Goal: Information Seeking & Learning: Learn about a topic

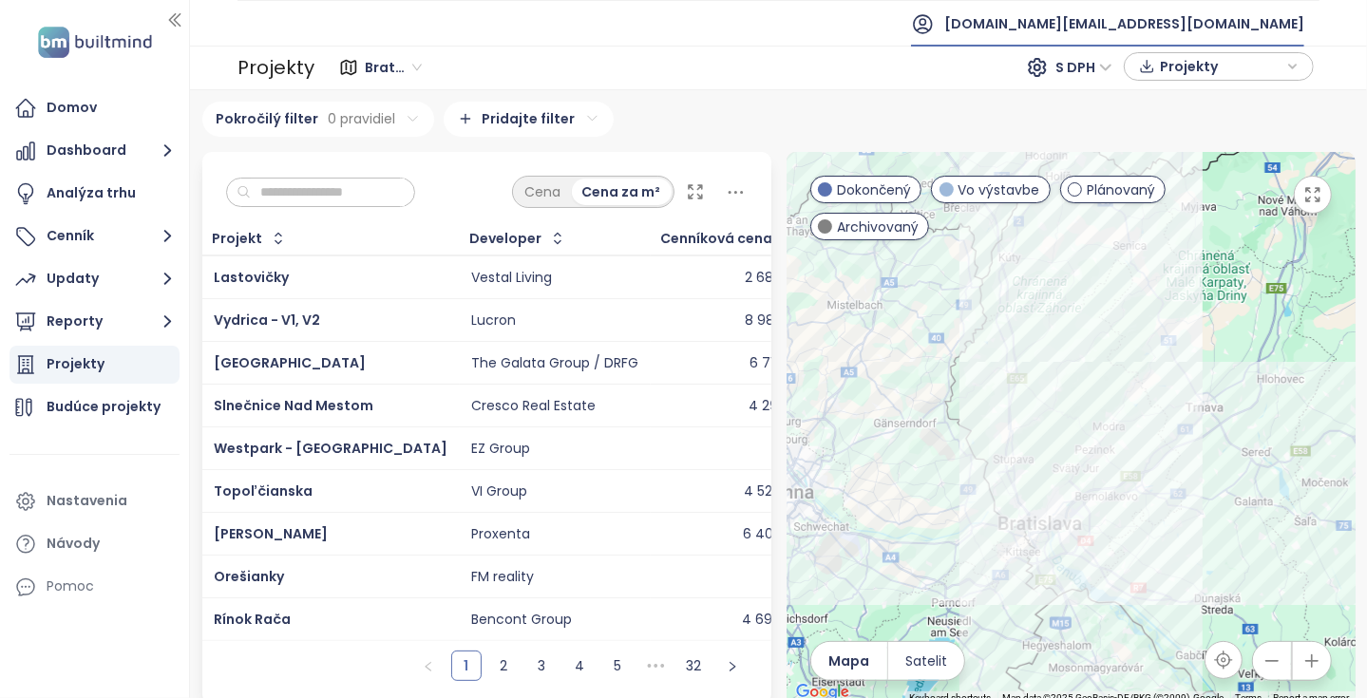
click at [1187, 13] on span "test.sk@builtmind.com" at bounding box center [1125, 24] width 360 height 46
click at [1174, 77] on span "Odhlásiť sa" at bounding box center [1170, 76] width 75 height 19
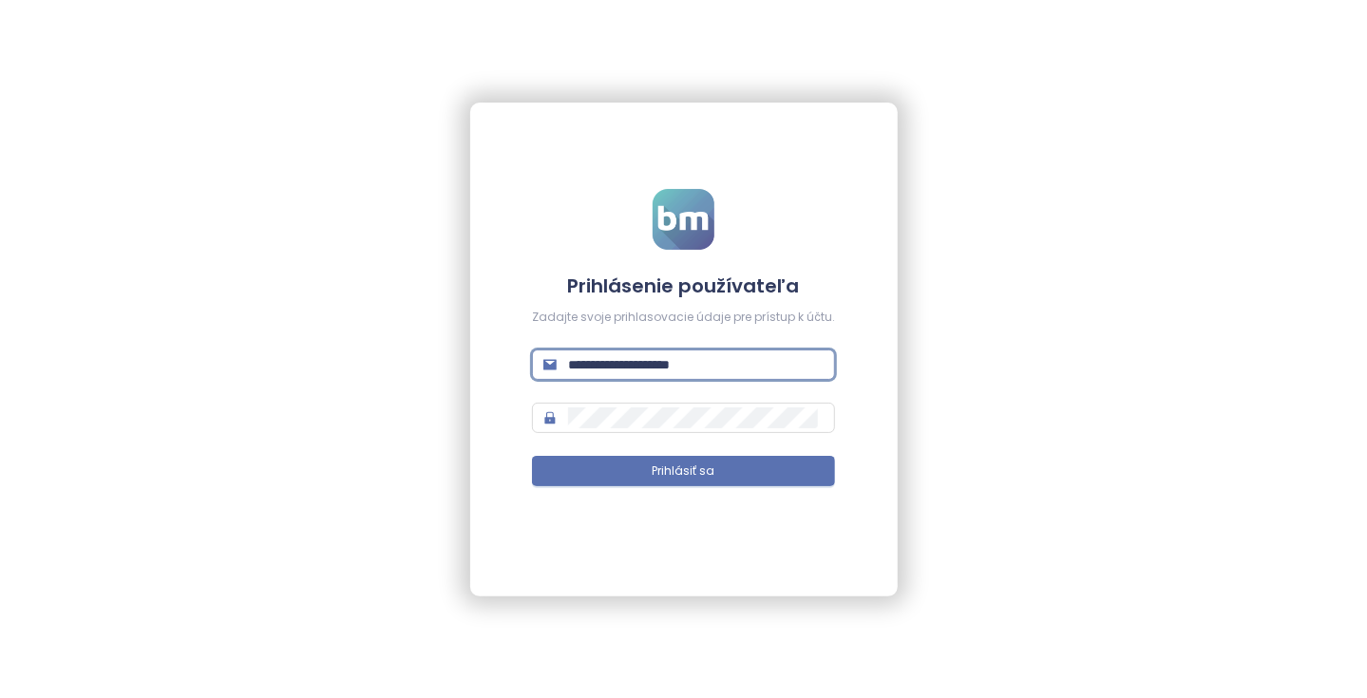
click at [748, 368] on input "**********" at bounding box center [696, 364] width 256 height 21
type input "**********"
click at [697, 478] on span "Prihlásiť sa" at bounding box center [684, 472] width 63 height 18
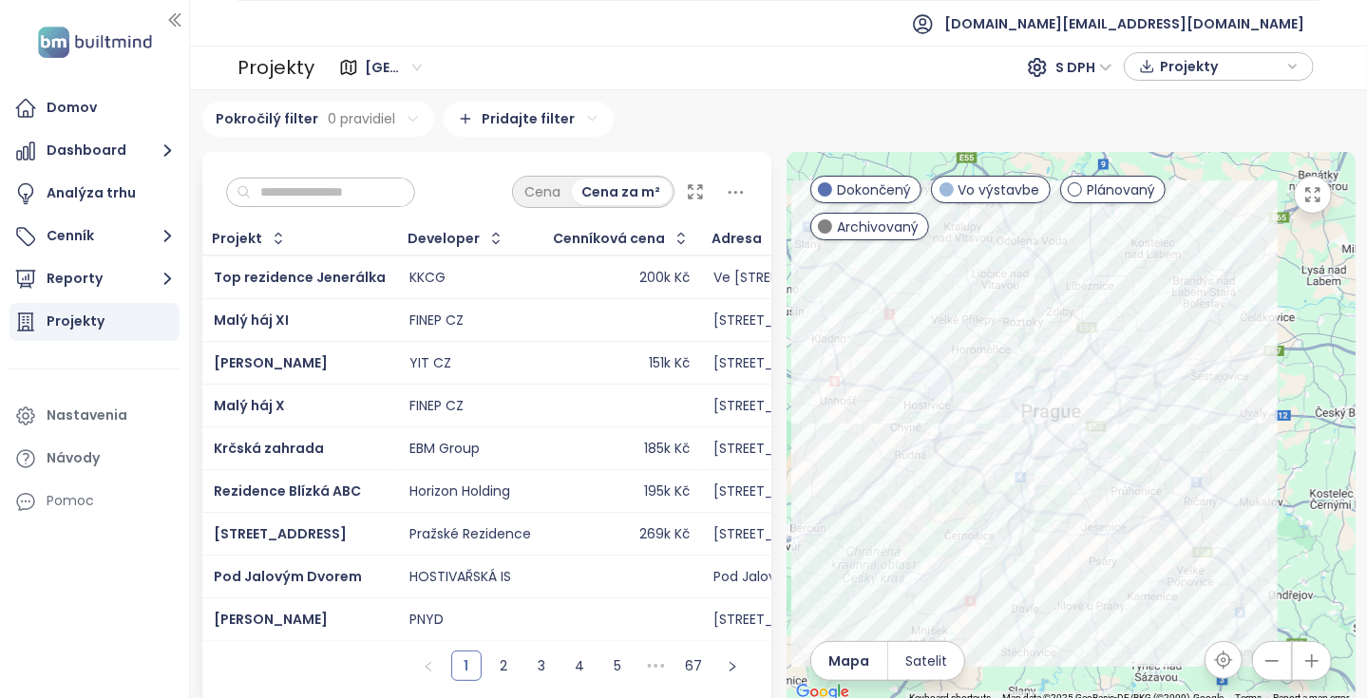
click at [319, 197] on input "text" at bounding box center [328, 193] width 154 height 29
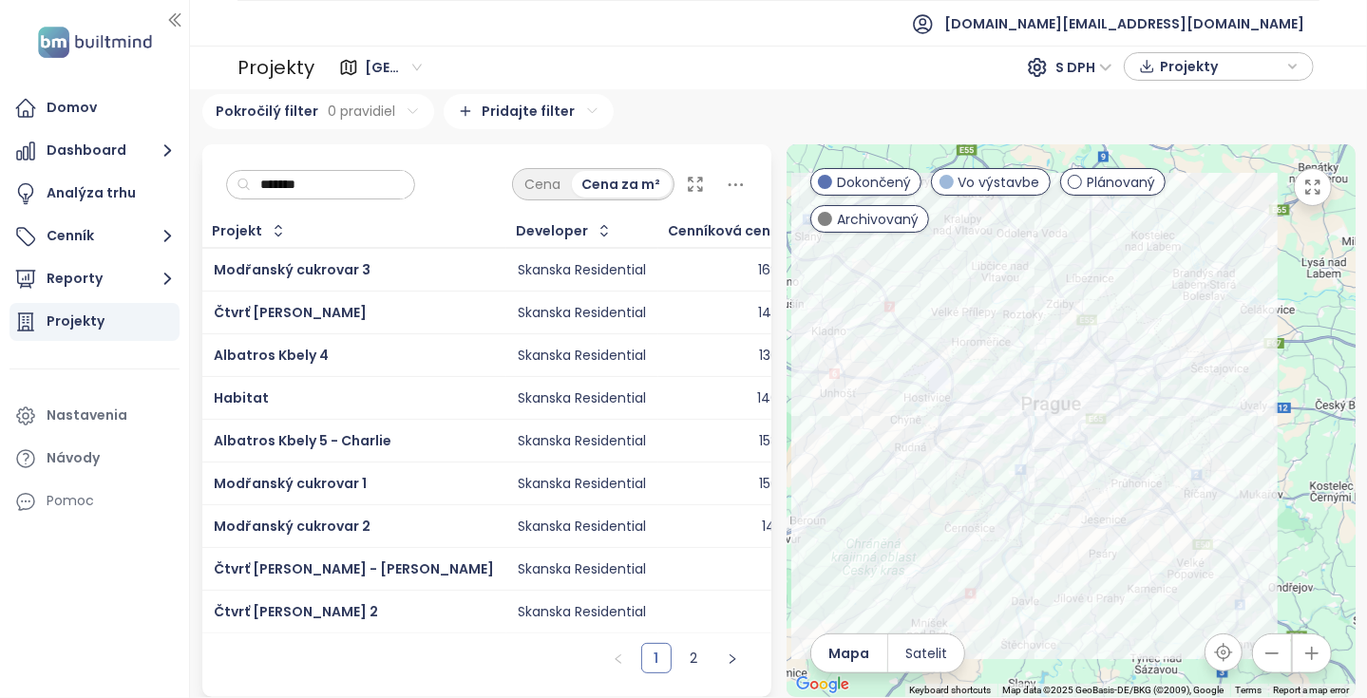
scroll to position [17, 0]
drag, startPoint x: 239, startPoint y: 386, endPoint x: 239, endPoint y: 396, distance: 10.5
click at [685, 656] on link "2" at bounding box center [694, 658] width 29 height 29
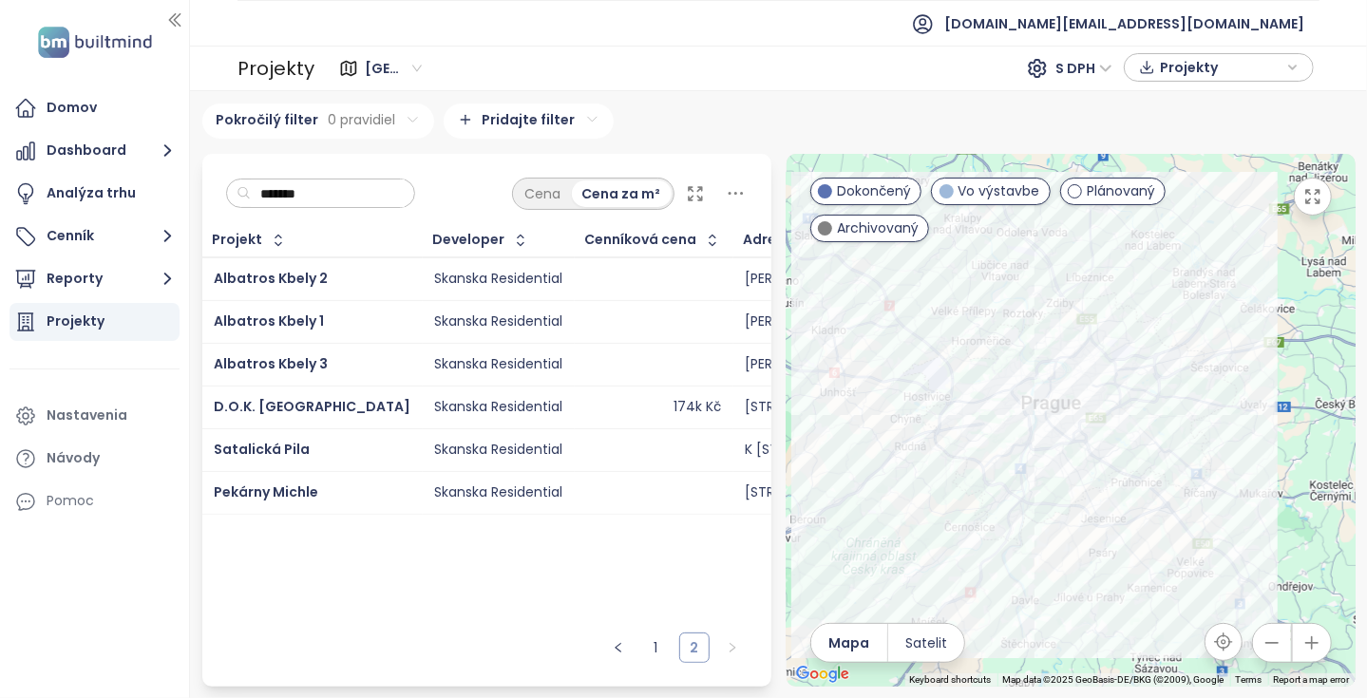
scroll to position [0, 0]
drag, startPoint x: 246, startPoint y: 446, endPoint x: 245, endPoint y: 461, distance: 15.2
click at [354, 185] on input "*******" at bounding box center [328, 194] width 154 height 29
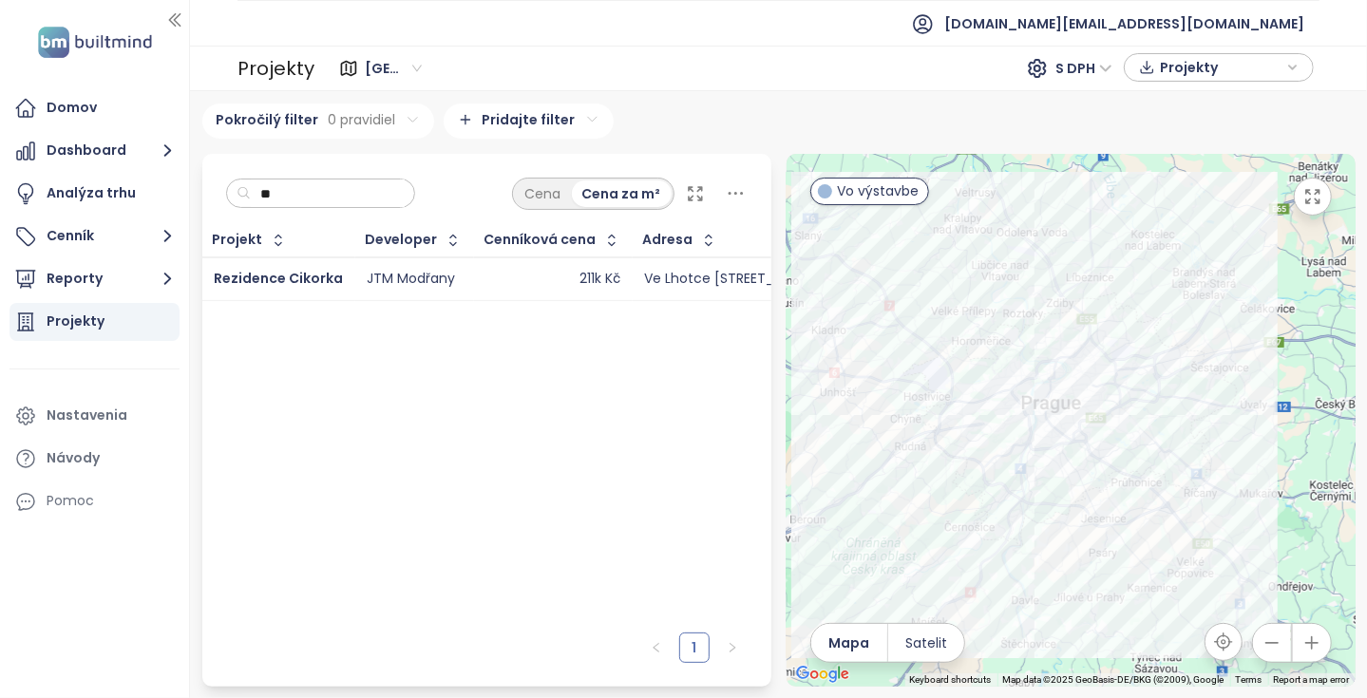
type input "*"
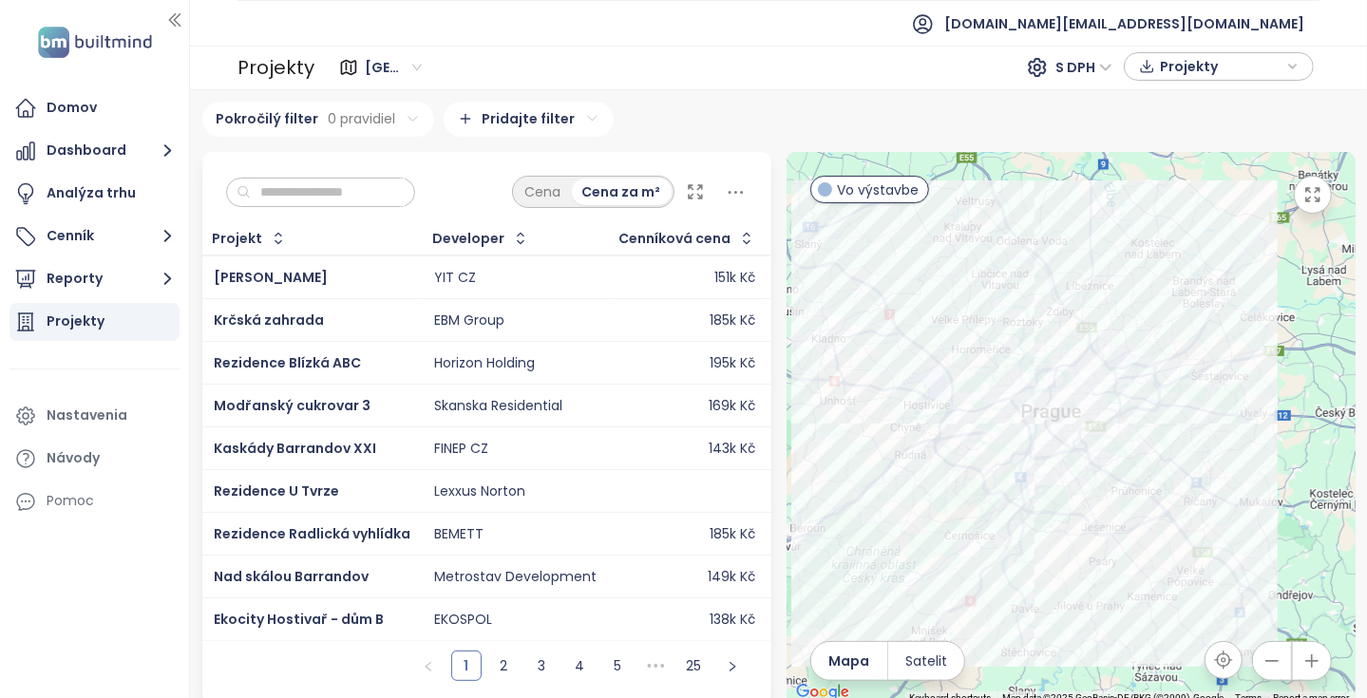
click at [290, 210] on div "Cena Cena za m²" at bounding box center [486, 187] width 569 height 70
click at [292, 201] on input "text" at bounding box center [328, 193] width 154 height 29
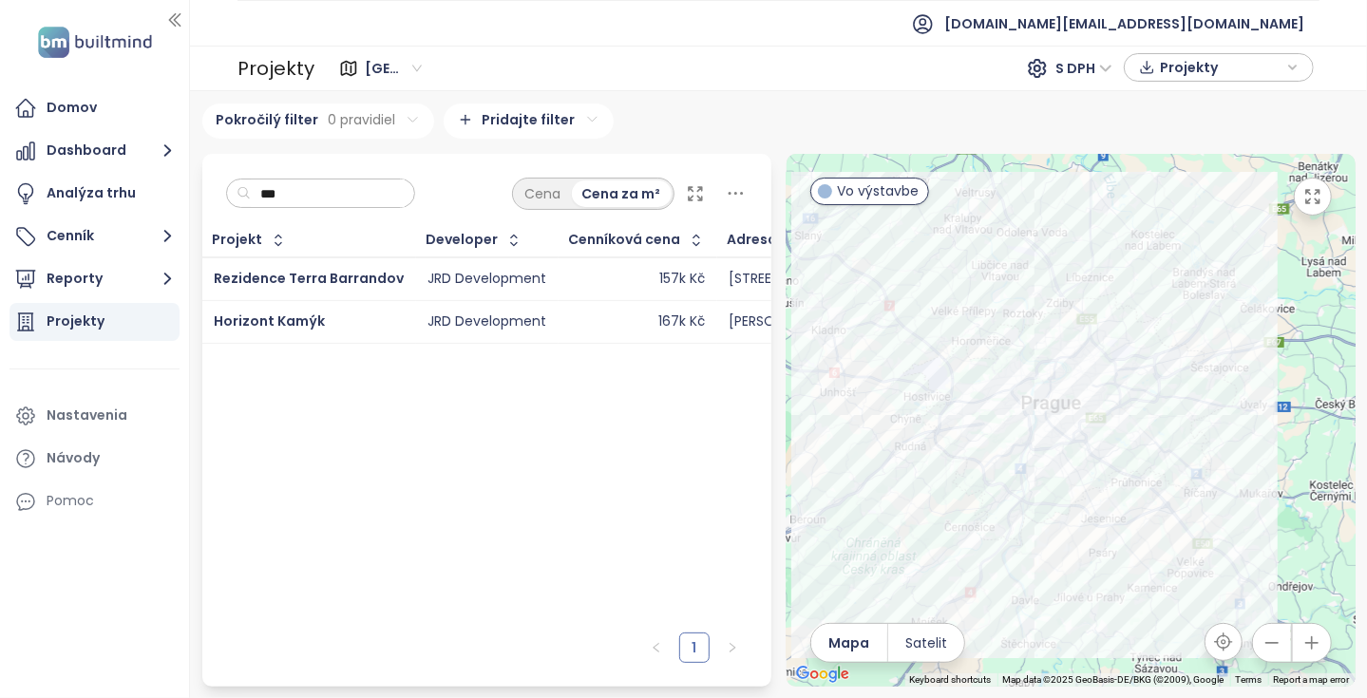
click at [343, 192] on input "***" at bounding box center [328, 194] width 154 height 29
type input "***"
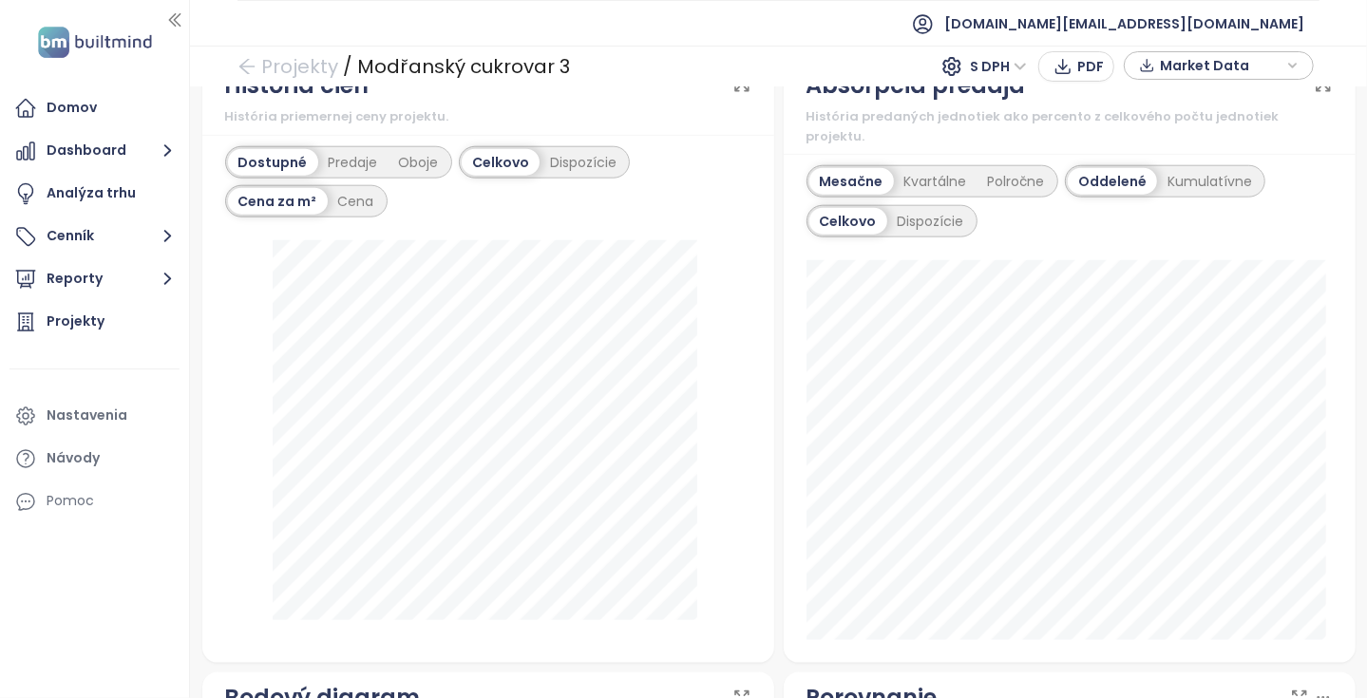
scroll to position [1140, 0]
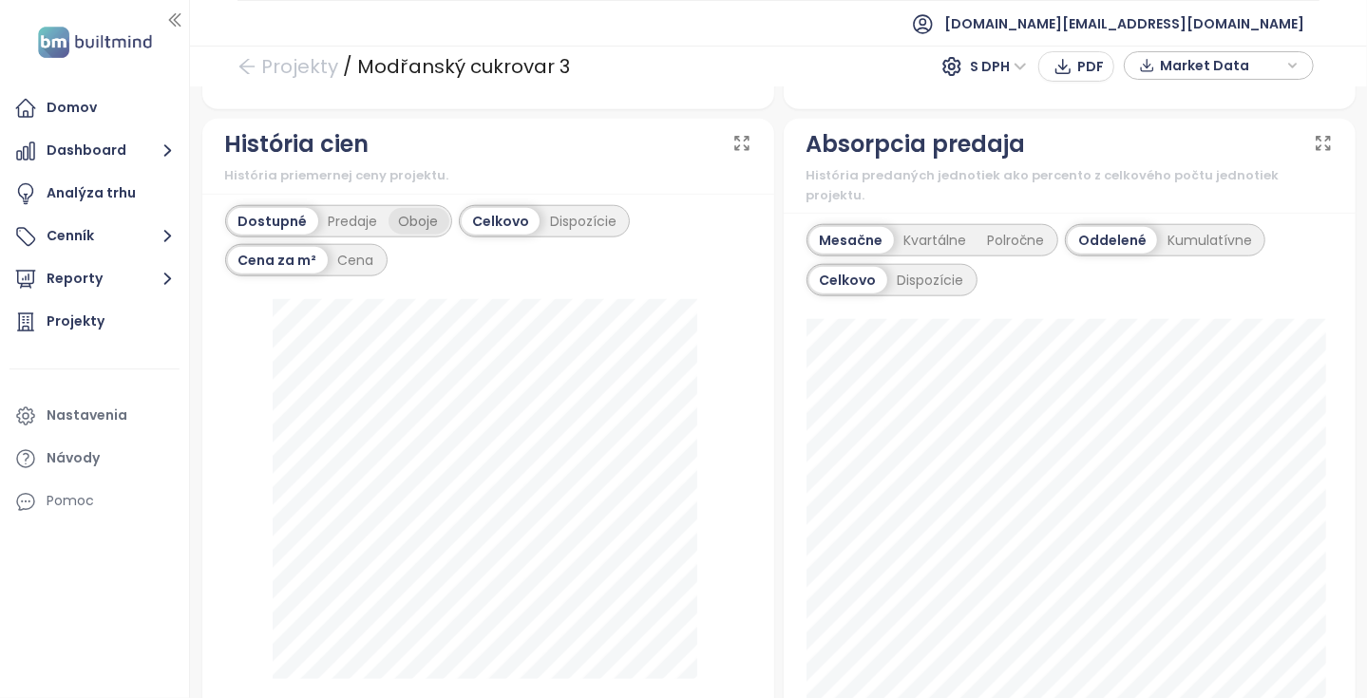
click at [417, 225] on div "Oboje" at bounding box center [419, 221] width 61 height 27
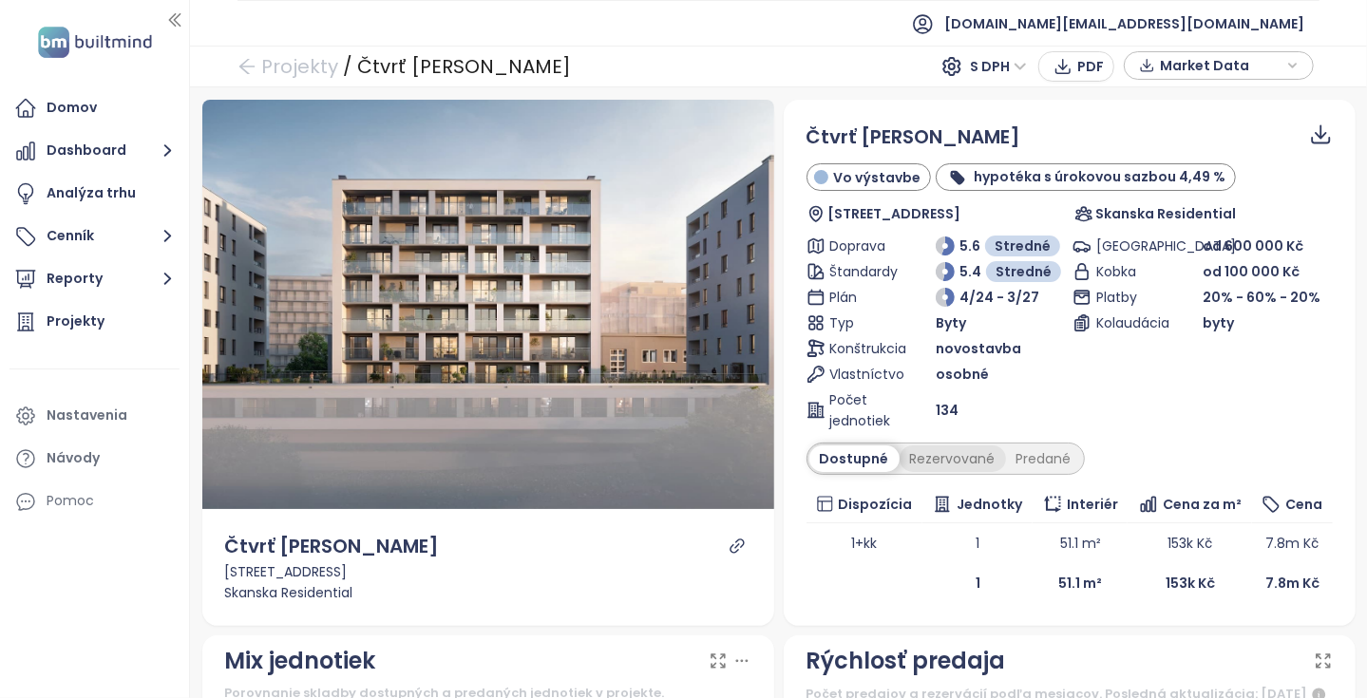
scroll to position [190, 0]
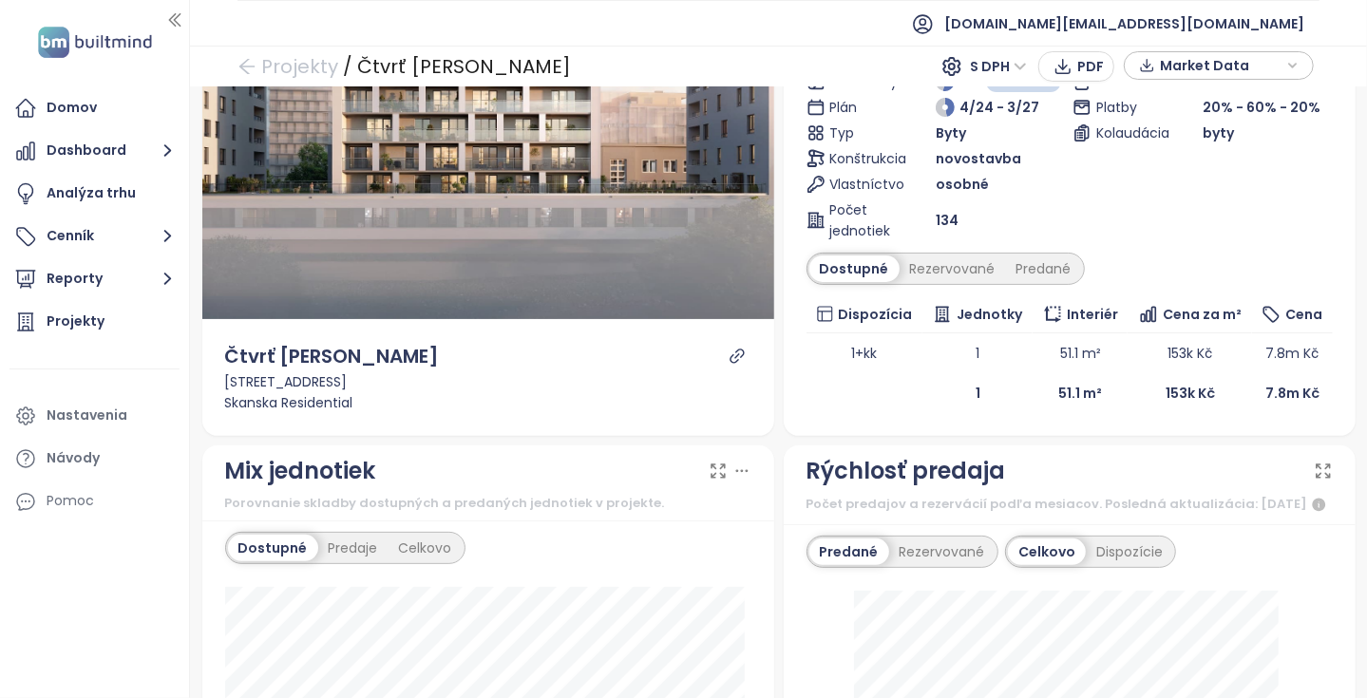
click at [966, 286] on div "Čtvrť Emila Kolbena - KAM Vo výstavbe hypotéka s úrokovou sazbou 4,49 % Kolbeno…" at bounding box center [1070, 173] width 526 height 481
click at [972, 270] on div "Rezervované" at bounding box center [953, 269] width 106 height 27
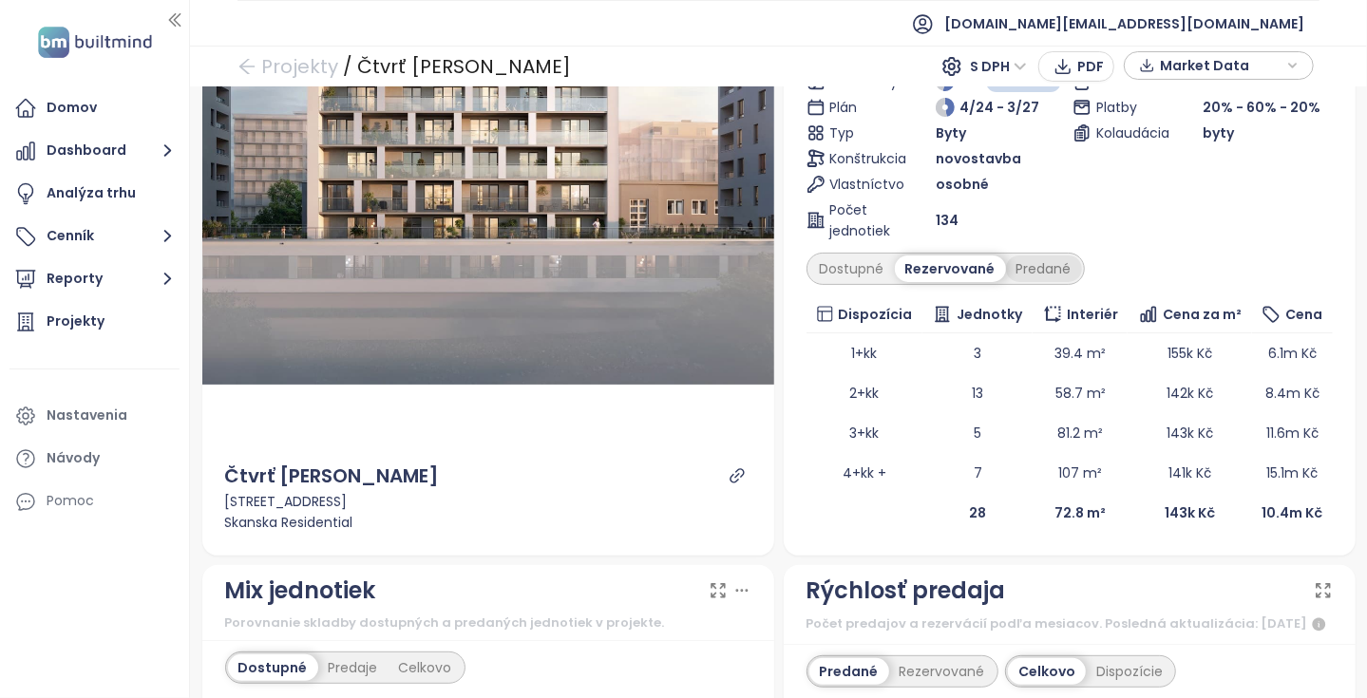
click at [1037, 278] on div "Predané" at bounding box center [1044, 269] width 76 height 27
click at [971, 282] on div "Dostupné Rezervované Predané" at bounding box center [945, 269] width 277 height 32
click at [960, 273] on div "Rezervované" at bounding box center [948, 269] width 106 height 27
click at [737, 478] on icon "link" at bounding box center [737, 476] width 17 height 17
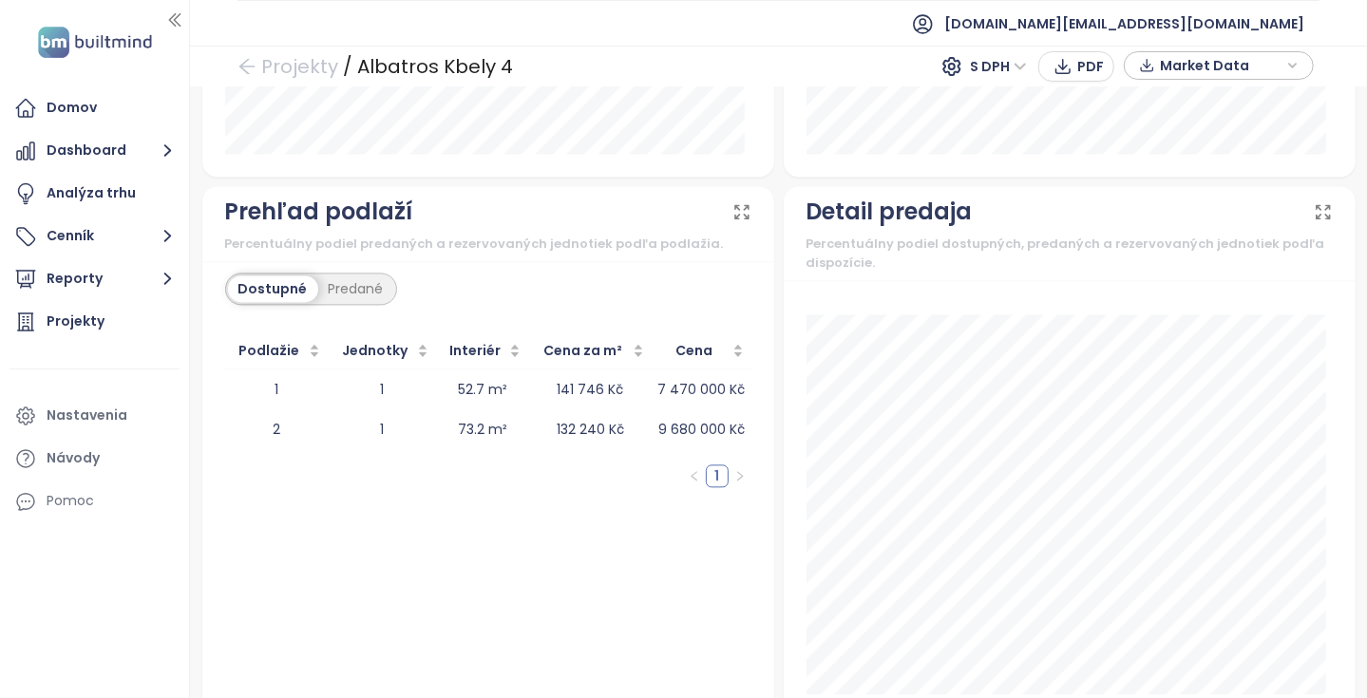
scroll to position [2302, 0]
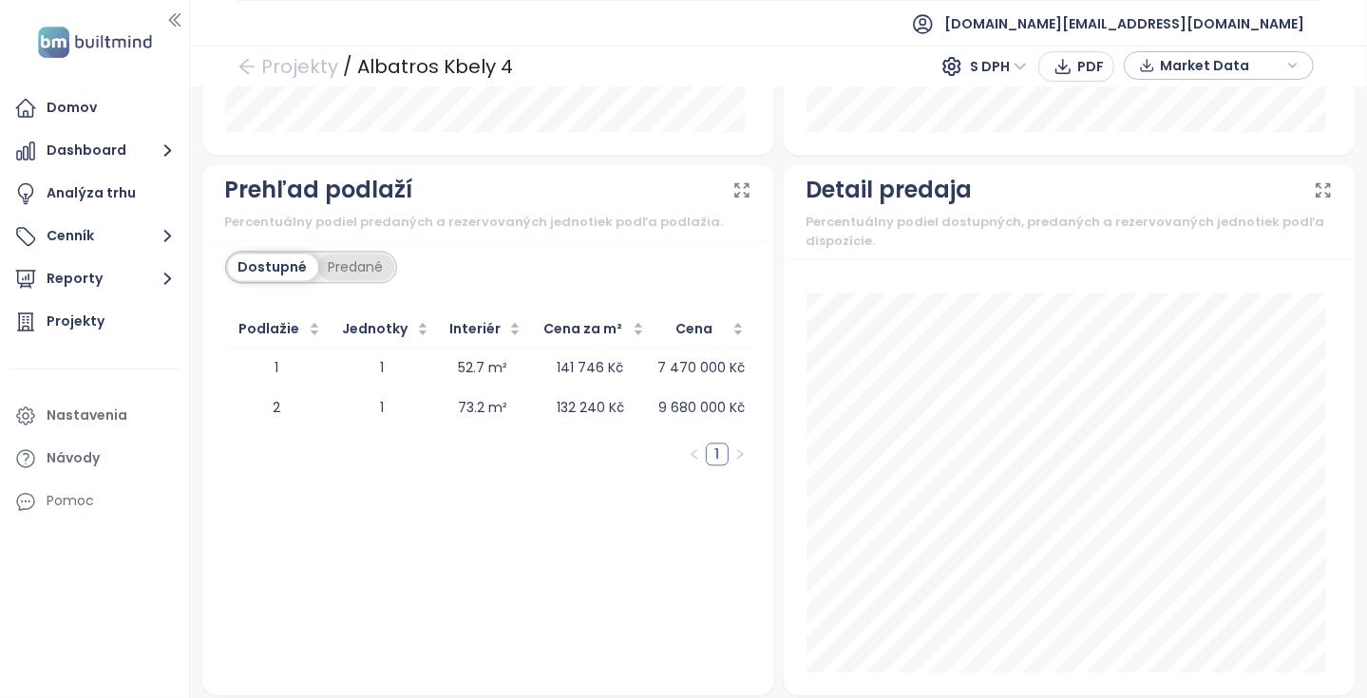
click at [385, 254] on div "Predané" at bounding box center [356, 267] width 76 height 27
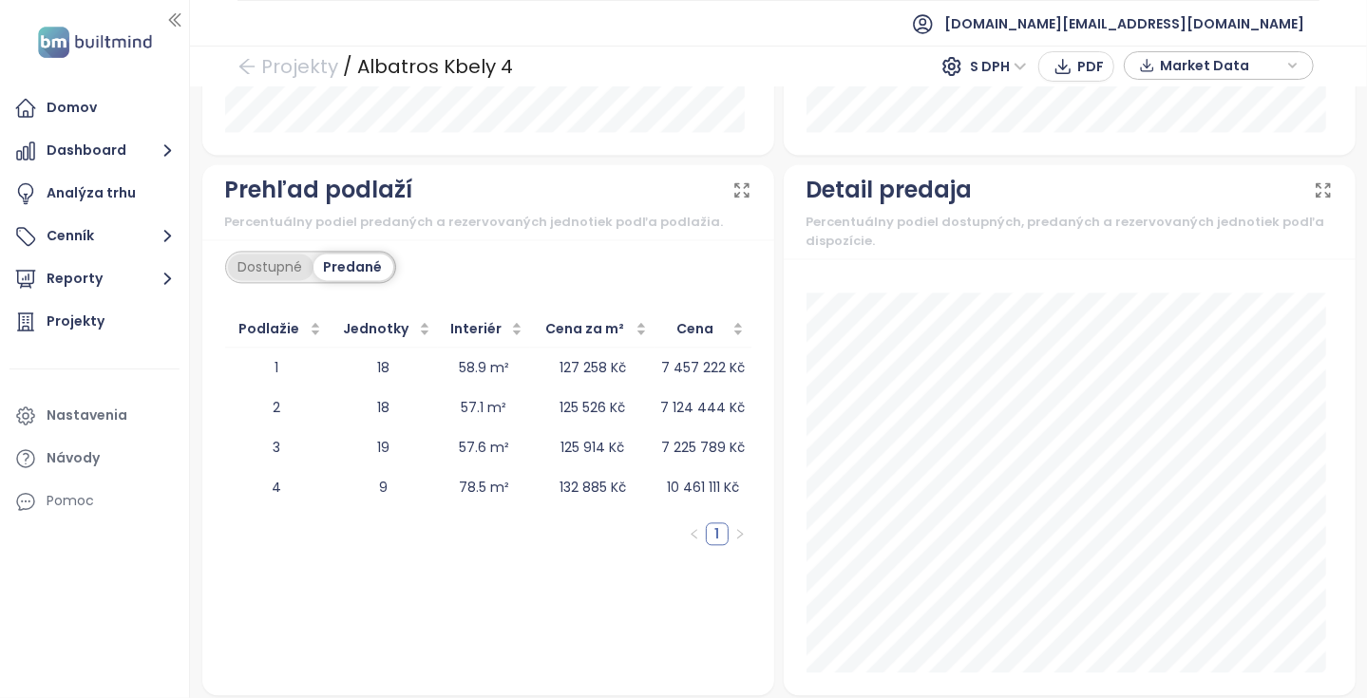
click at [281, 254] on div "Dostupné" at bounding box center [271, 267] width 86 height 27
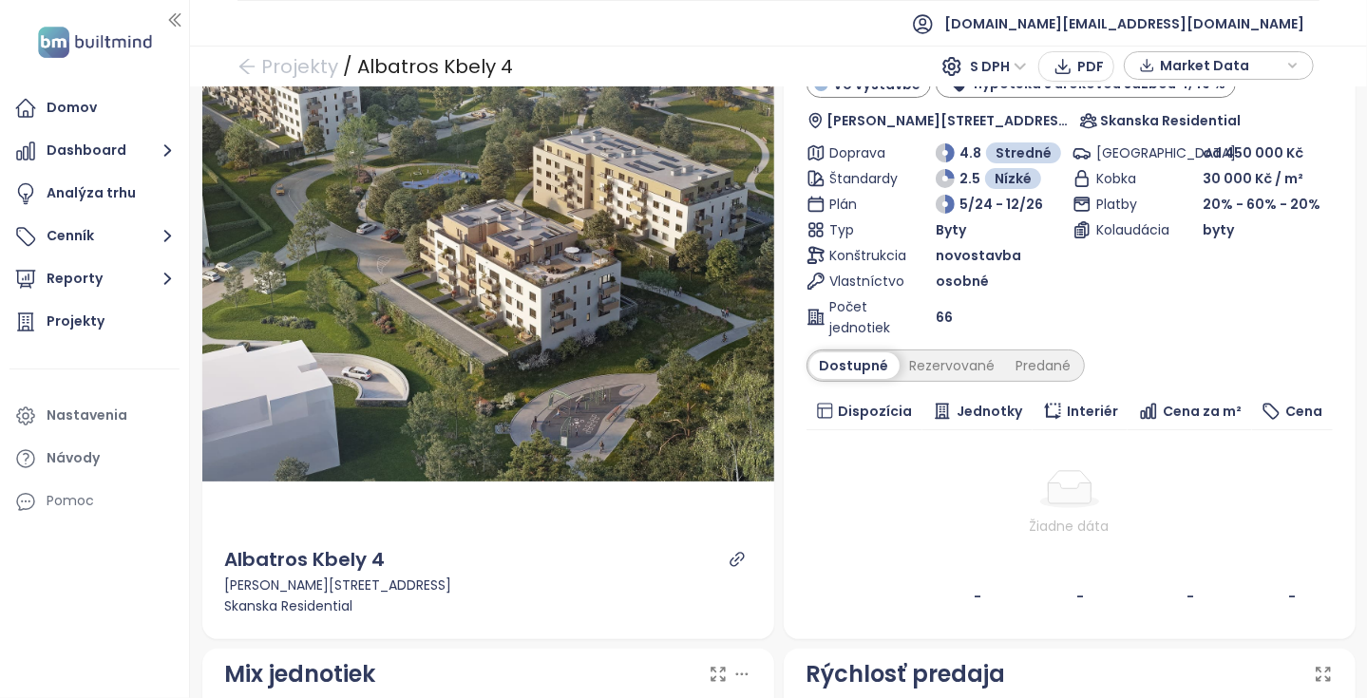
scroll to position [22, 0]
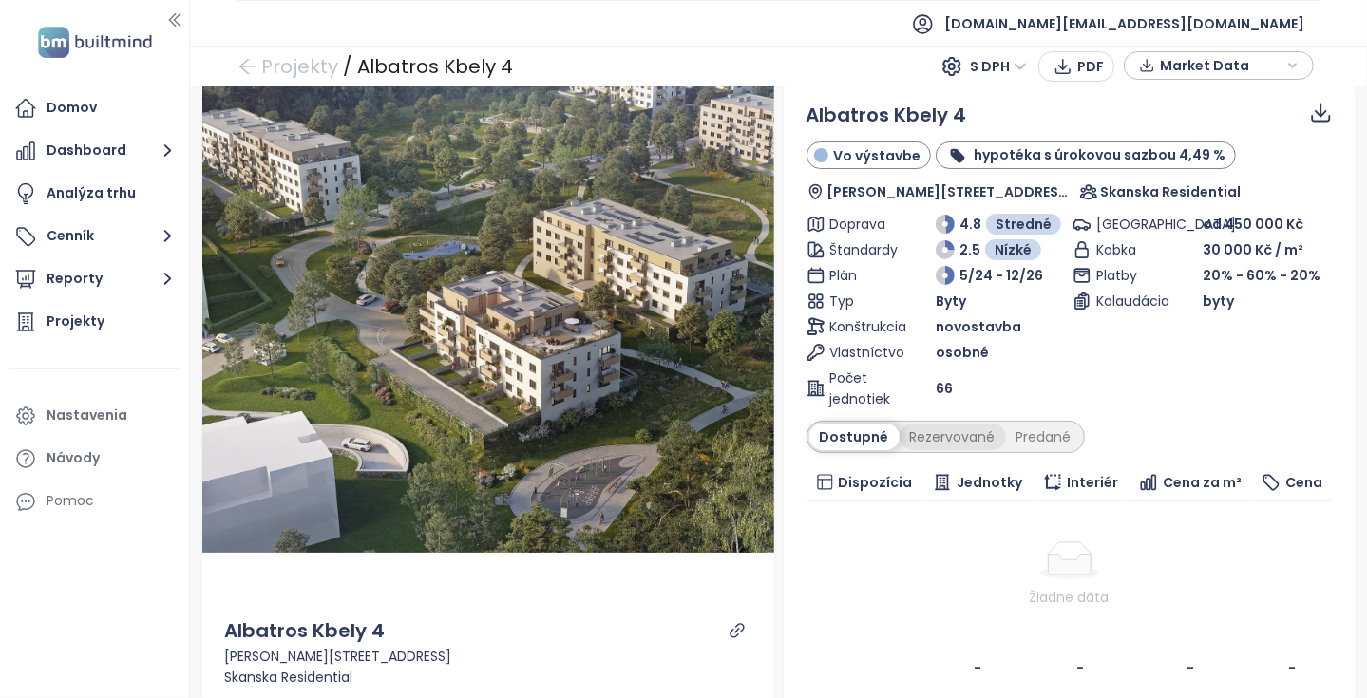
click at [907, 448] on div "Rezervované" at bounding box center [953, 437] width 106 height 27
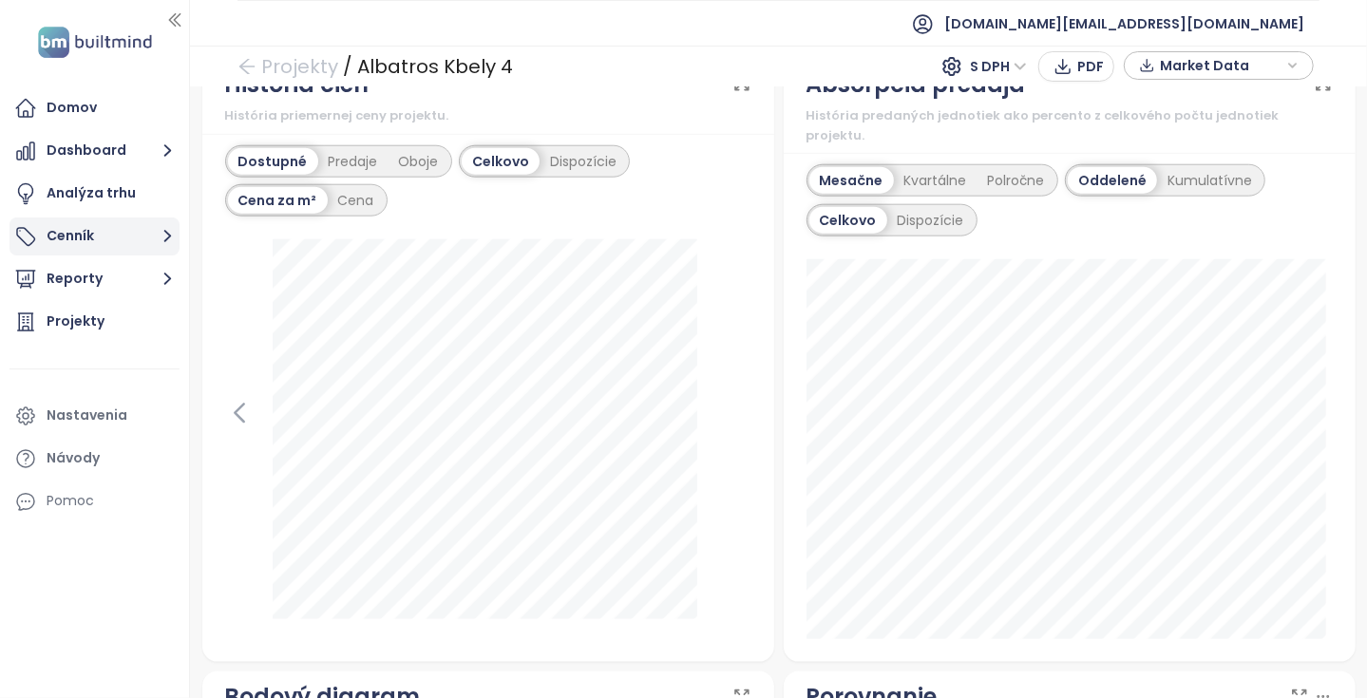
scroll to position [1257, 0]
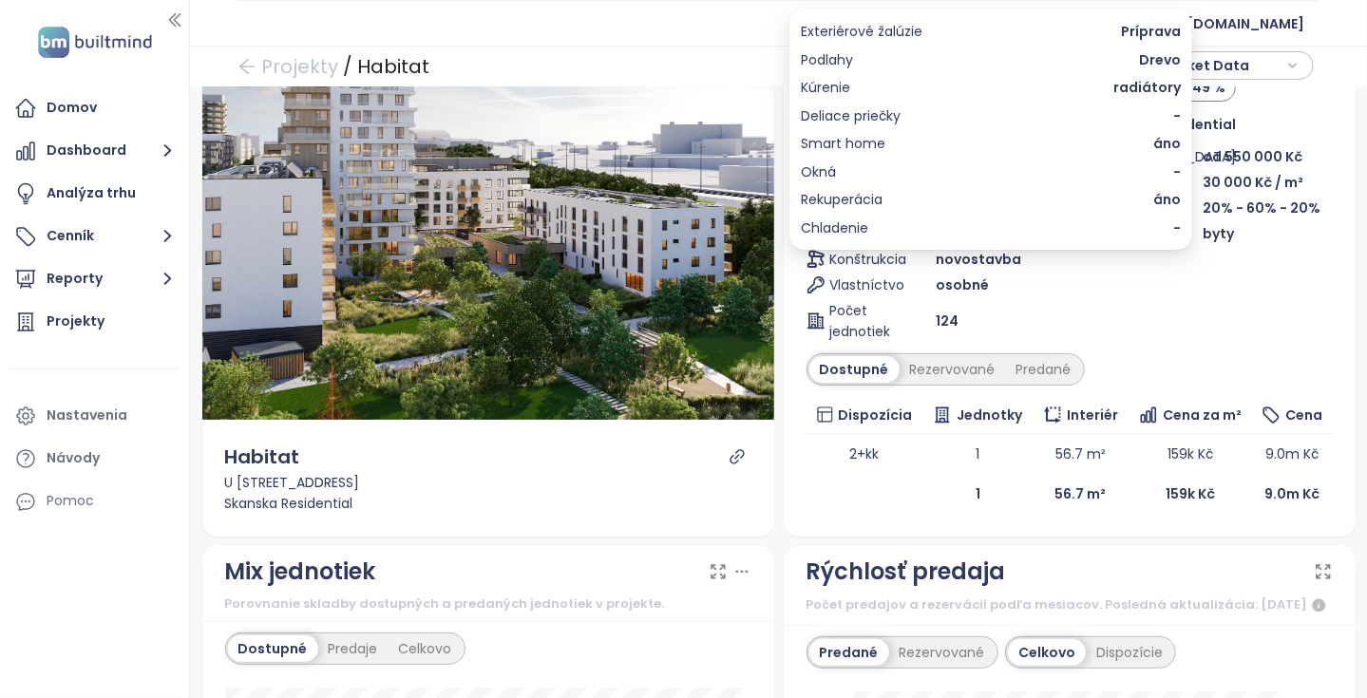
scroll to position [190, 0]
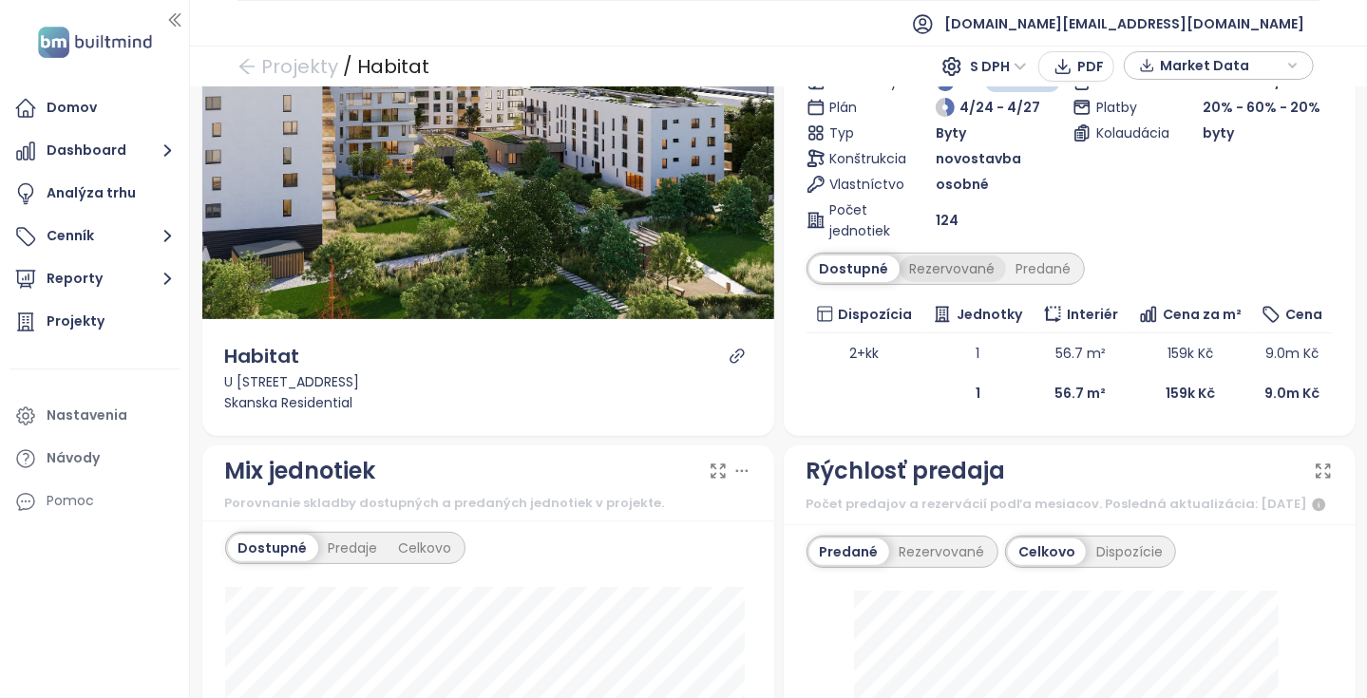
click at [953, 262] on div "Rezervované" at bounding box center [953, 269] width 106 height 27
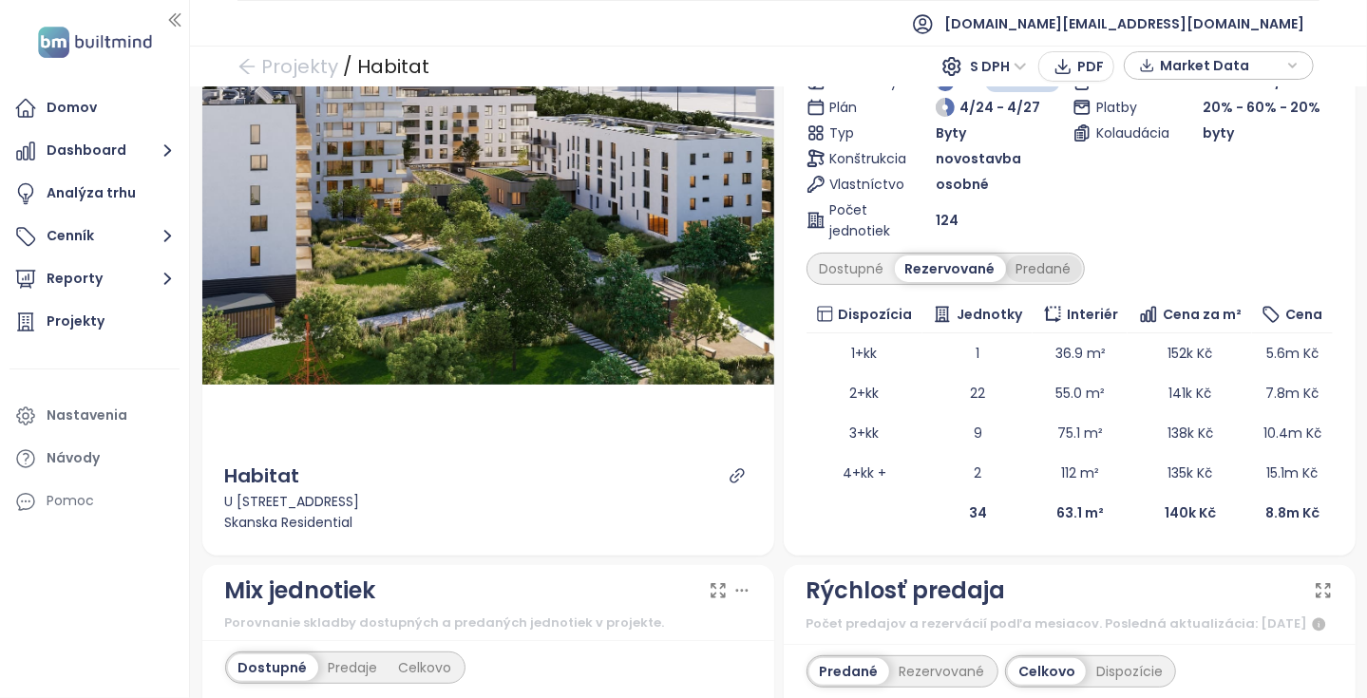
click at [1040, 261] on div "Predané" at bounding box center [1044, 269] width 76 height 27
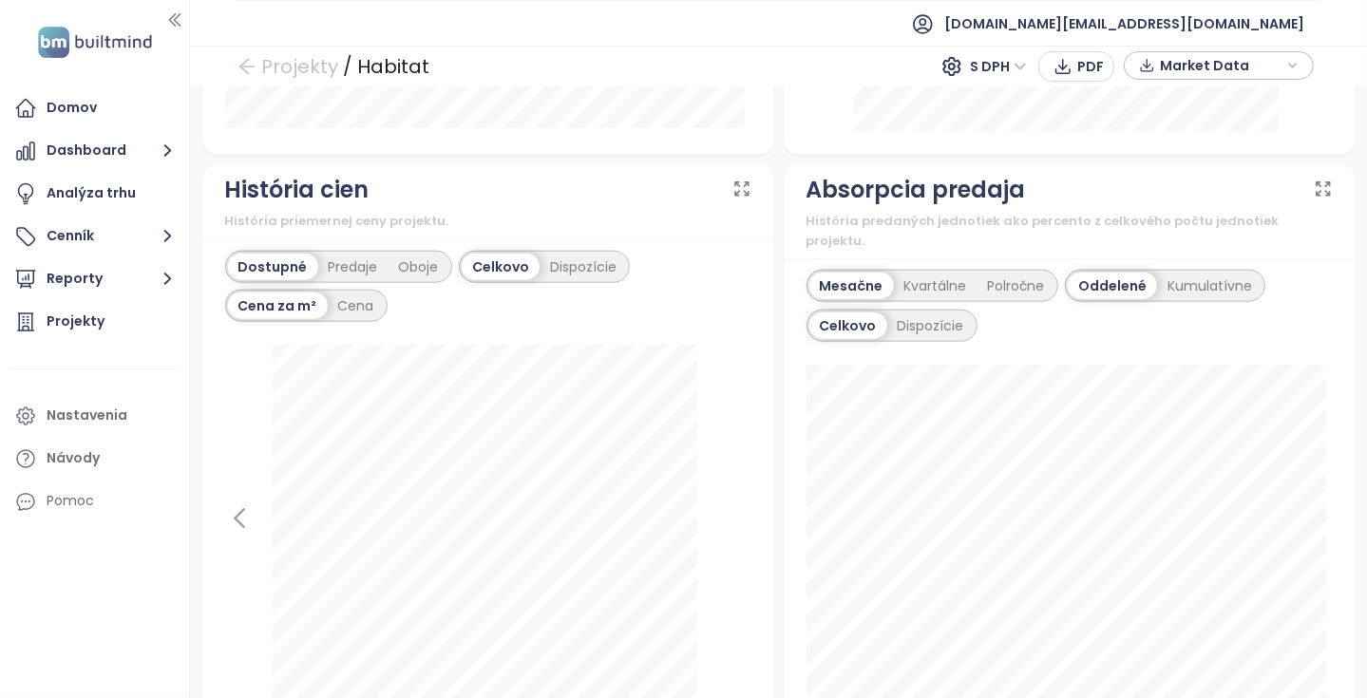
scroll to position [1330, 0]
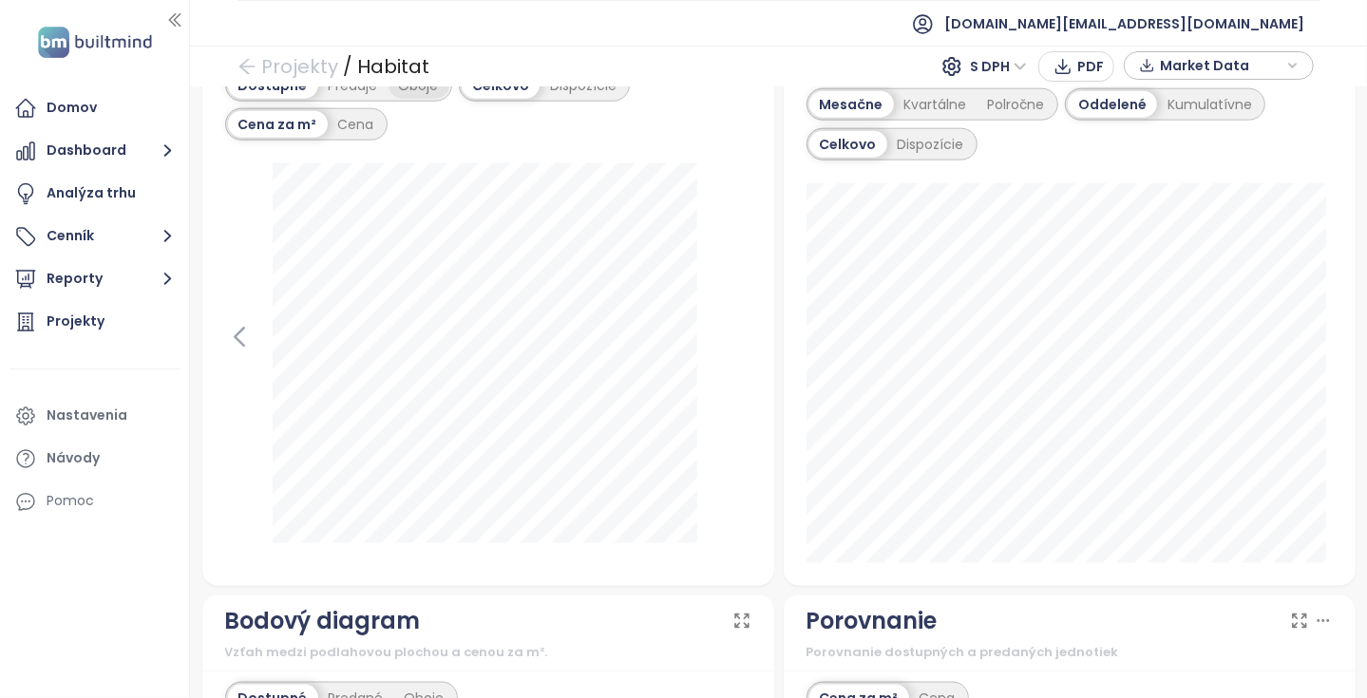
click at [389, 88] on div "Oboje" at bounding box center [419, 85] width 61 height 27
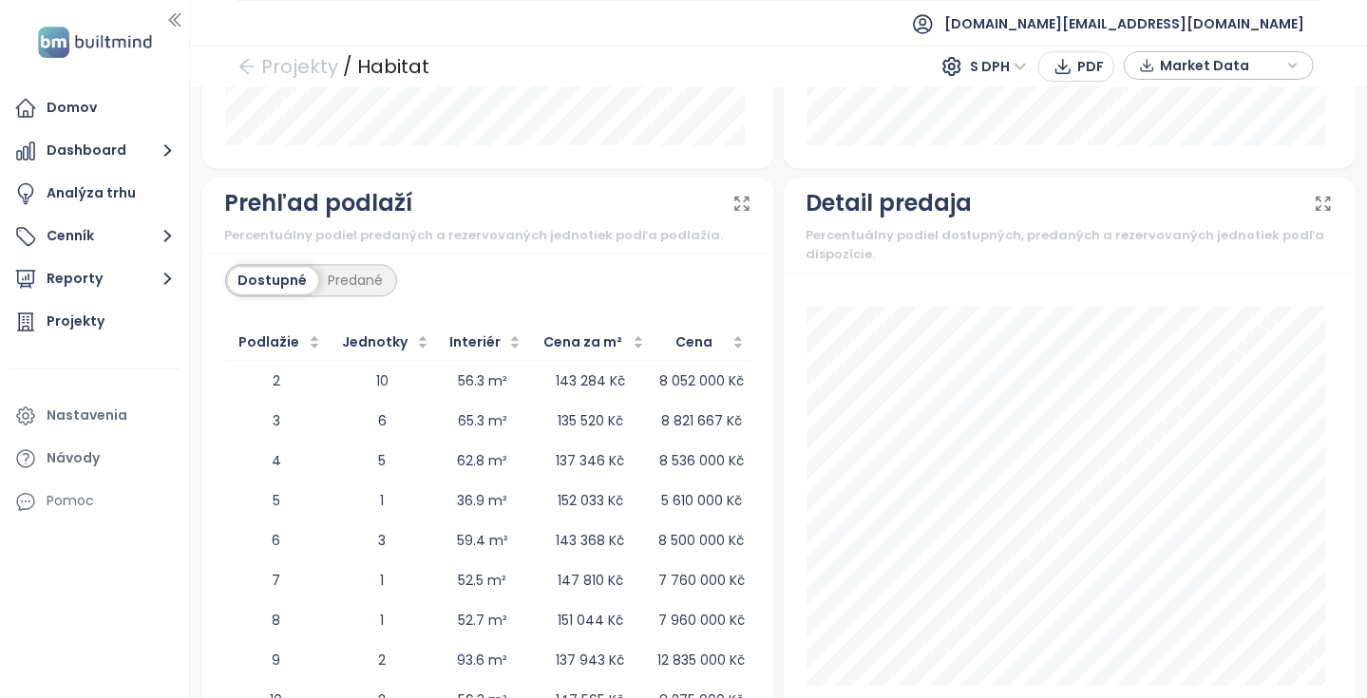
scroll to position [2442, 0]
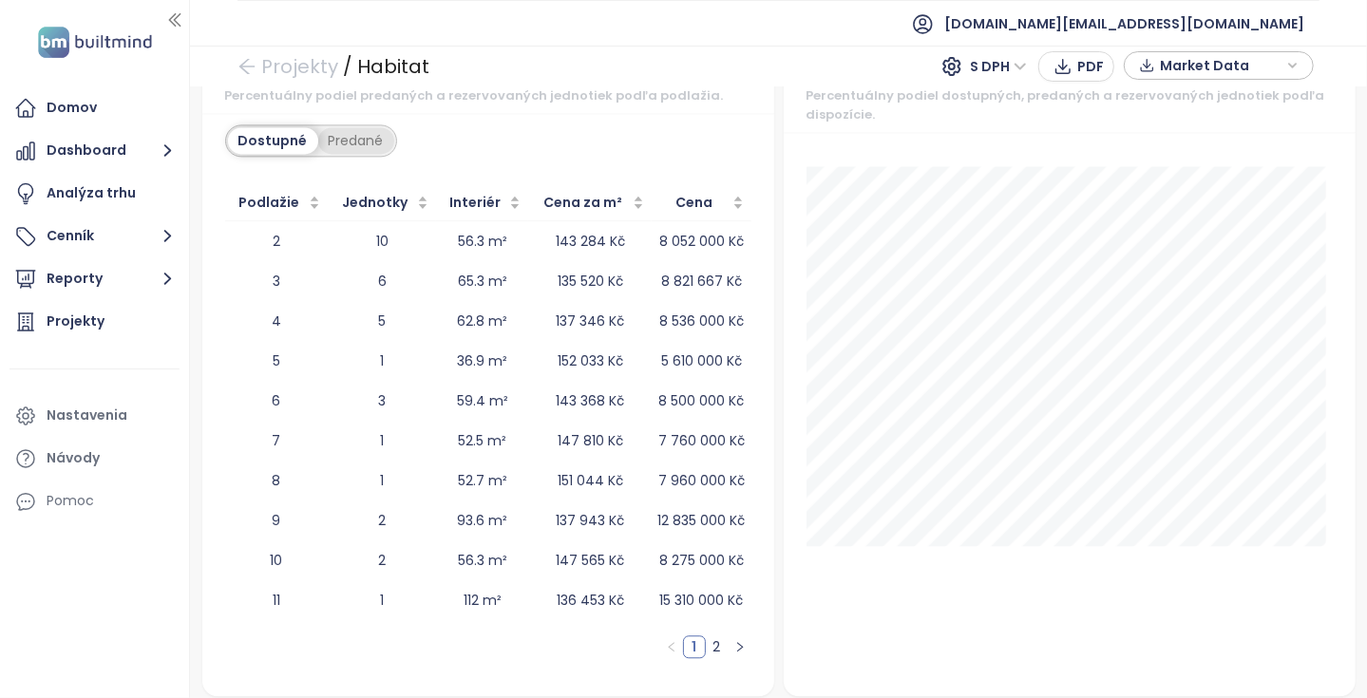
click at [365, 138] on div "Predané" at bounding box center [356, 140] width 76 height 27
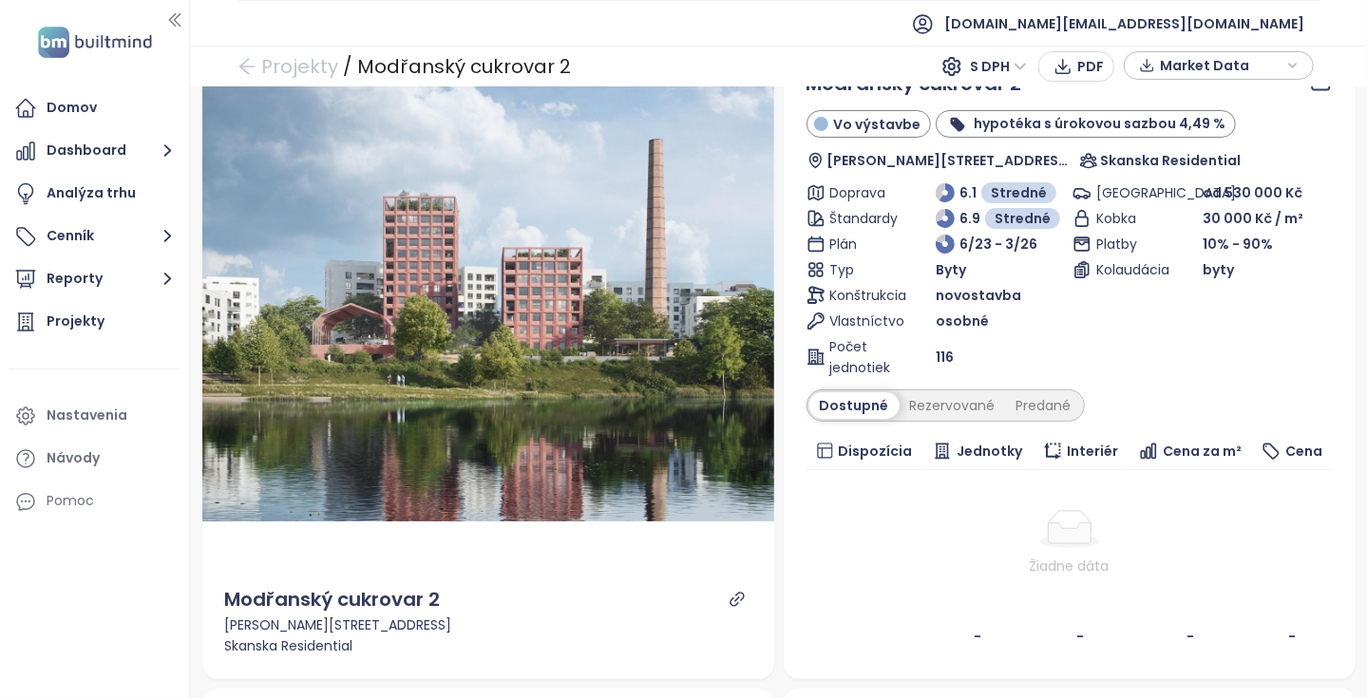
scroll to position [95, 0]
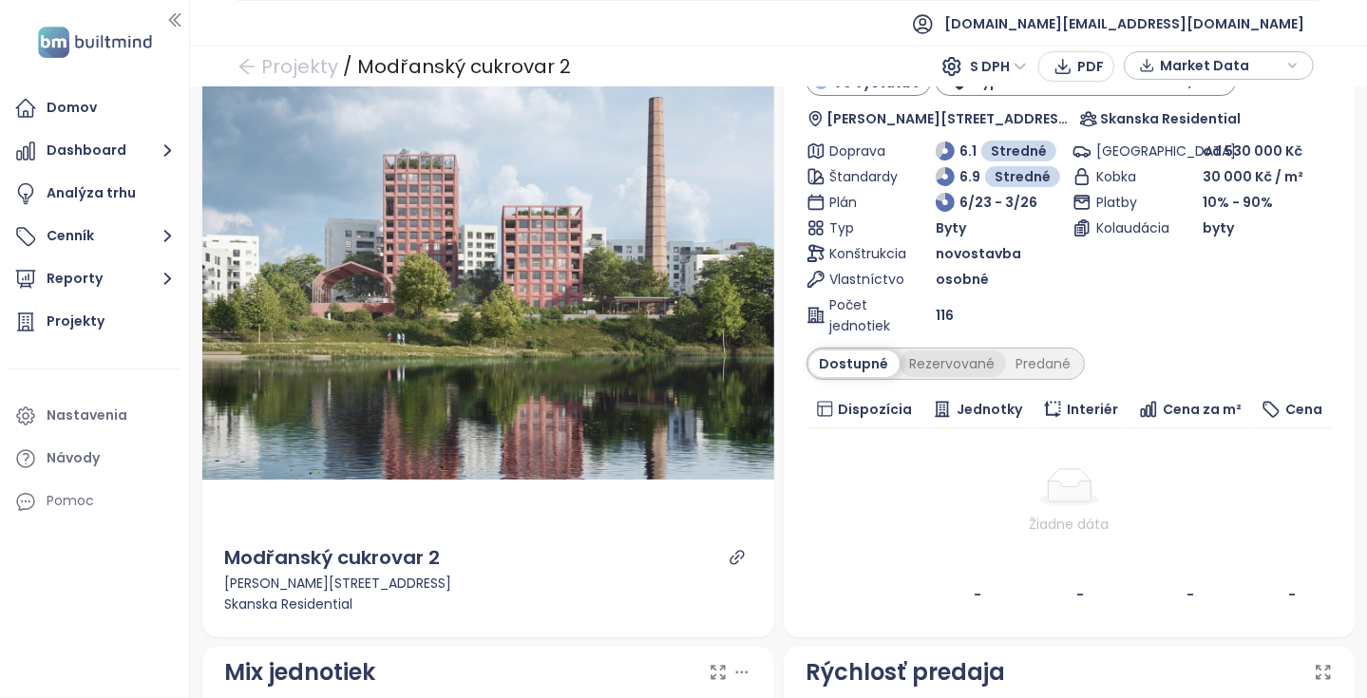
click at [945, 358] on div "Rezervované" at bounding box center [953, 364] width 106 height 27
drag, startPoint x: 945, startPoint y: 358, endPoint x: 1033, endPoint y: 360, distance: 87.4
click at [1033, 360] on div "Predané" at bounding box center [1044, 364] width 76 height 27
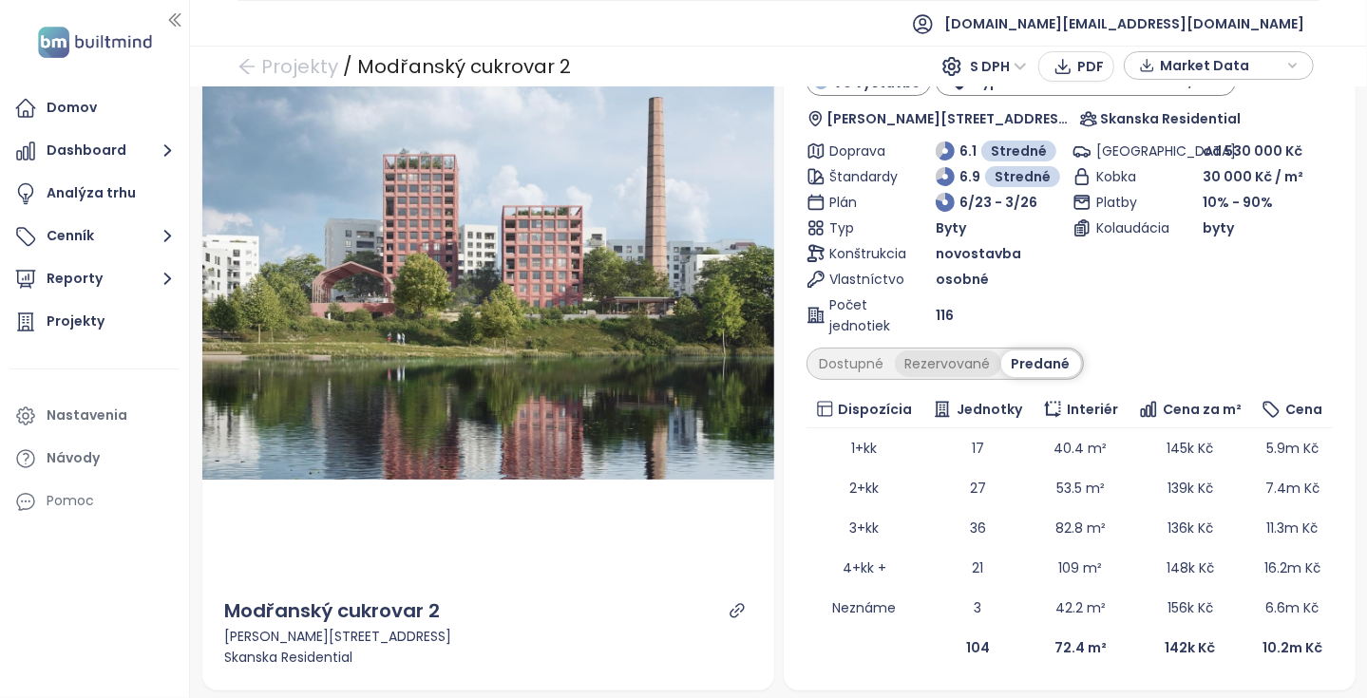
click at [957, 359] on div "Rezervované" at bounding box center [948, 364] width 106 height 27
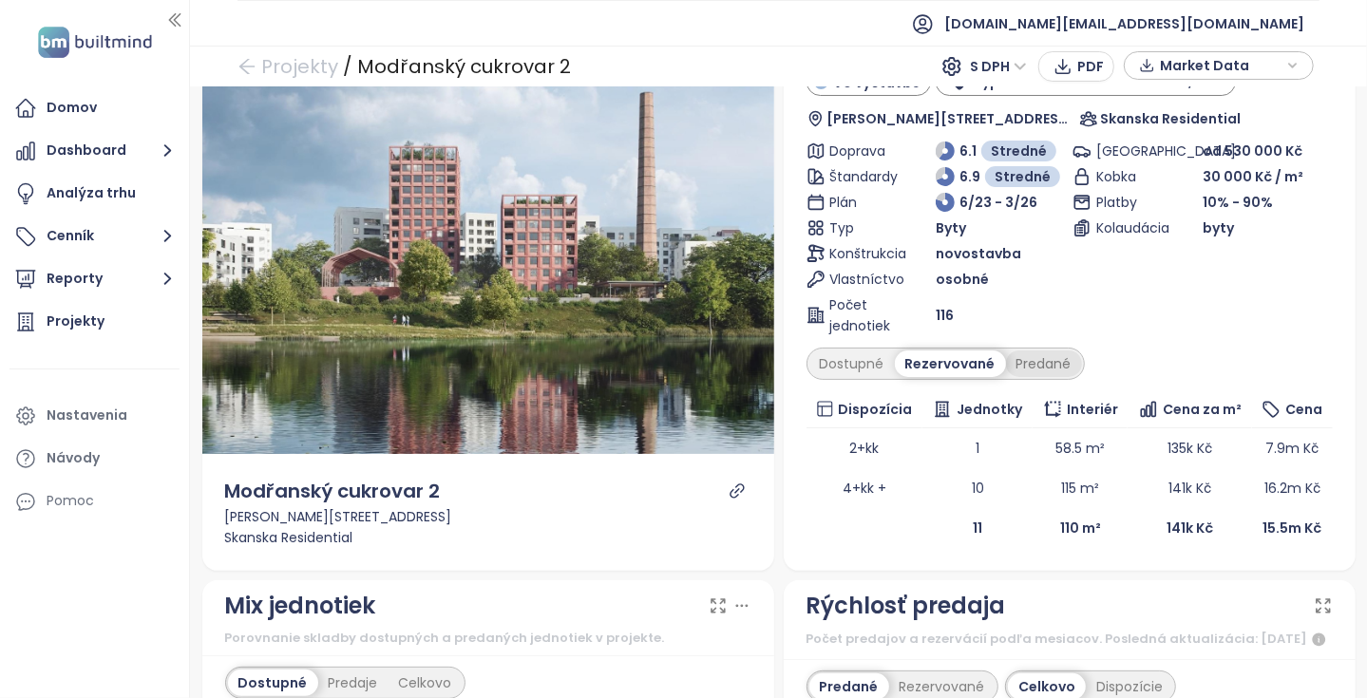
click at [1027, 359] on div "Predané" at bounding box center [1044, 364] width 76 height 27
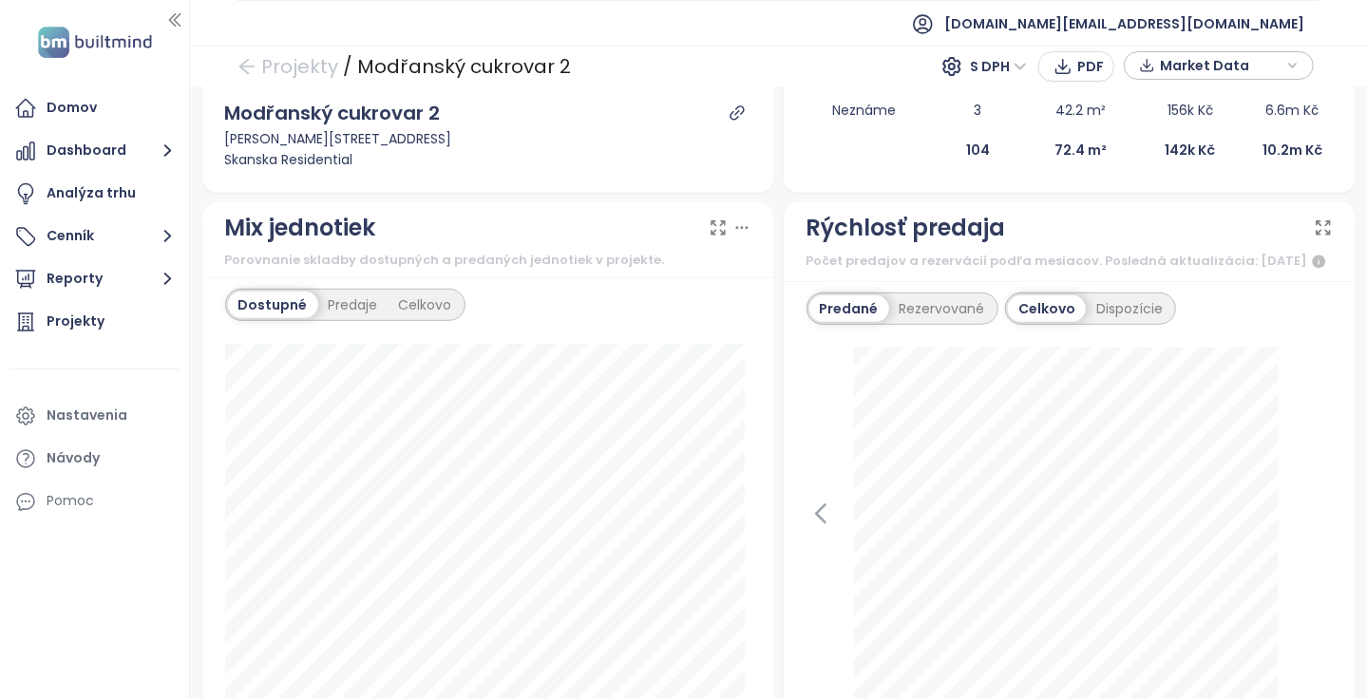
scroll to position [665, 0]
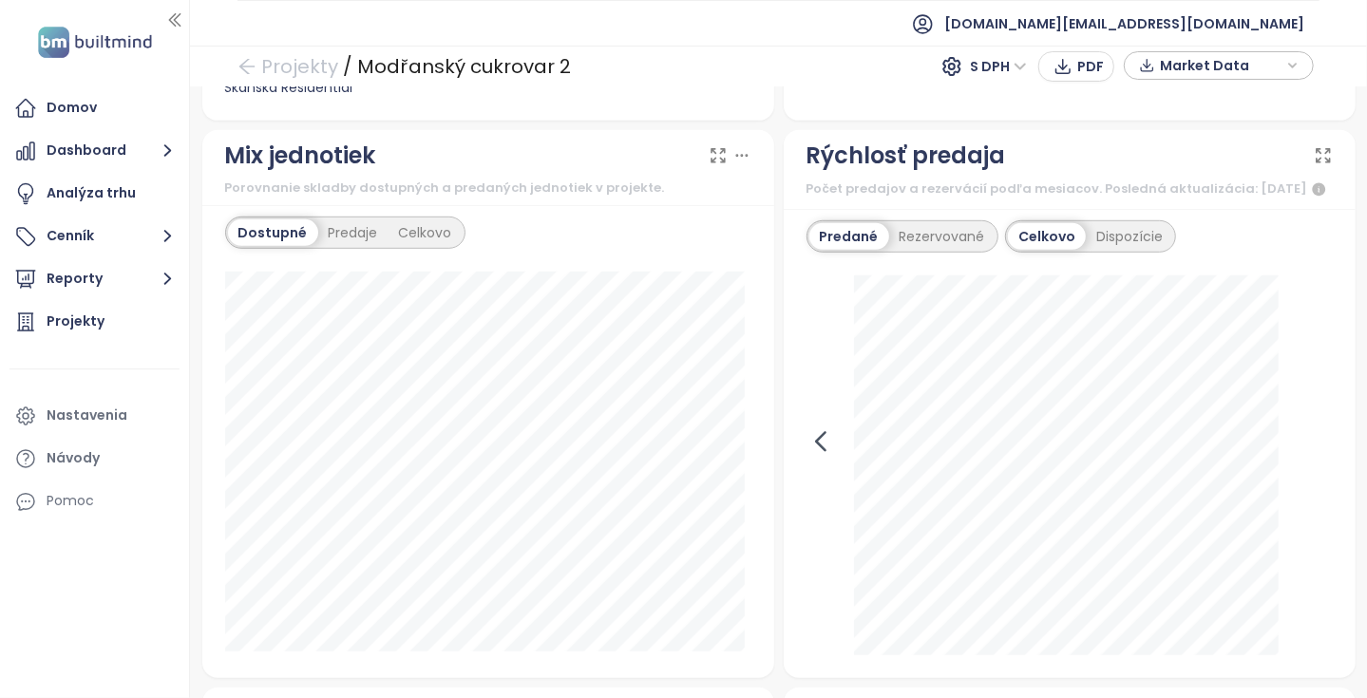
click at [826, 456] on icon at bounding box center [821, 442] width 29 height 29
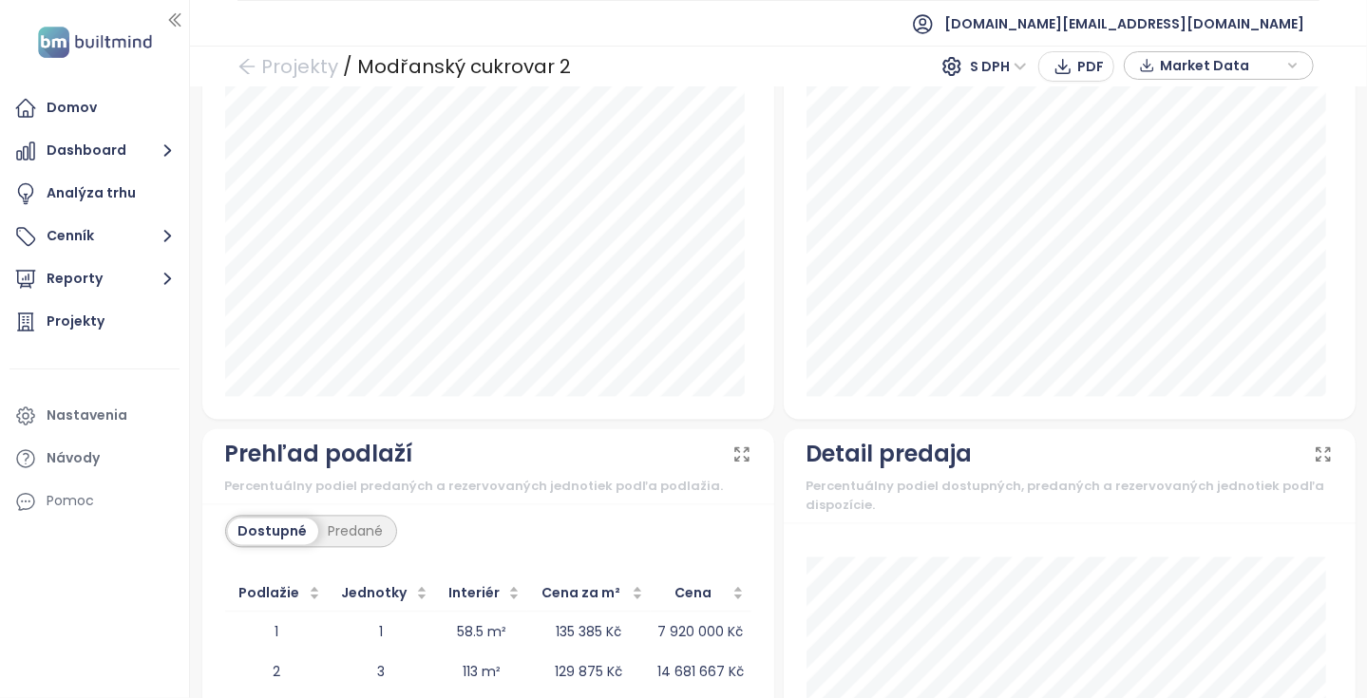
scroll to position [2356, 0]
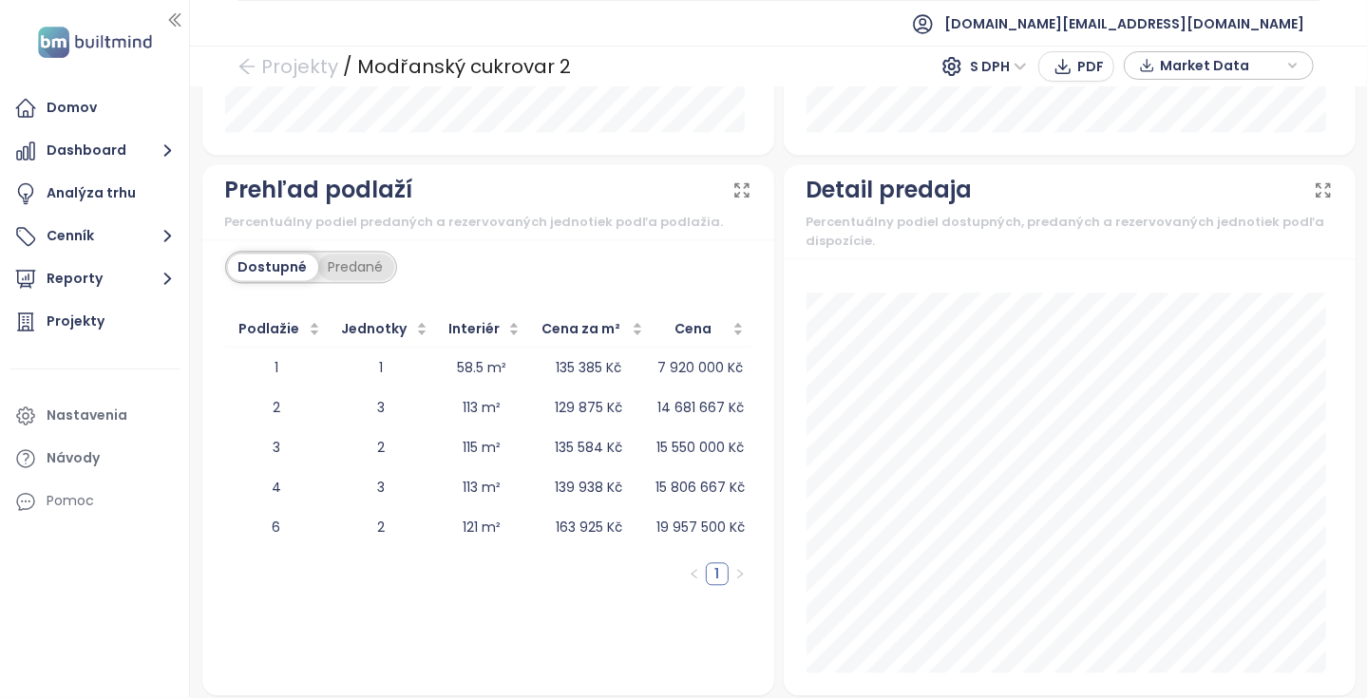
click at [351, 268] on div "Predané" at bounding box center [356, 267] width 76 height 27
click at [297, 265] on div "Dostupné" at bounding box center [271, 267] width 86 height 27
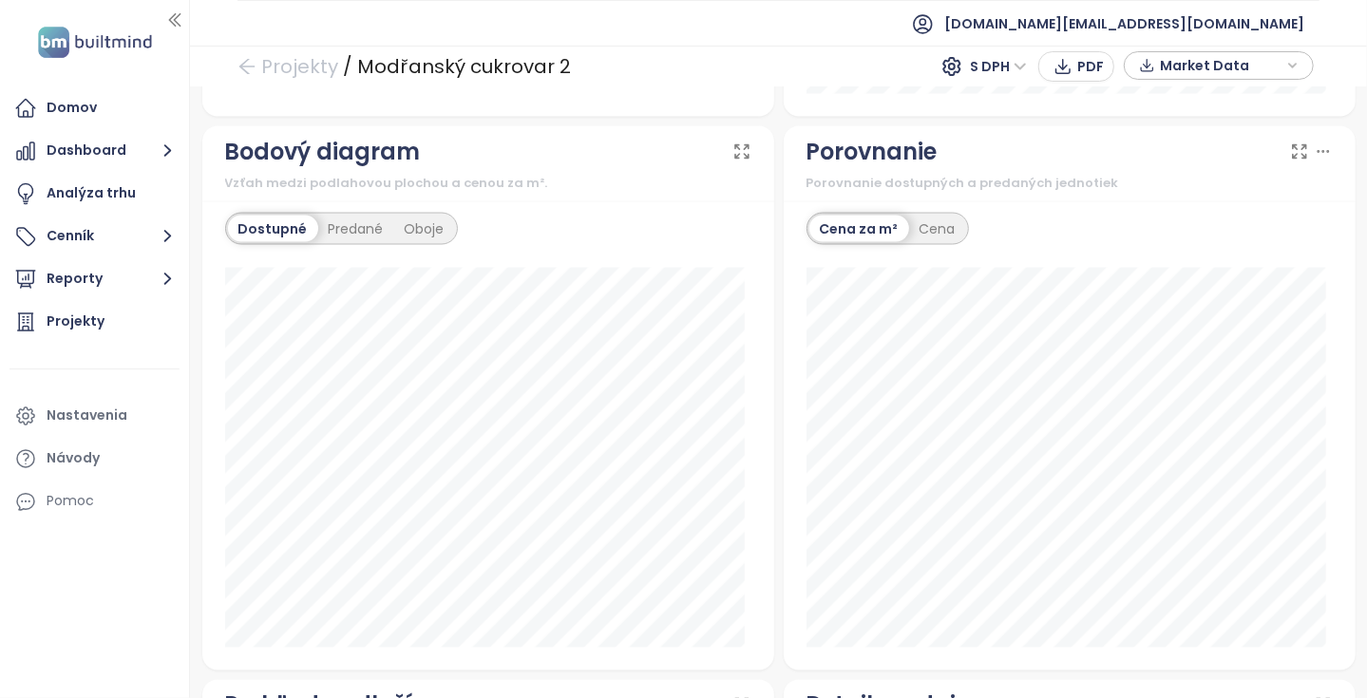
scroll to position [1786, 0]
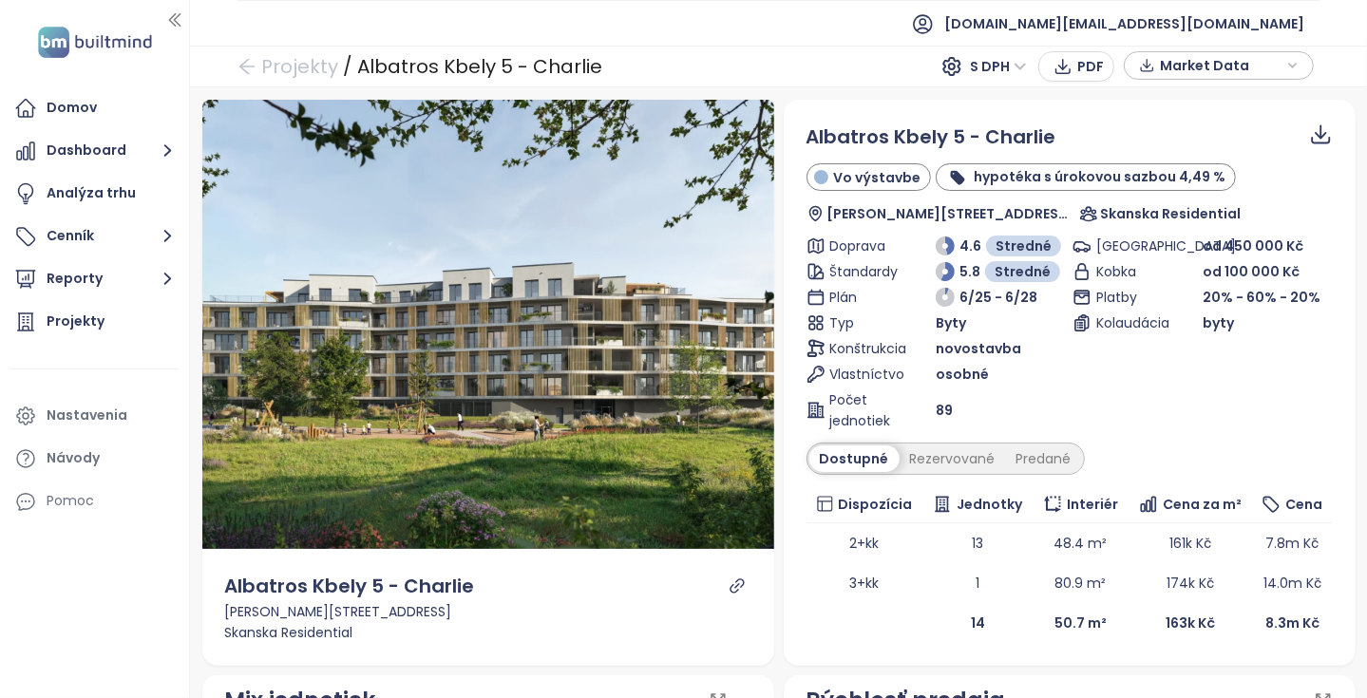
scroll to position [95, 0]
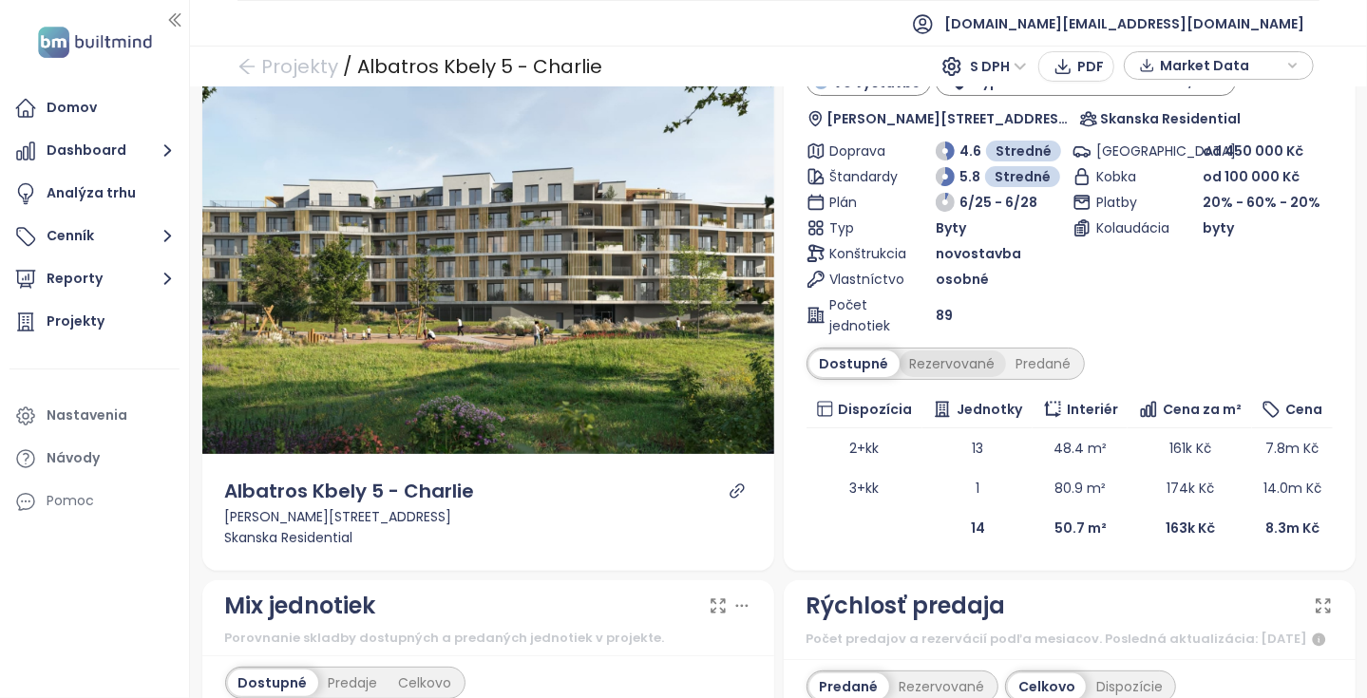
click at [921, 359] on div "Rezervované" at bounding box center [953, 364] width 106 height 27
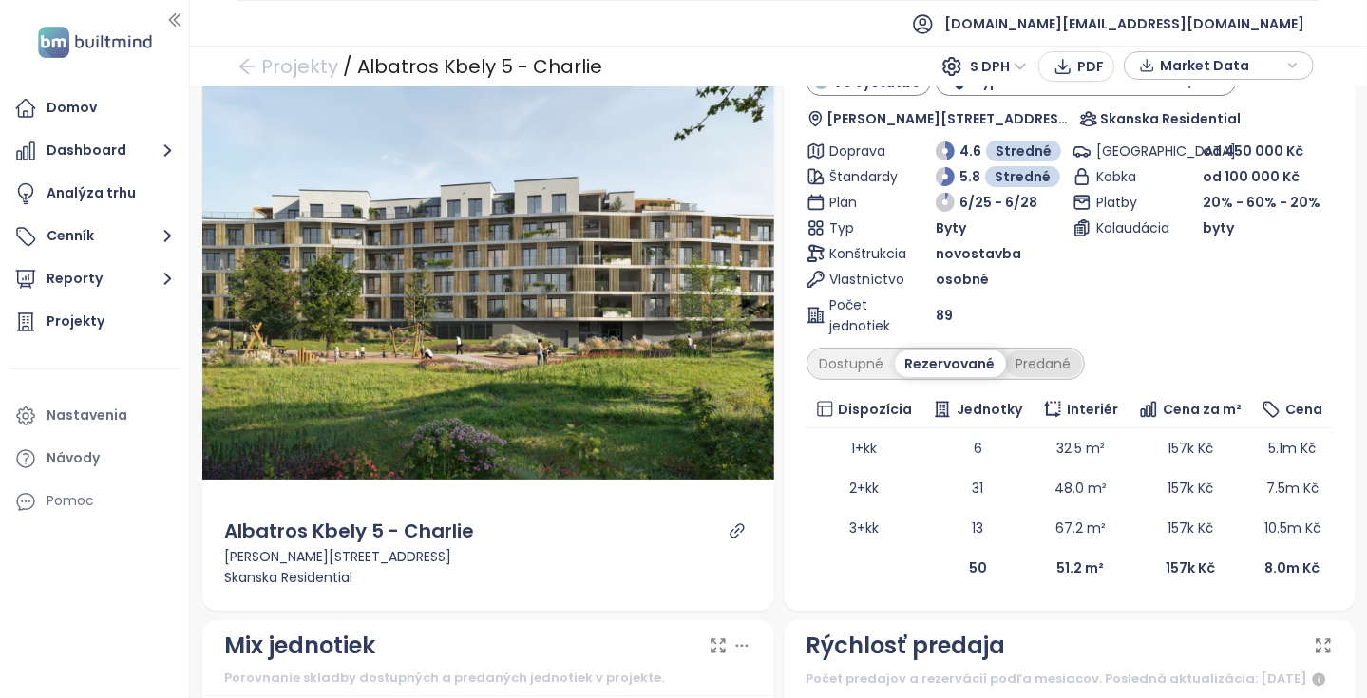
click at [1042, 368] on div "Predané" at bounding box center [1044, 364] width 76 height 27
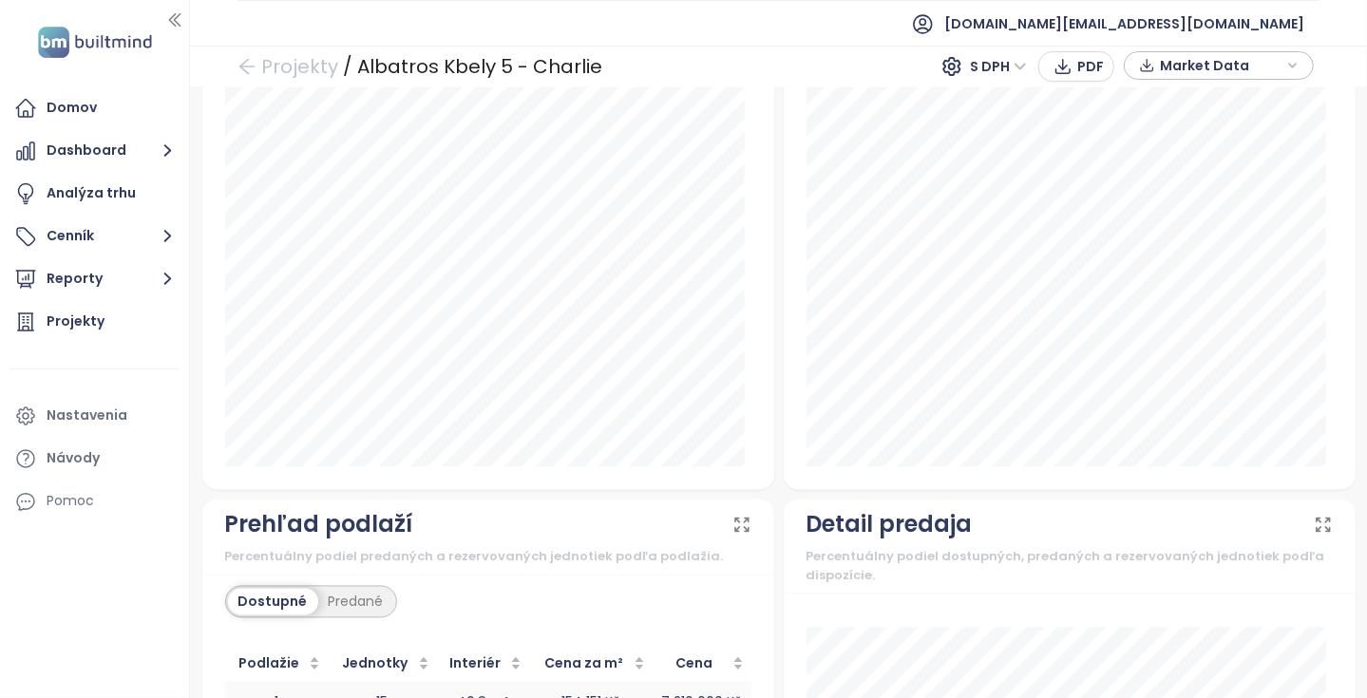
scroll to position [2236, 0]
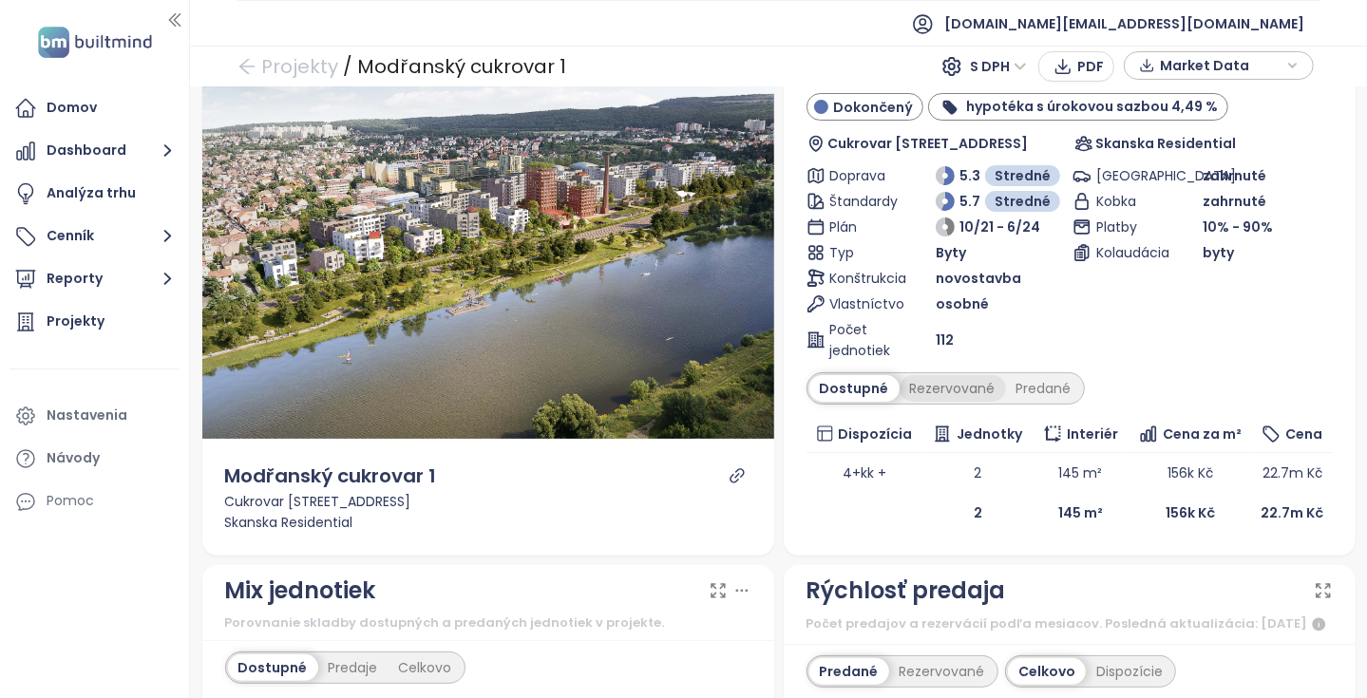
scroll to position [95, 0]
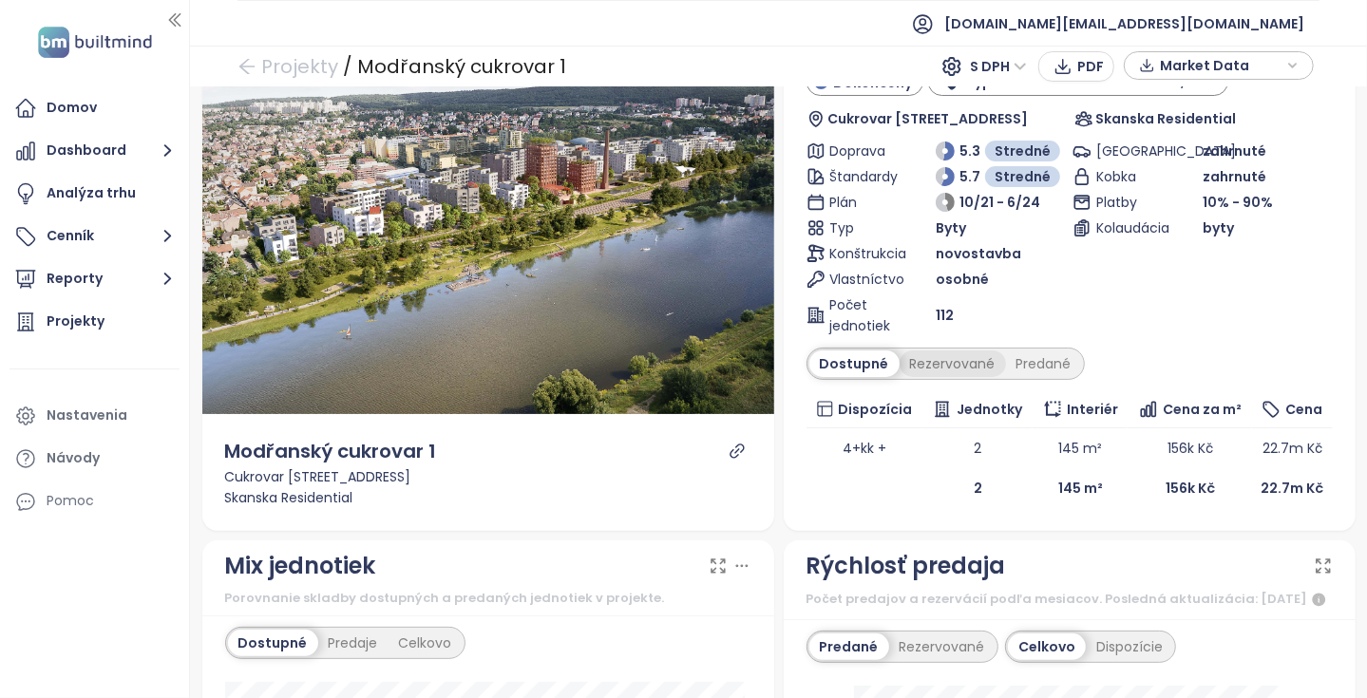
click at [926, 360] on div "Rezervované" at bounding box center [953, 364] width 106 height 27
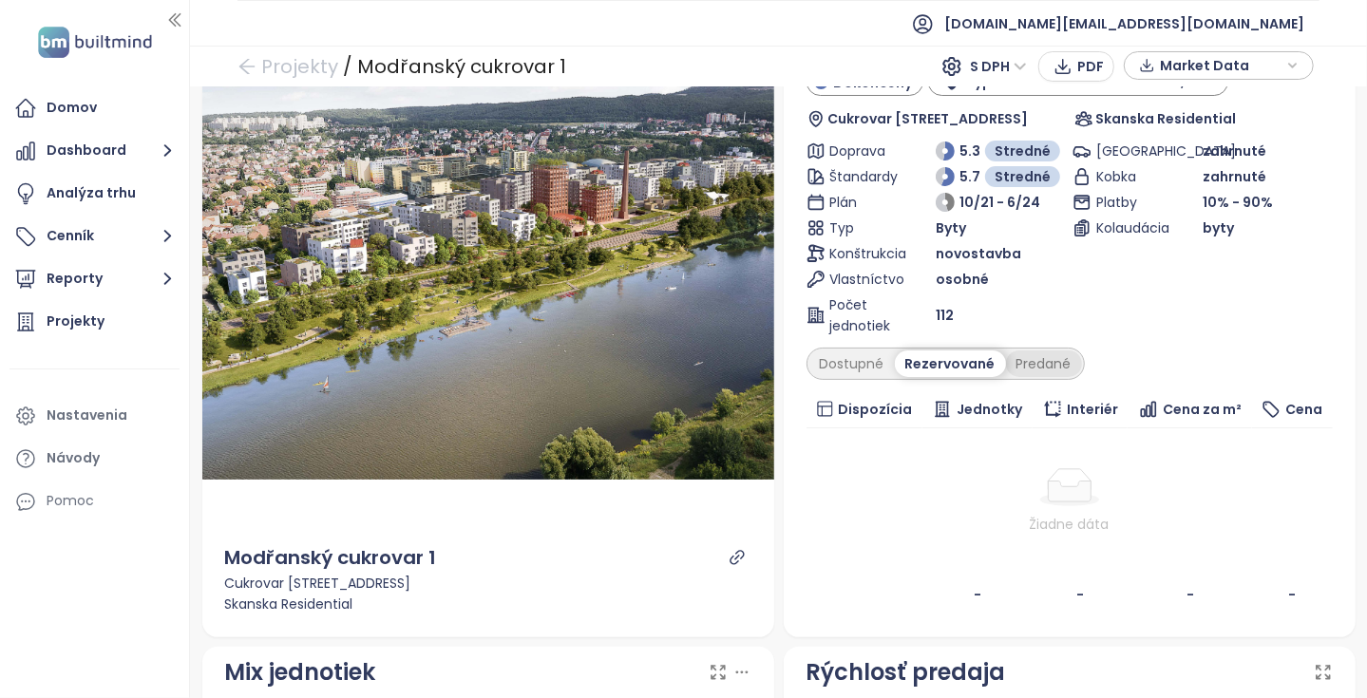
click at [1052, 356] on div "Predané" at bounding box center [1044, 364] width 76 height 27
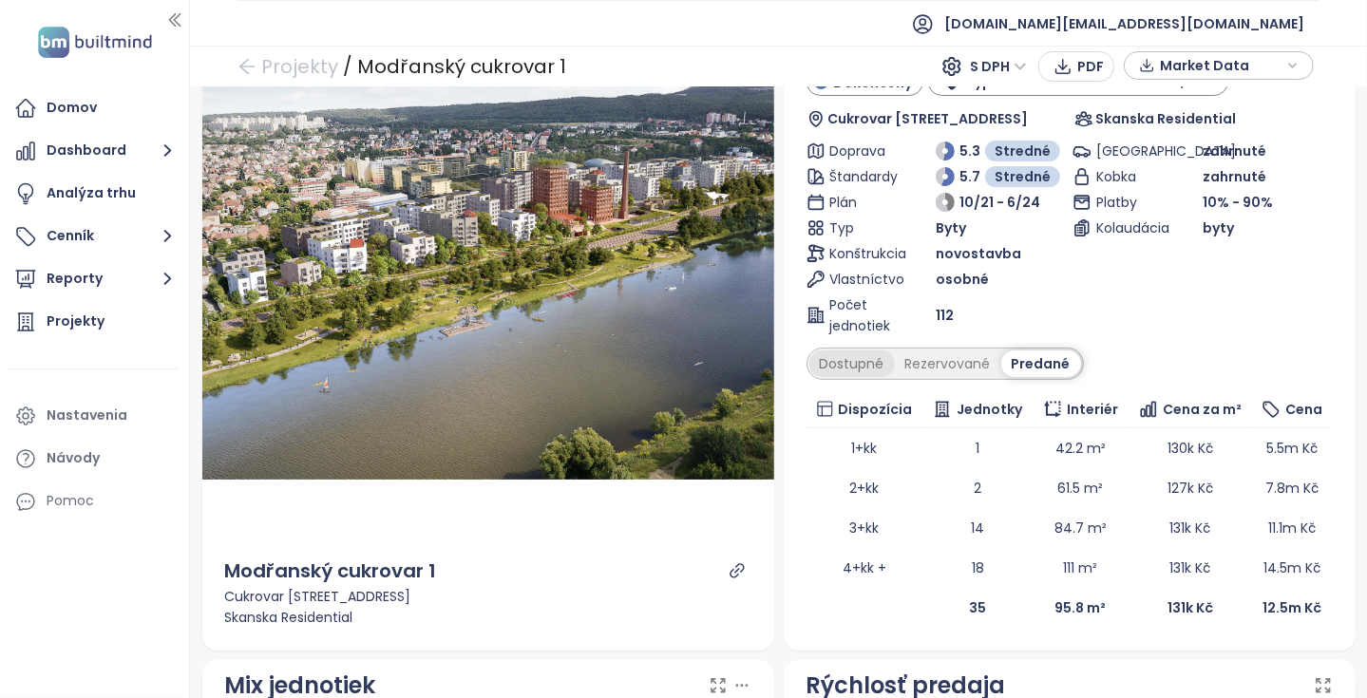
click at [869, 366] on div "Dostupné" at bounding box center [853, 364] width 86 height 27
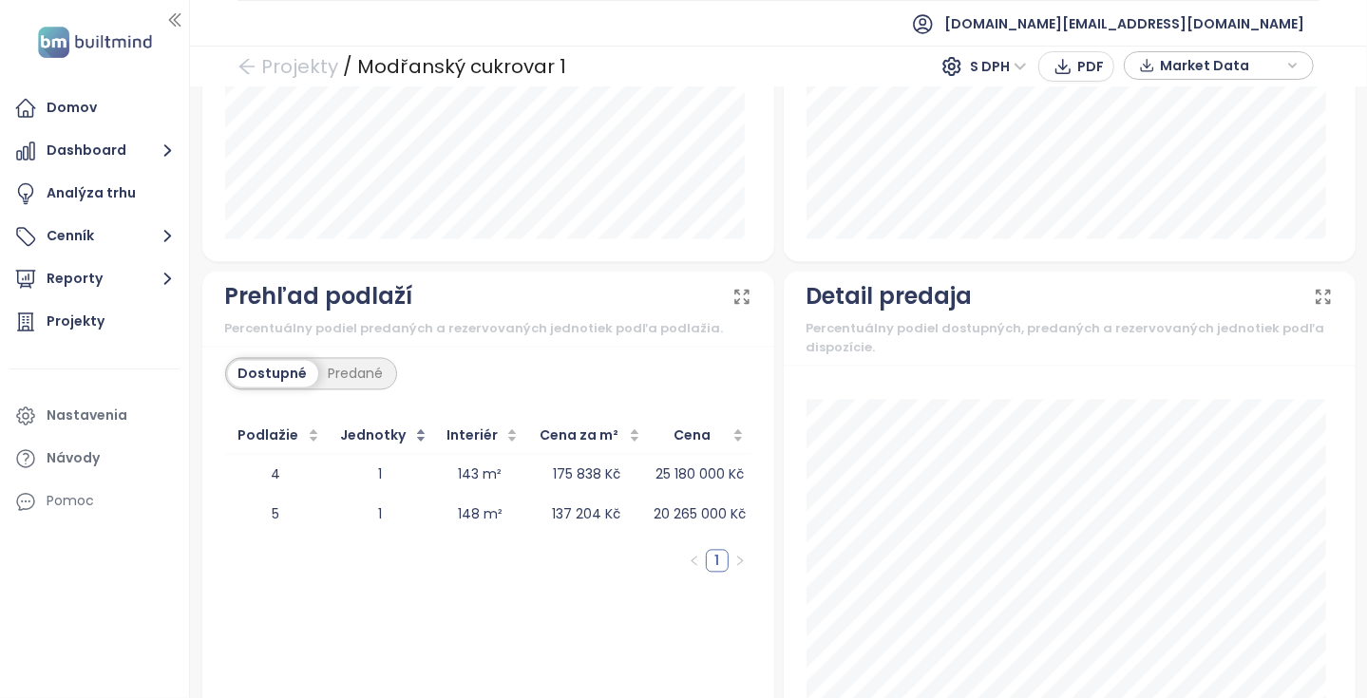
scroll to position [2006, 0]
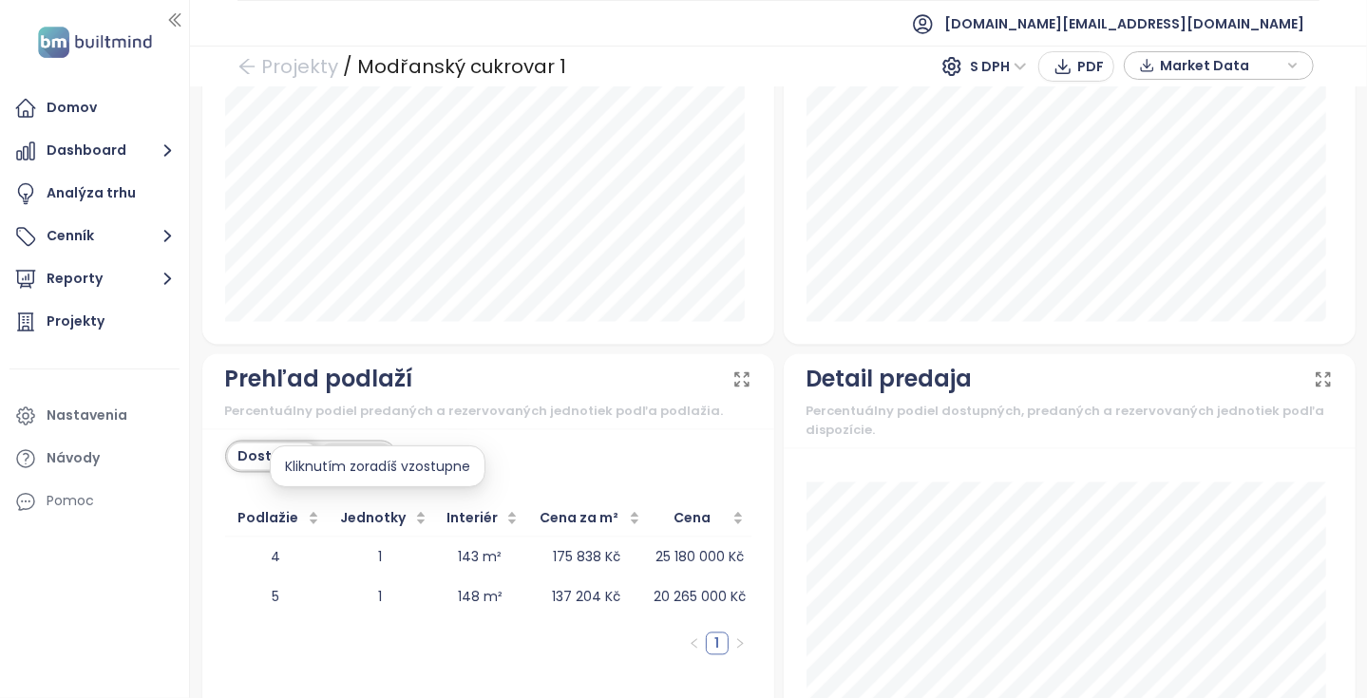
click at [359, 444] on div "Predané" at bounding box center [356, 457] width 76 height 27
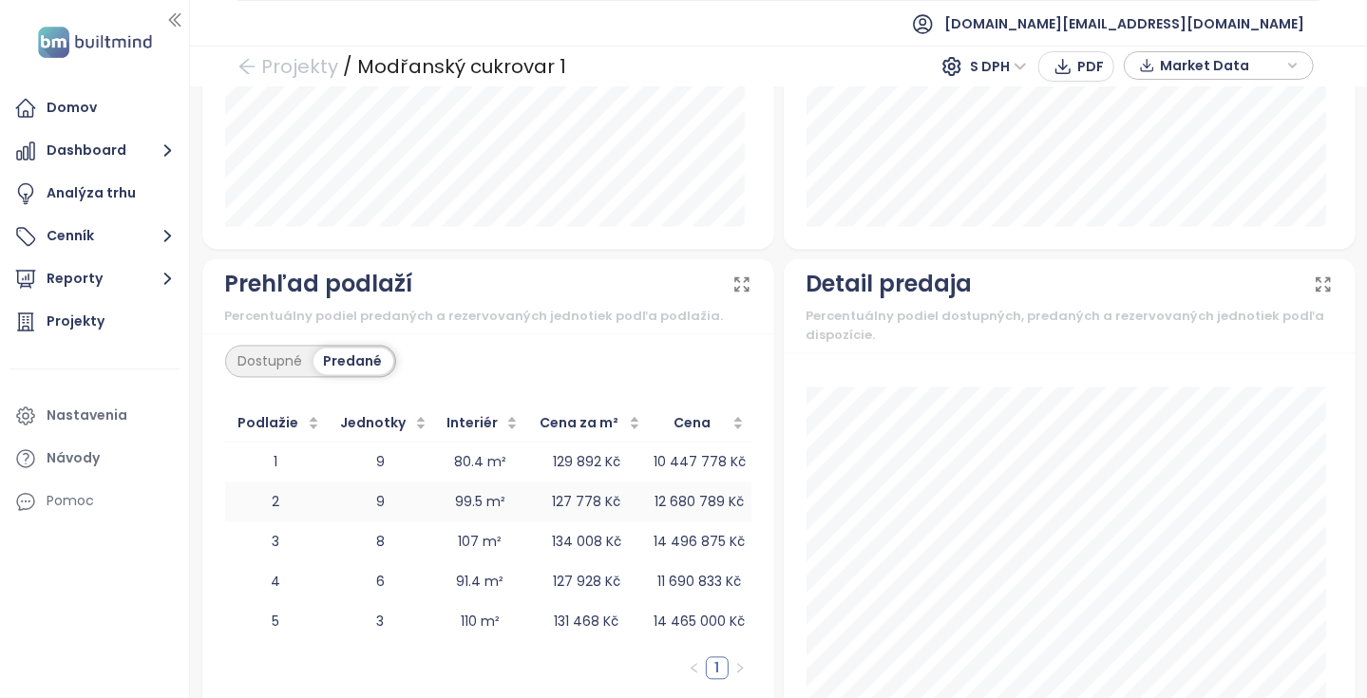
scroll to position [1816, 0]
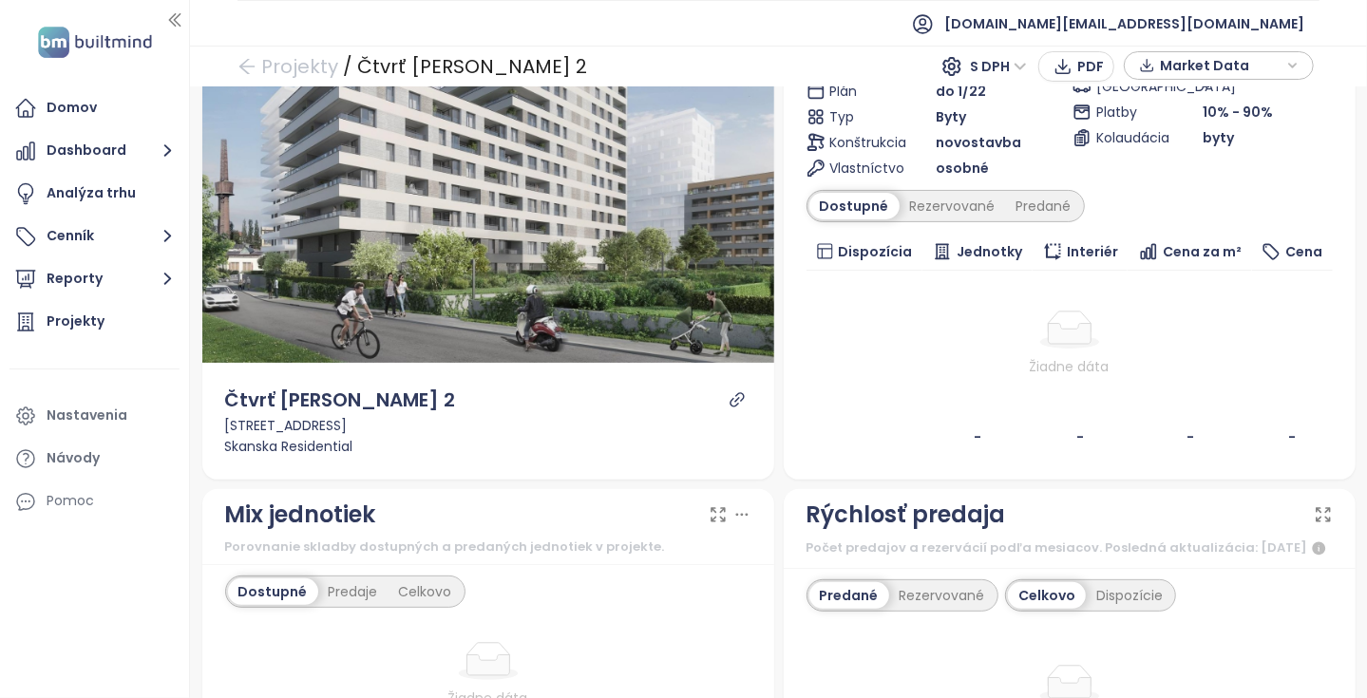
scroll to position [190, 0]
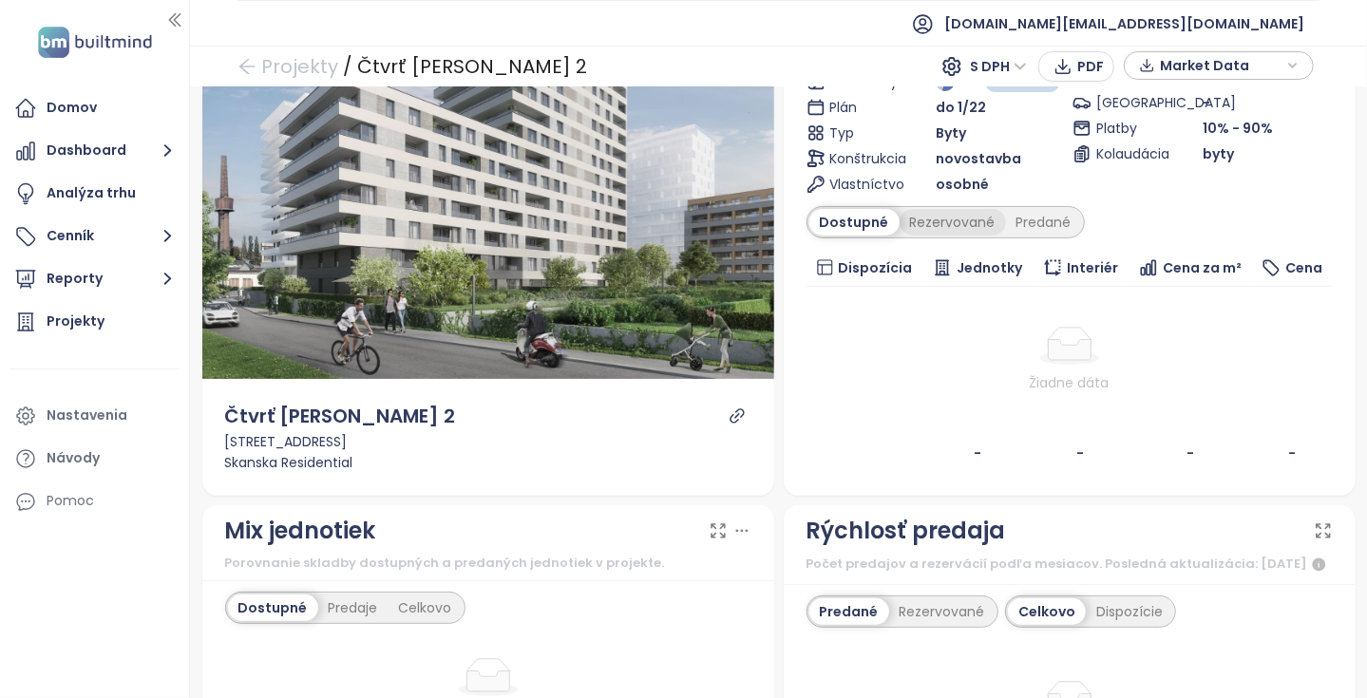
click at [940, 218] on div "Rezervované" at bounding box center [953, 222] width 106 height 27
click at [1011, 227] on div "Predané" at bounding box center [1044, 222] width 76 height 27
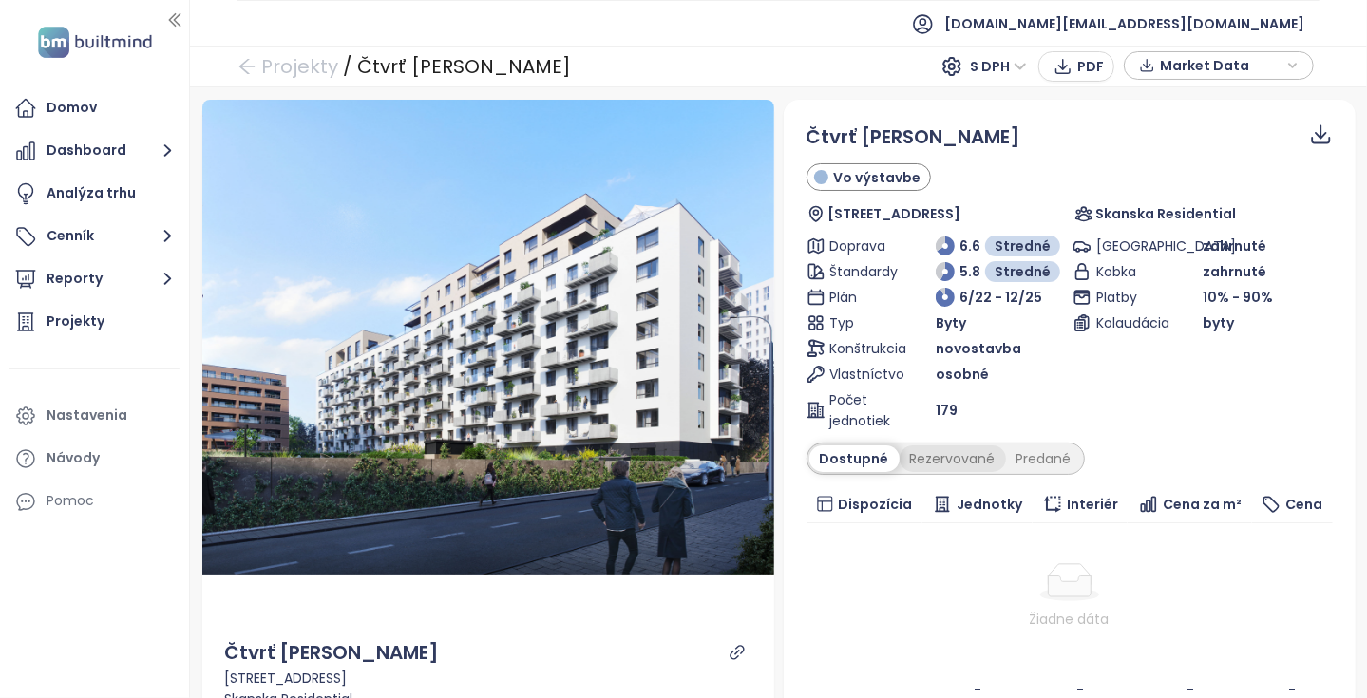
click at [970, 456] on div "Rezervované" at bounding box center [953, 459] width 106 height 27
click at [1008, 454] on div "Predané" at bounding box center [1044, 459] width 76 height 27
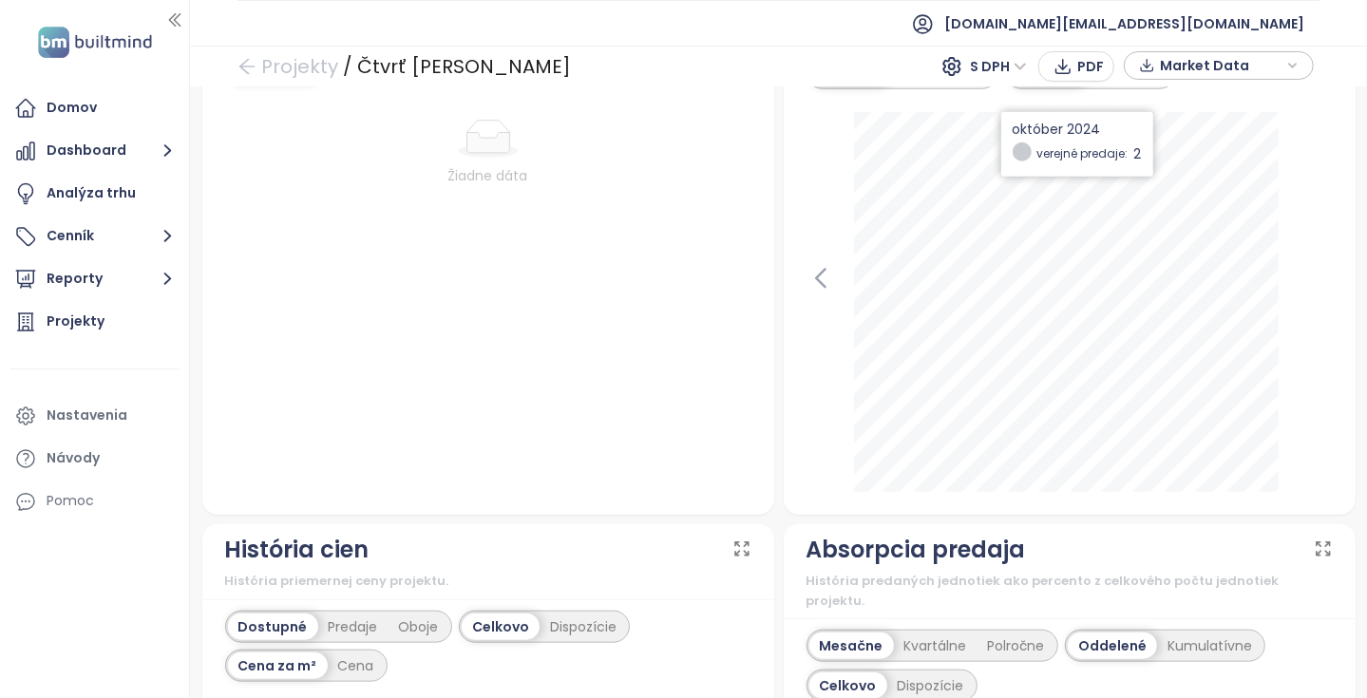
scroll to position [950, 0]
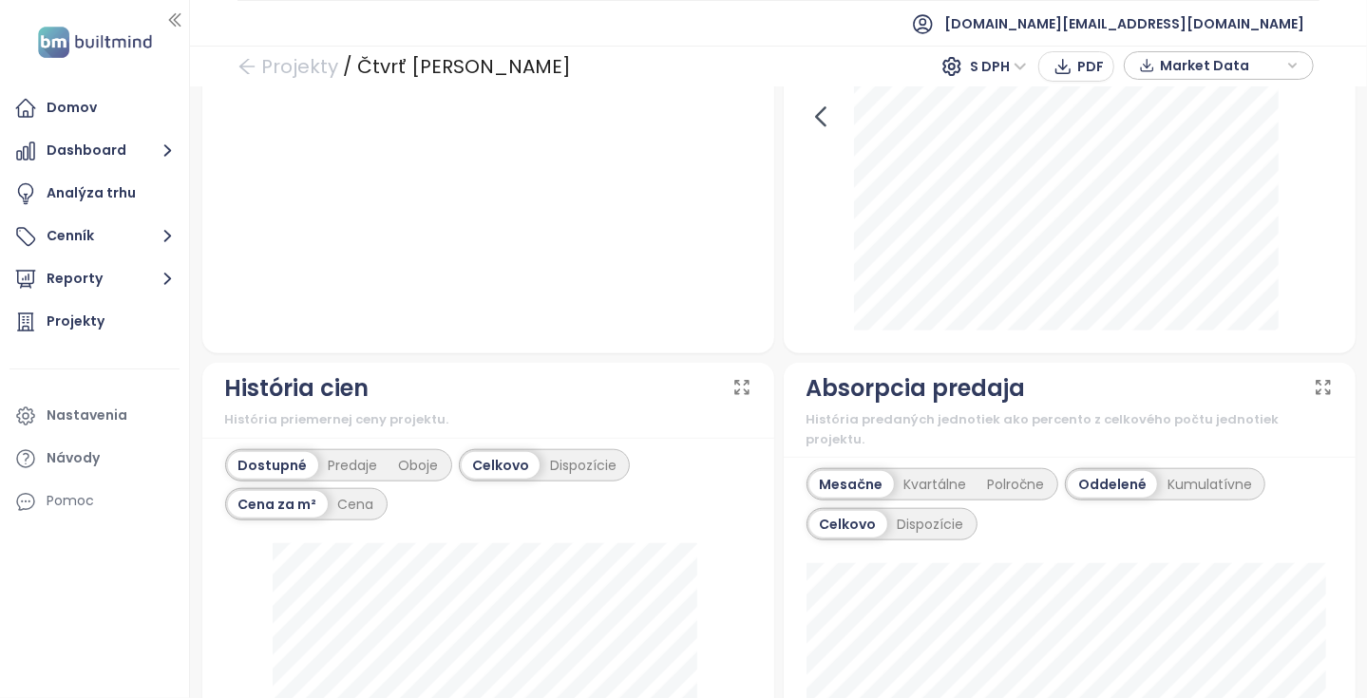
click at [818, 130] on icon at bounding box center [821, 117] width 29 height 29
click at [1306, 131] on icon at bounding box center [1319, 117] width 29 height 29
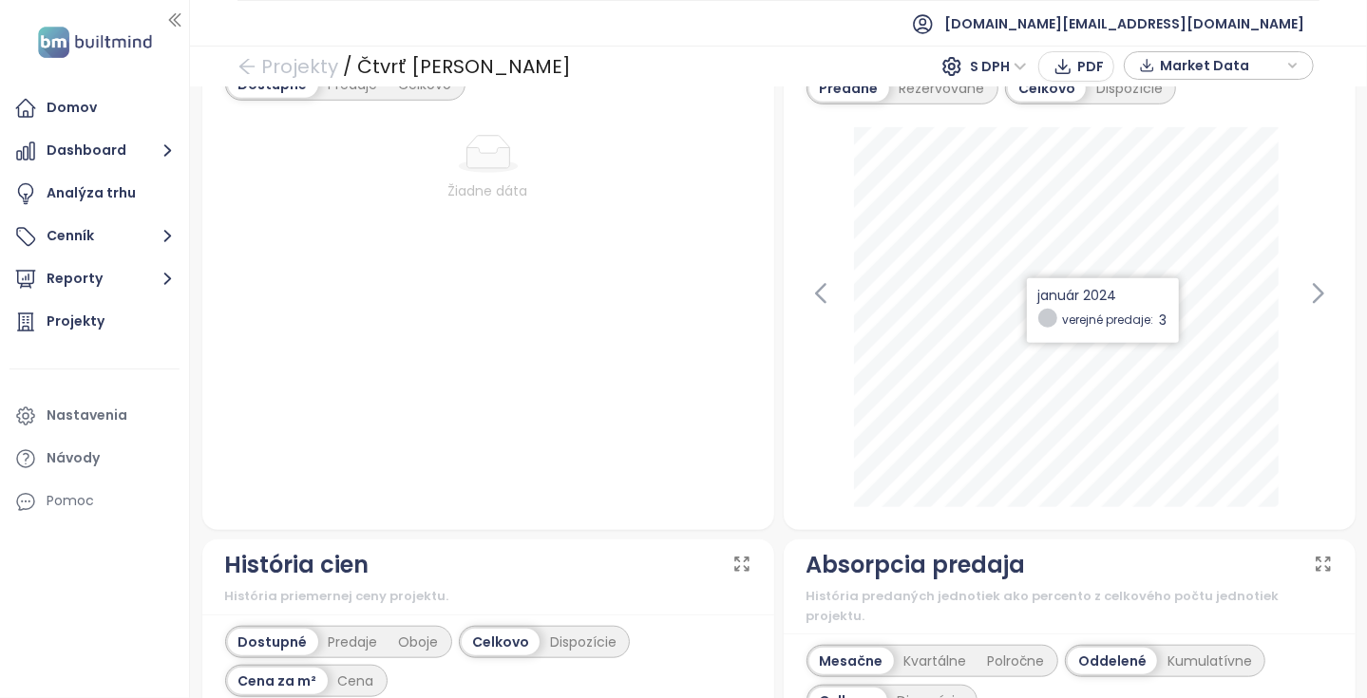
scroll to position [760, 0]
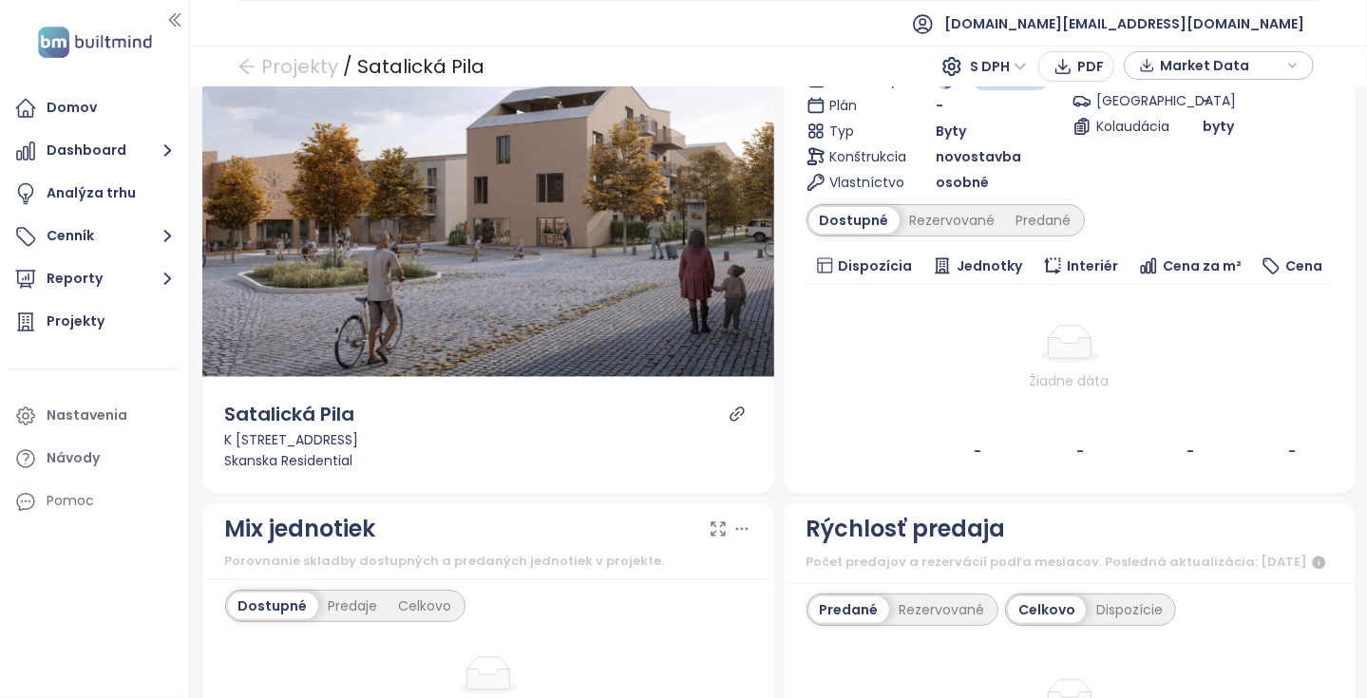
scroll to position [285, 0]
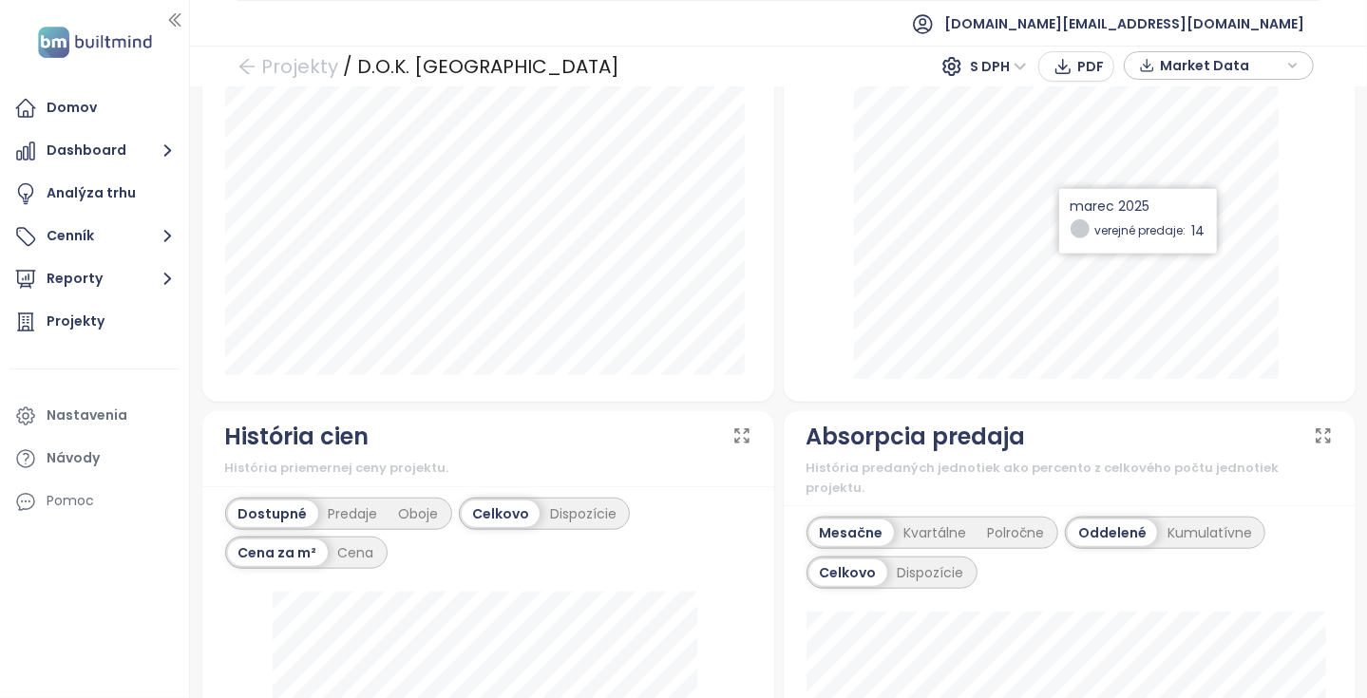
scroll to position [1235, 0]
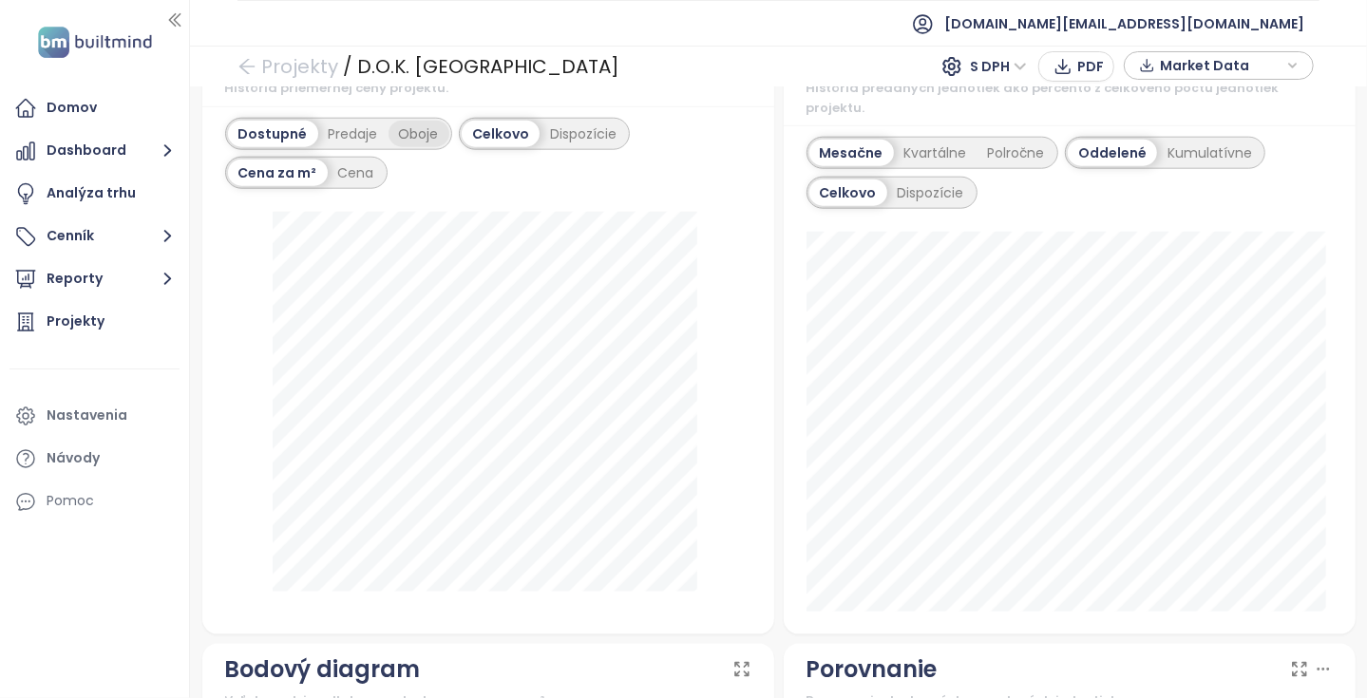
click at [436, 147] on div "Oboje" at bounding box center [419, 134] width 61 height 27
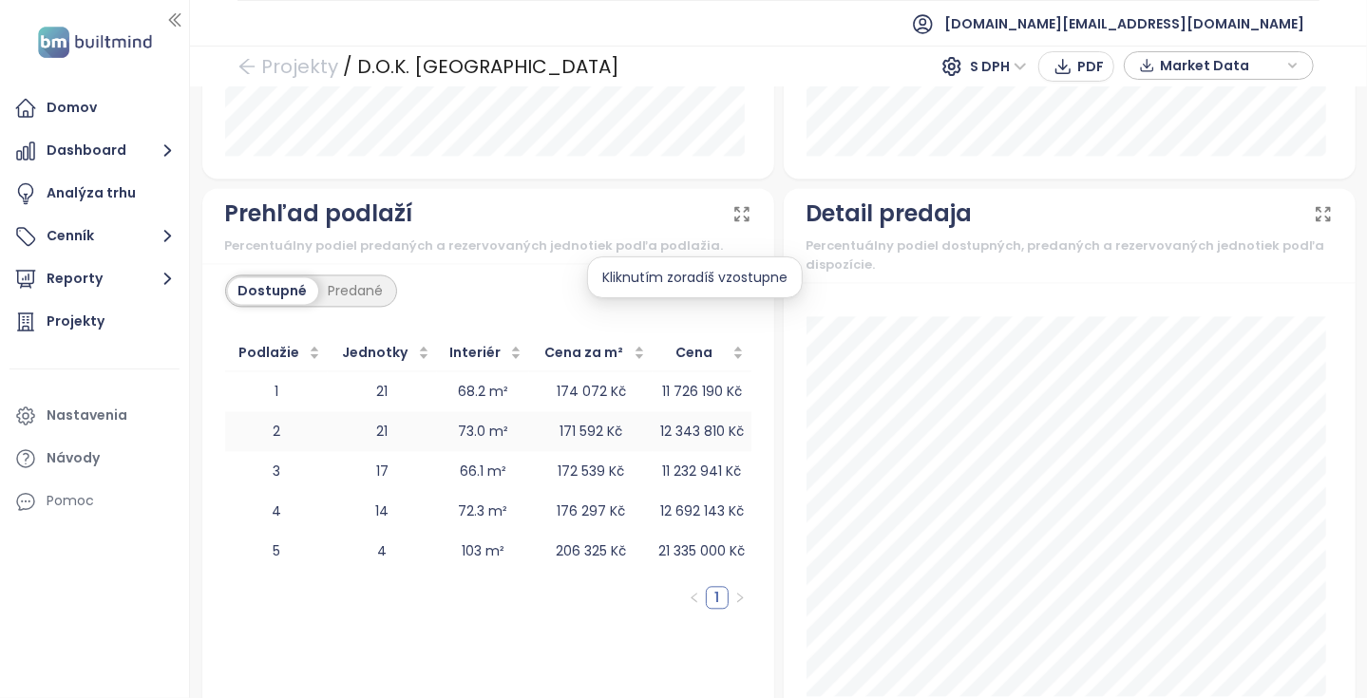
scroll to position [2269, 0]
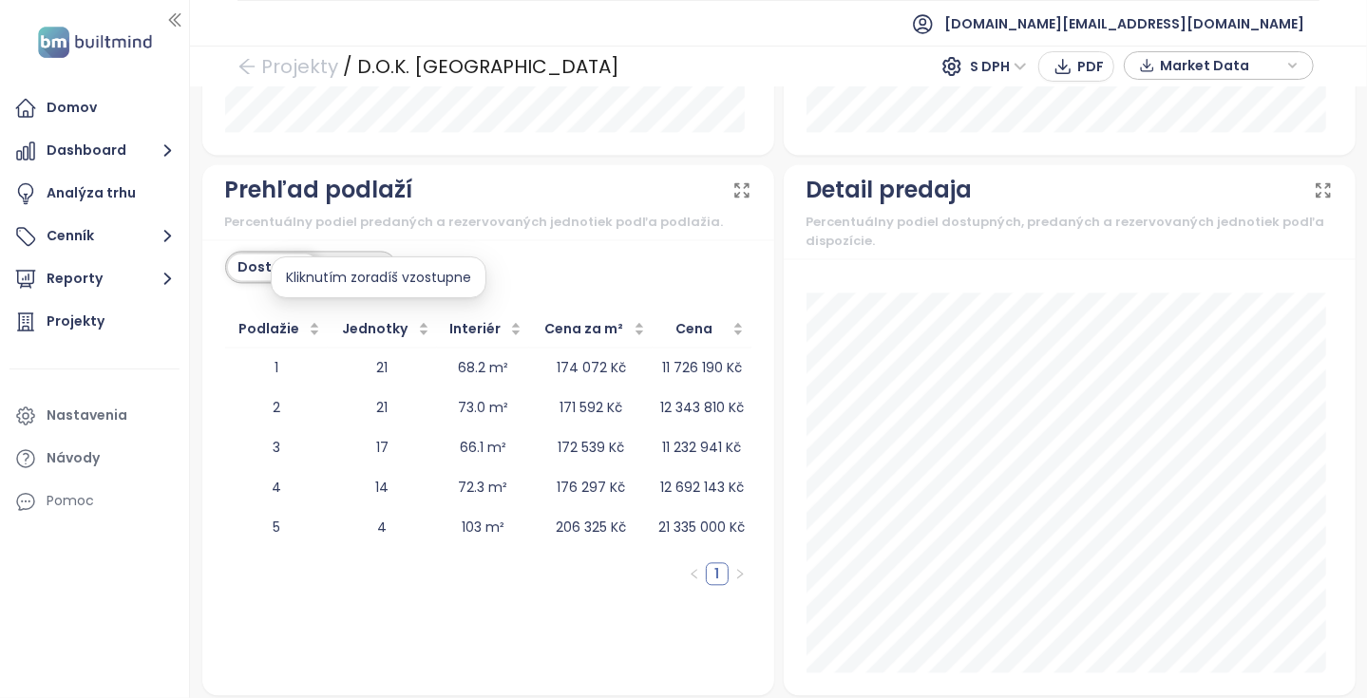
click at [382, 258] on div "Kliknutím zoradíš vzostupne" at bounding box center [379, 278] width 216 height 42
click at [324, 259] on div "Predané" at bounding box center [356, 267] width 76 height 27
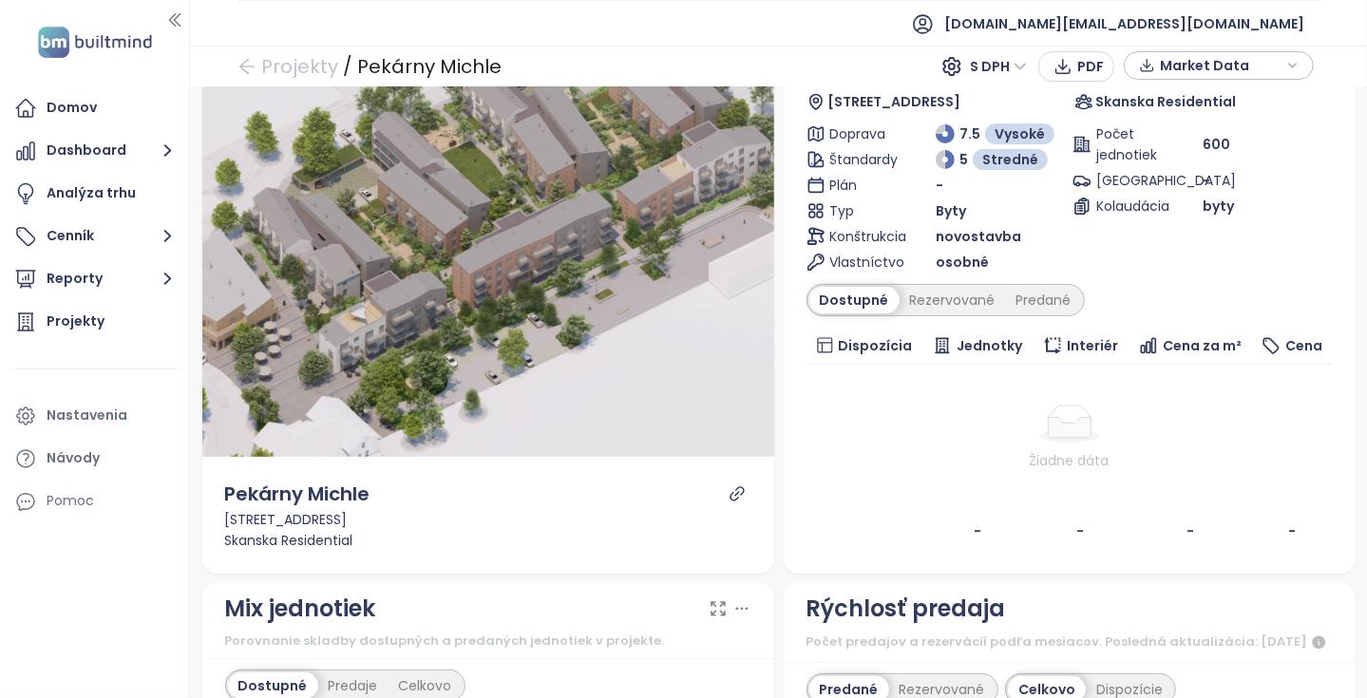
scroll to position [285, 0]
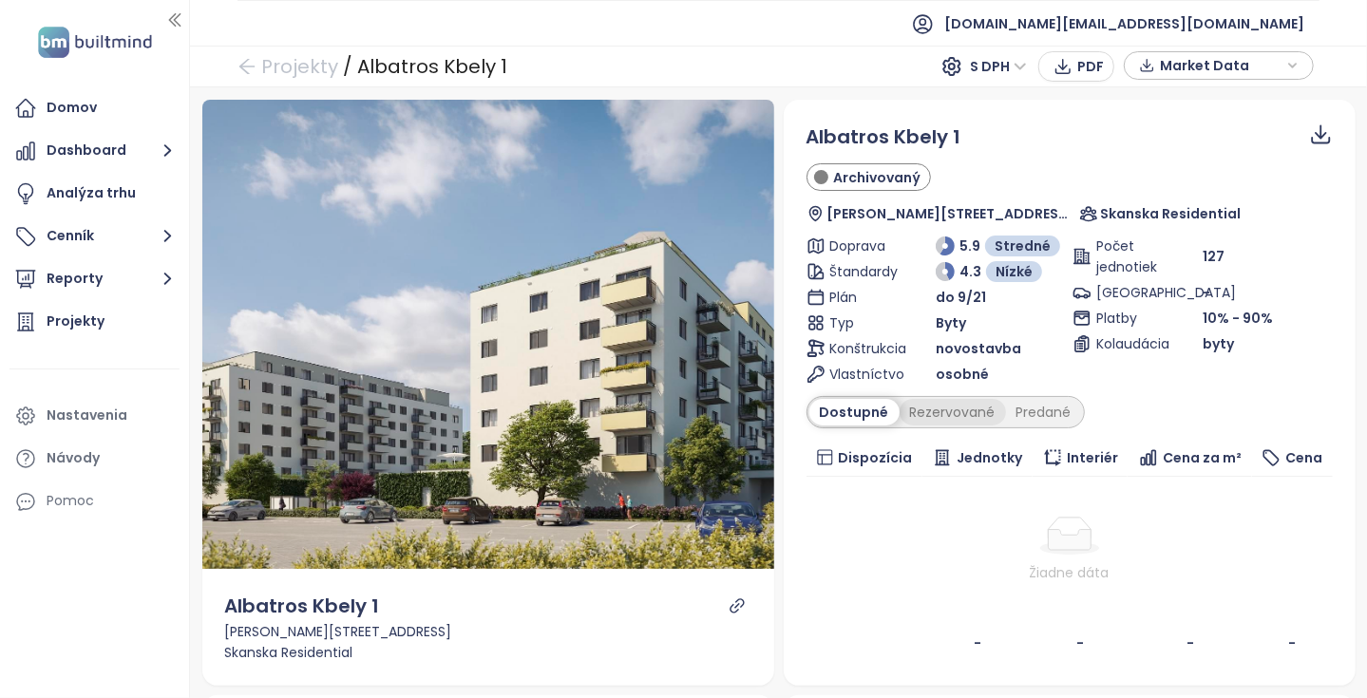
click at [945, 405] on div "Rezervované" at bounding box center [953, 412] width 106 height 27
click at [1022, 406] on div "Predané" at bounding box center [1044, 412] width 76 height 27
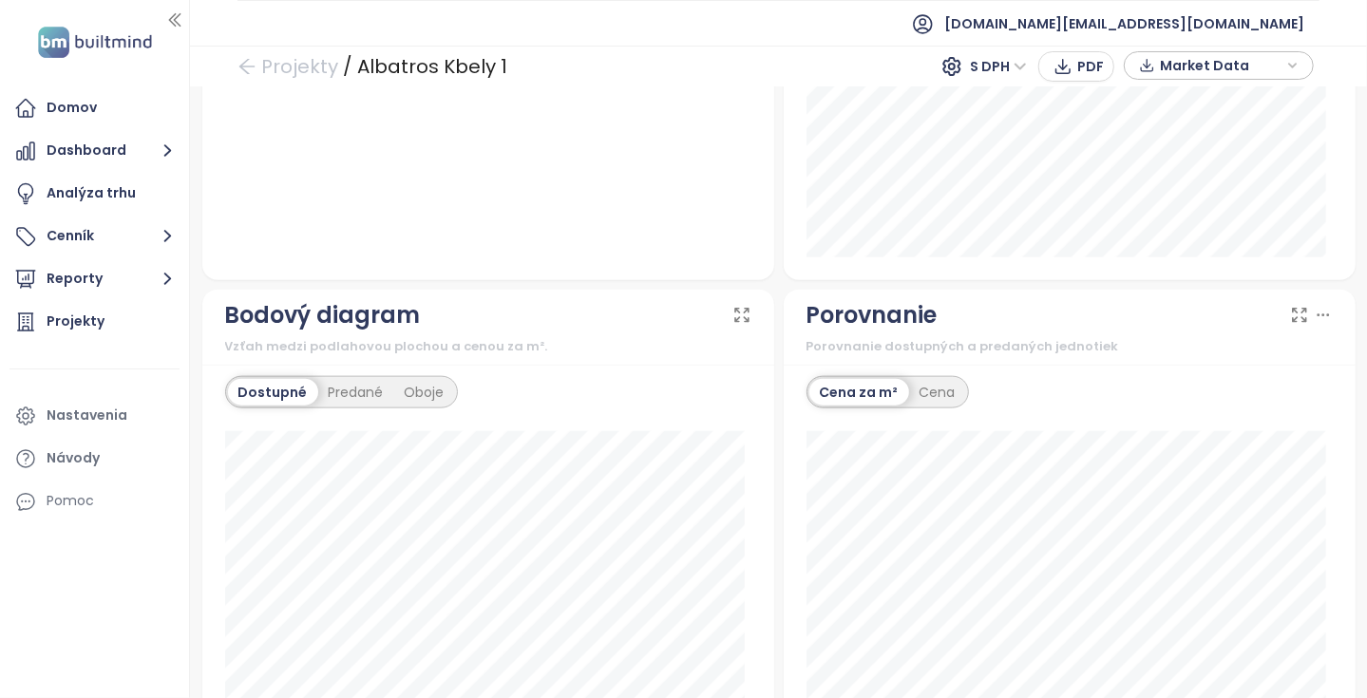
scroll to position [1330, 0]
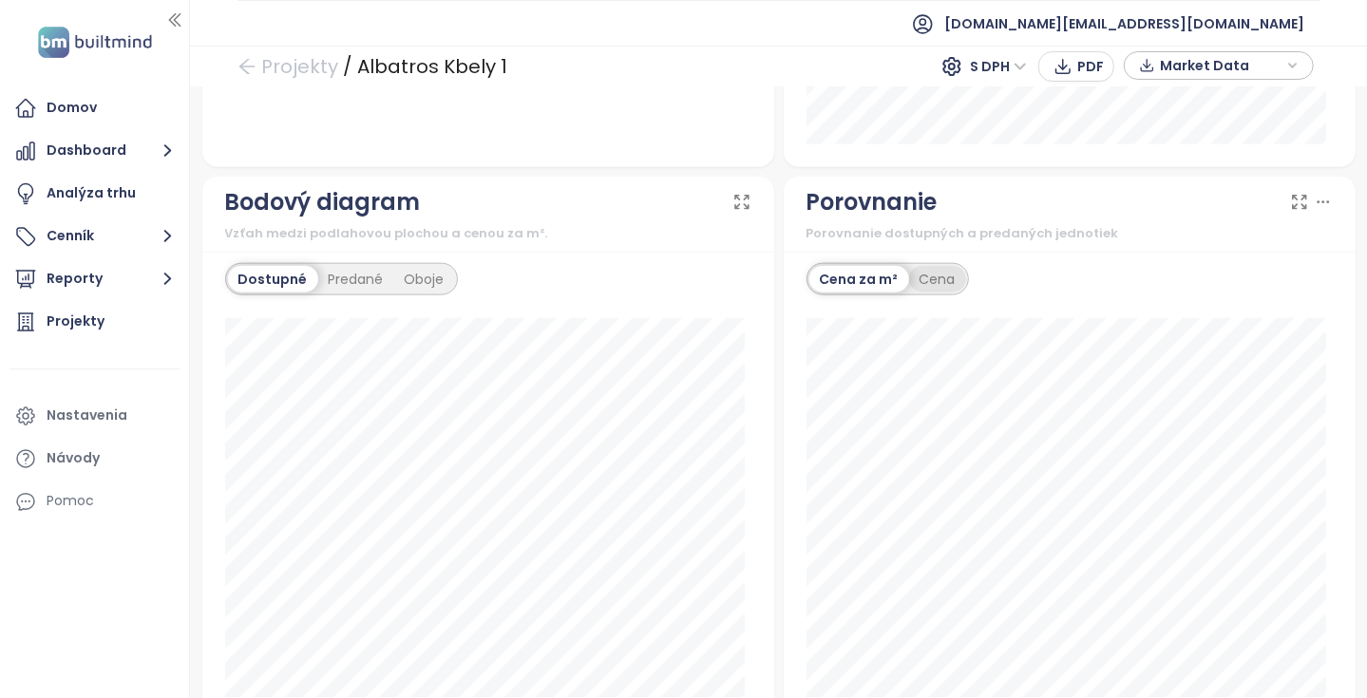
click at [919, 268] on div "Cena" at bounding box center [937, 279] width 57 height 27
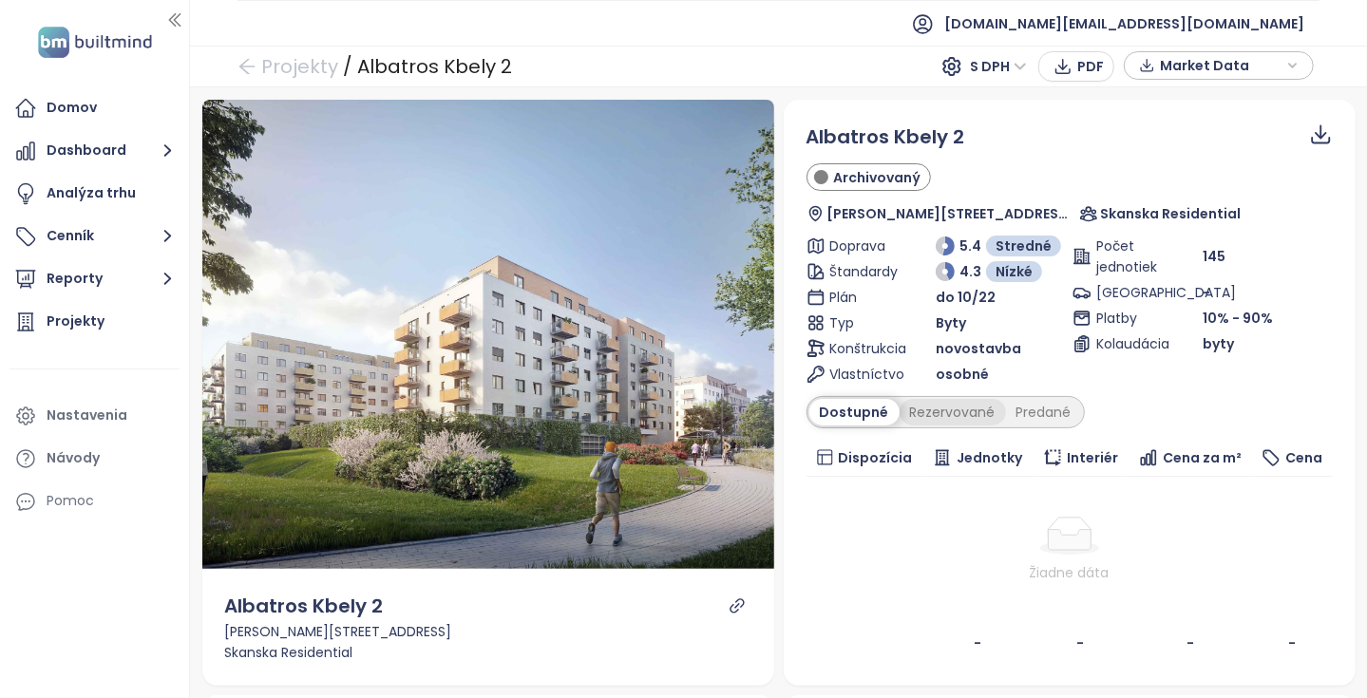
click at [933, 410] on div "Rezervované" at bounding box center [953, 412] width 106 height 27
click at [1022, 409] on div "Predané" at bounding box center [1044, 412] width 76 height 27
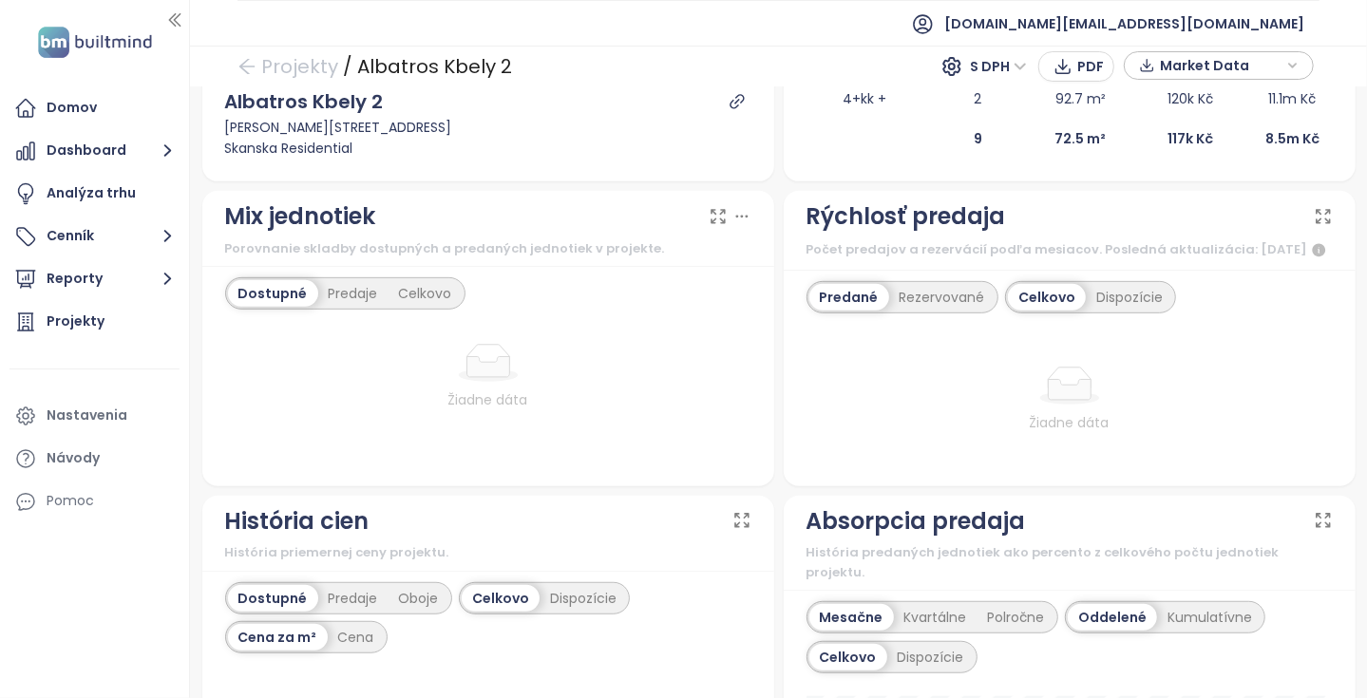
scroll to position [570, 0]
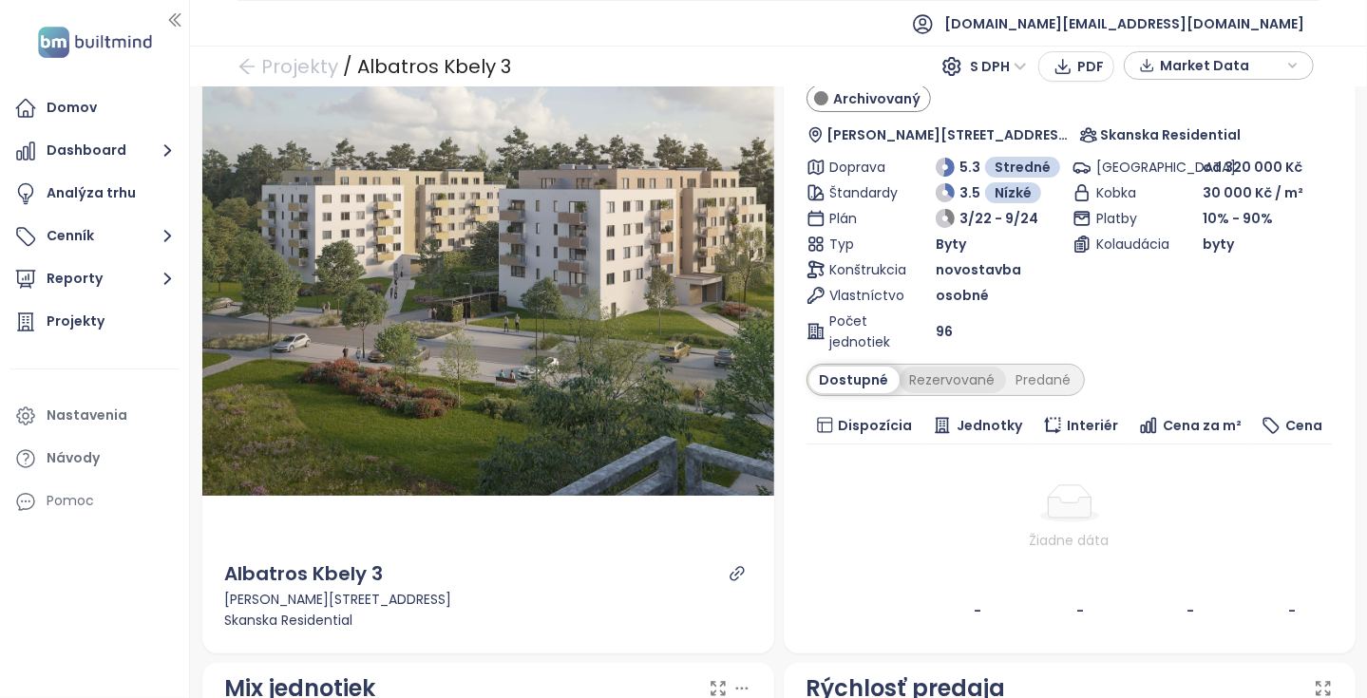
scroll to position [95, 0]
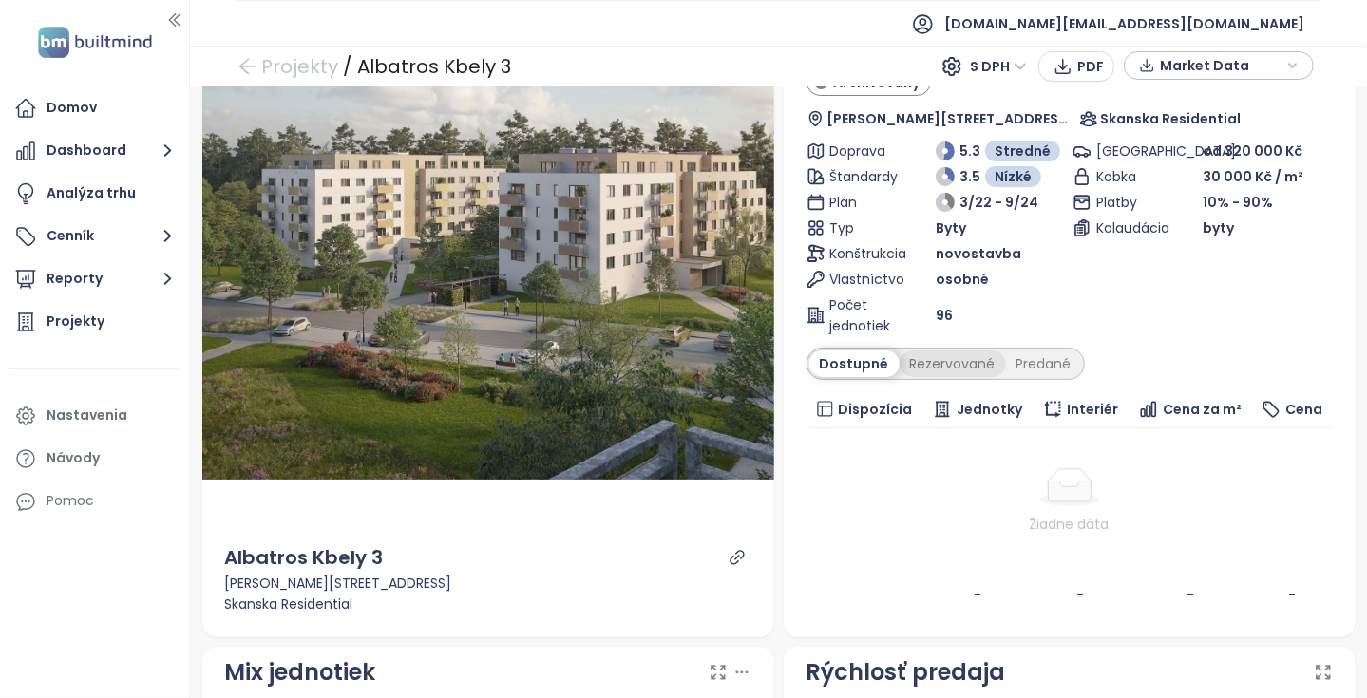
click at [963, 360] on div "Rezervované" at bounding box center [953, 364] width 106 height 27
click at [1018, 356] on div "Predané" at bounding box center [1044, 364] width 76 height 27
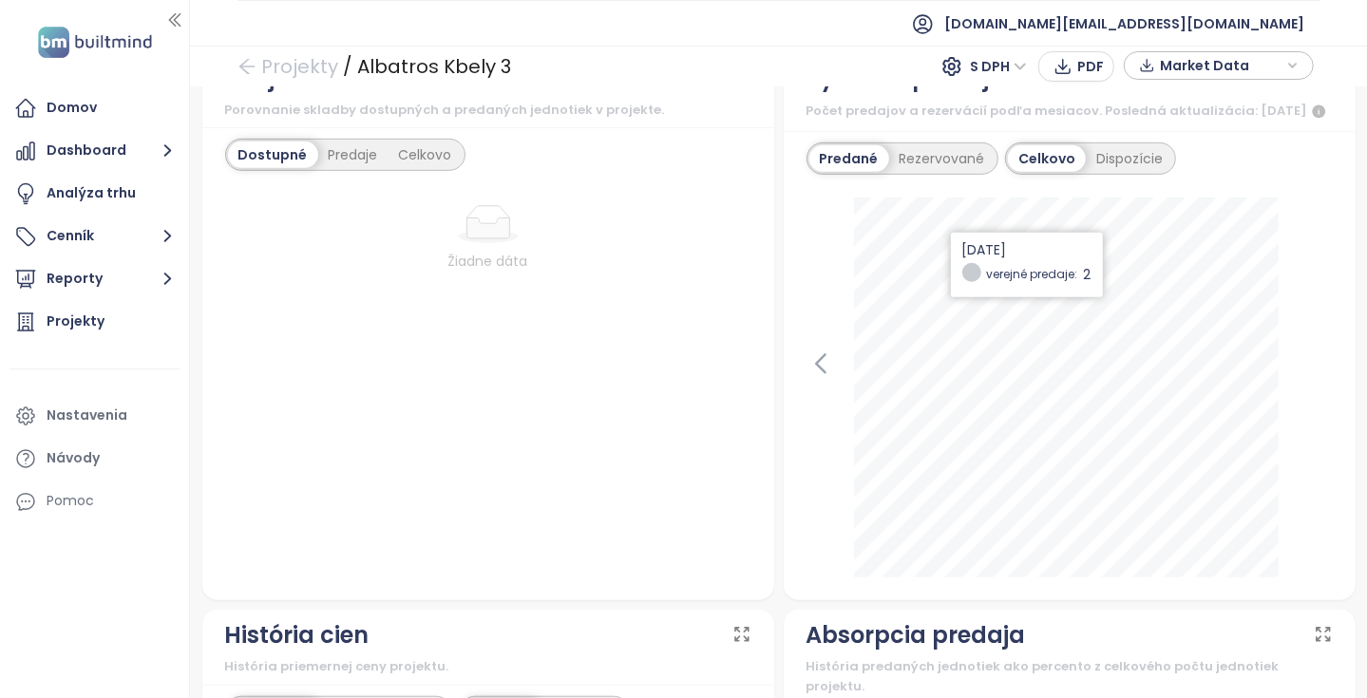
scroll to position [665, 0]
click at [408, 155] on div "Celkovo" at bounding box center [426, 153] width 74 height 27
click at [381, 155] on div "Predaje" at bounding box center [349, 153] width 70 height 27
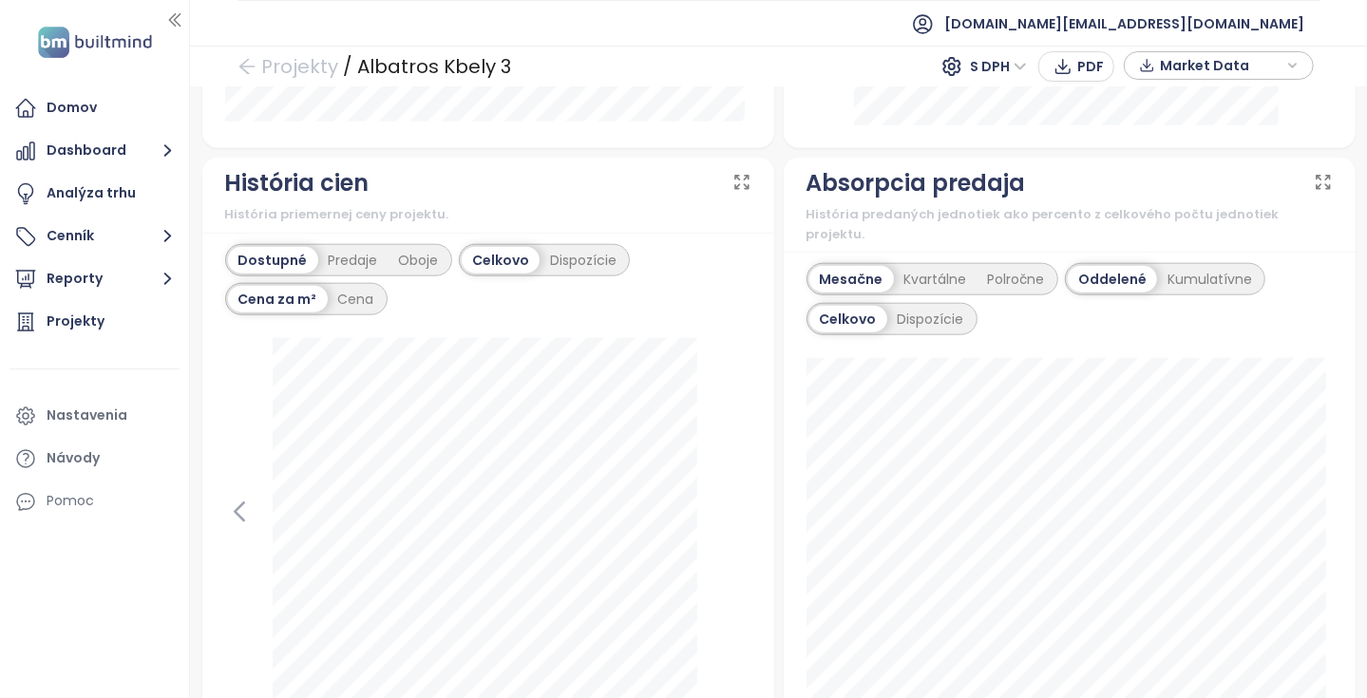
scroll to position [1140, 0]
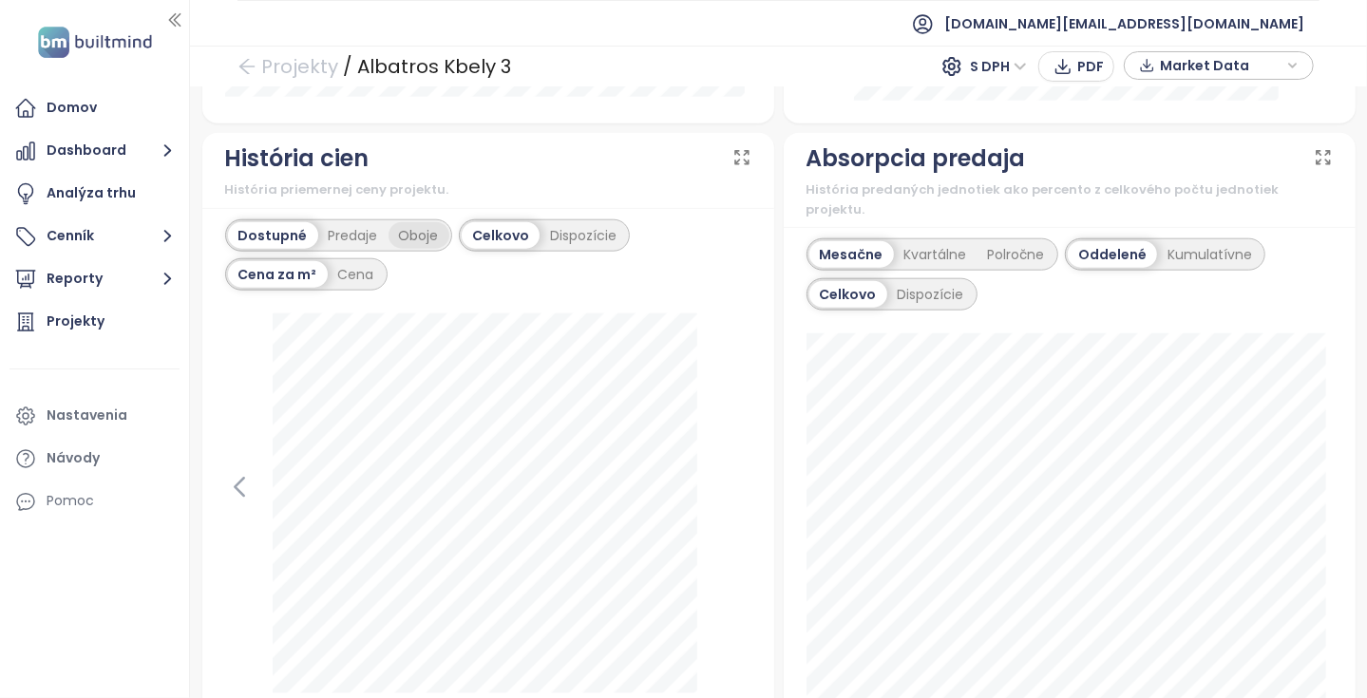
click at [430, 249] on div "Oboje" at bounding box center [419, 235] width 61 height 27
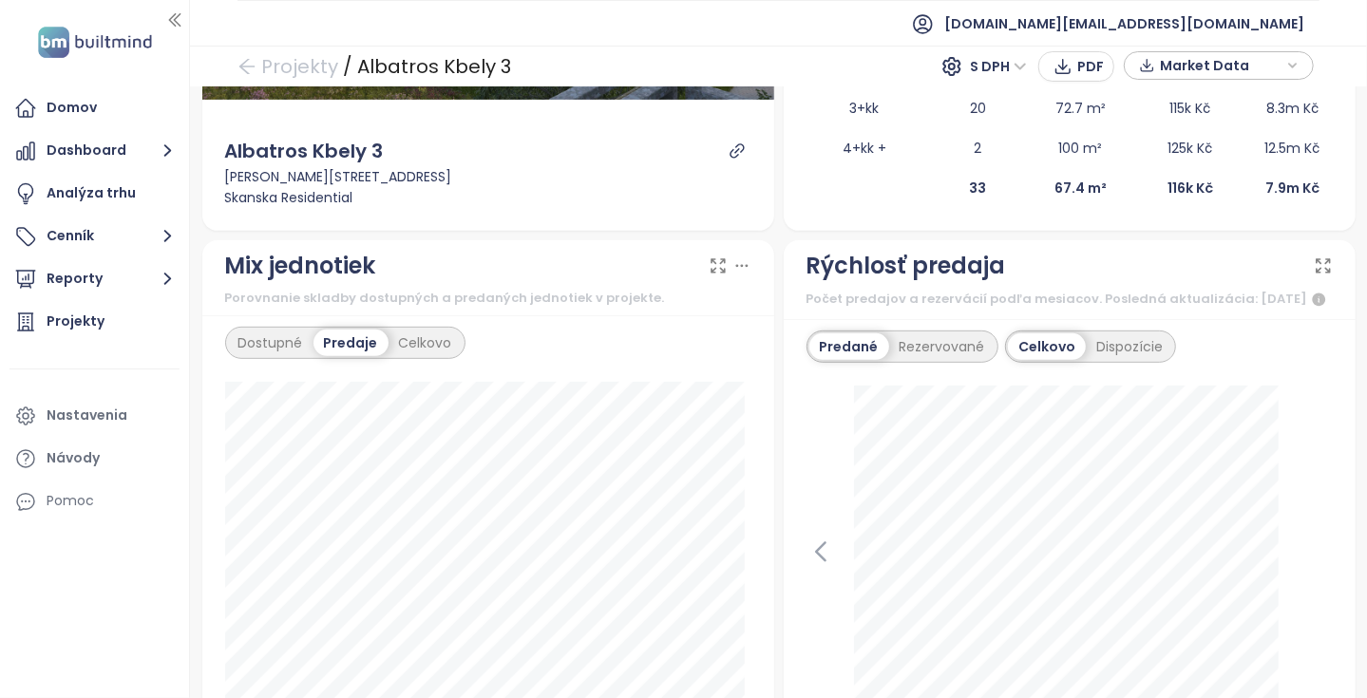
scroll to position [0, 0]
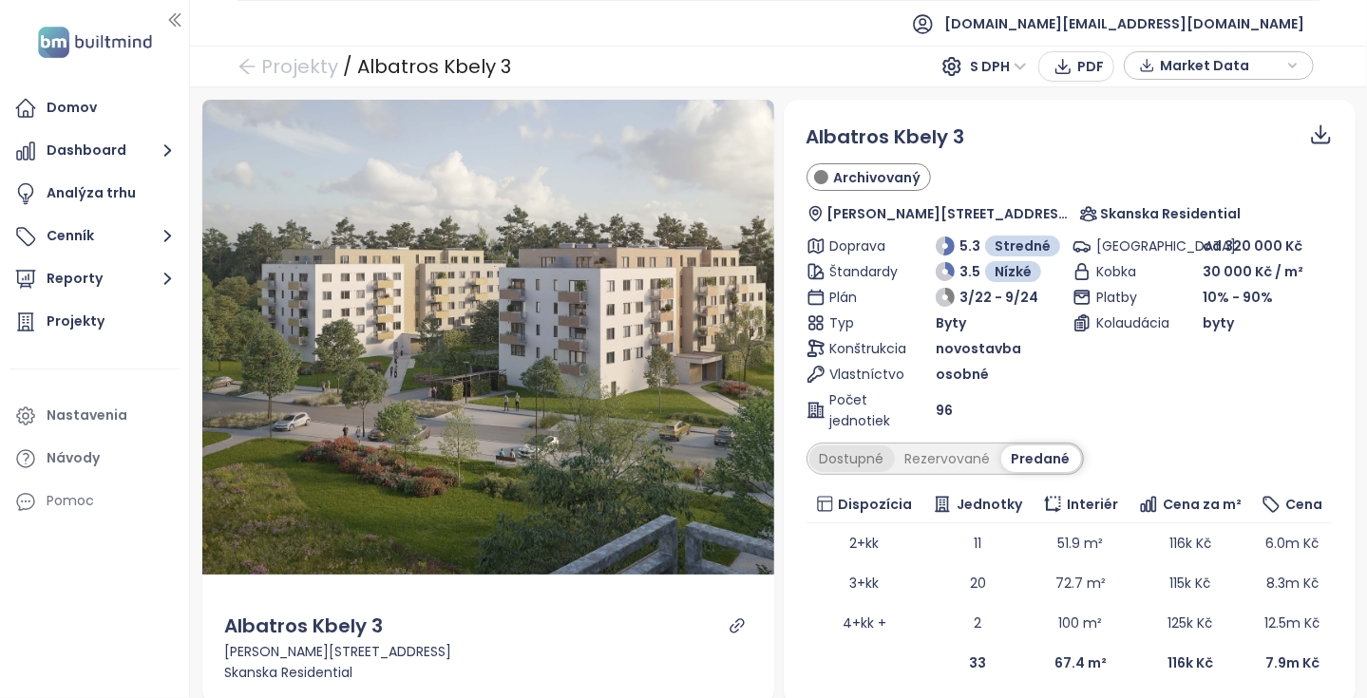
click at [855, 456] on div "Dostupné" at bounding box center [853, 459] width 86 height 27
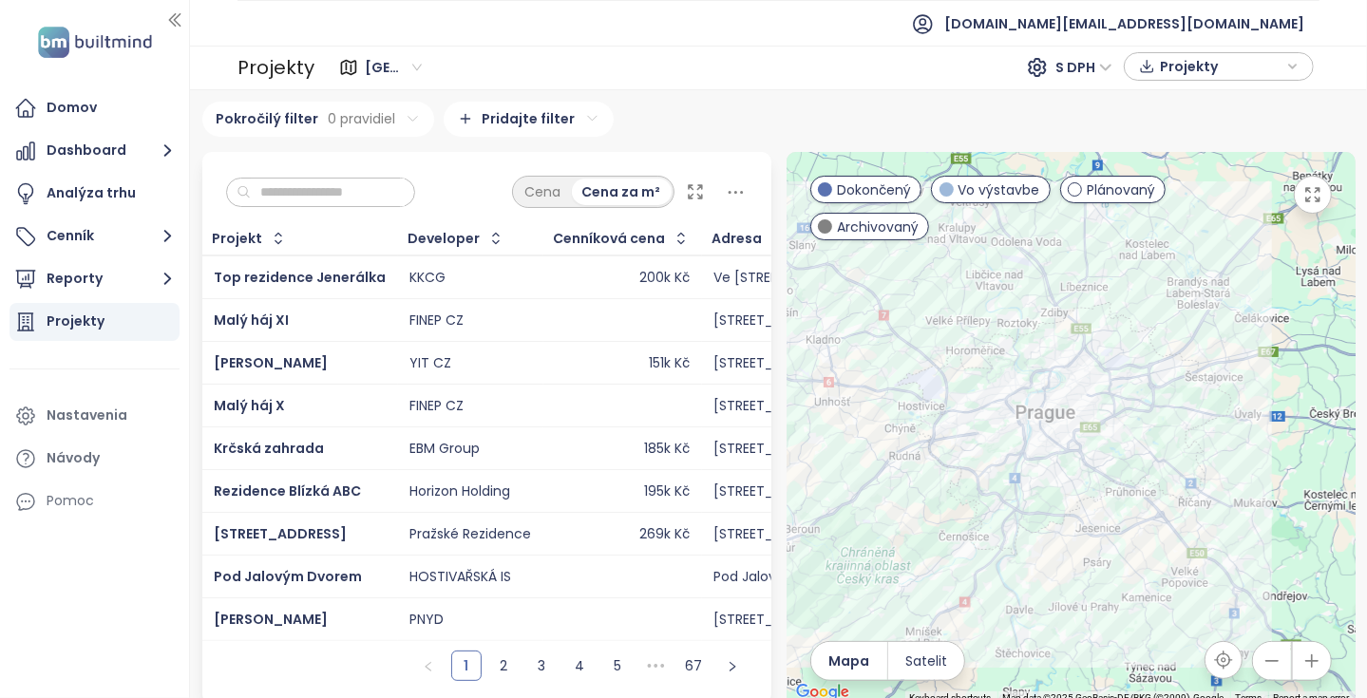
click at [349, 181] on input "text" at bounding box center [328, 193] width 154 height 29
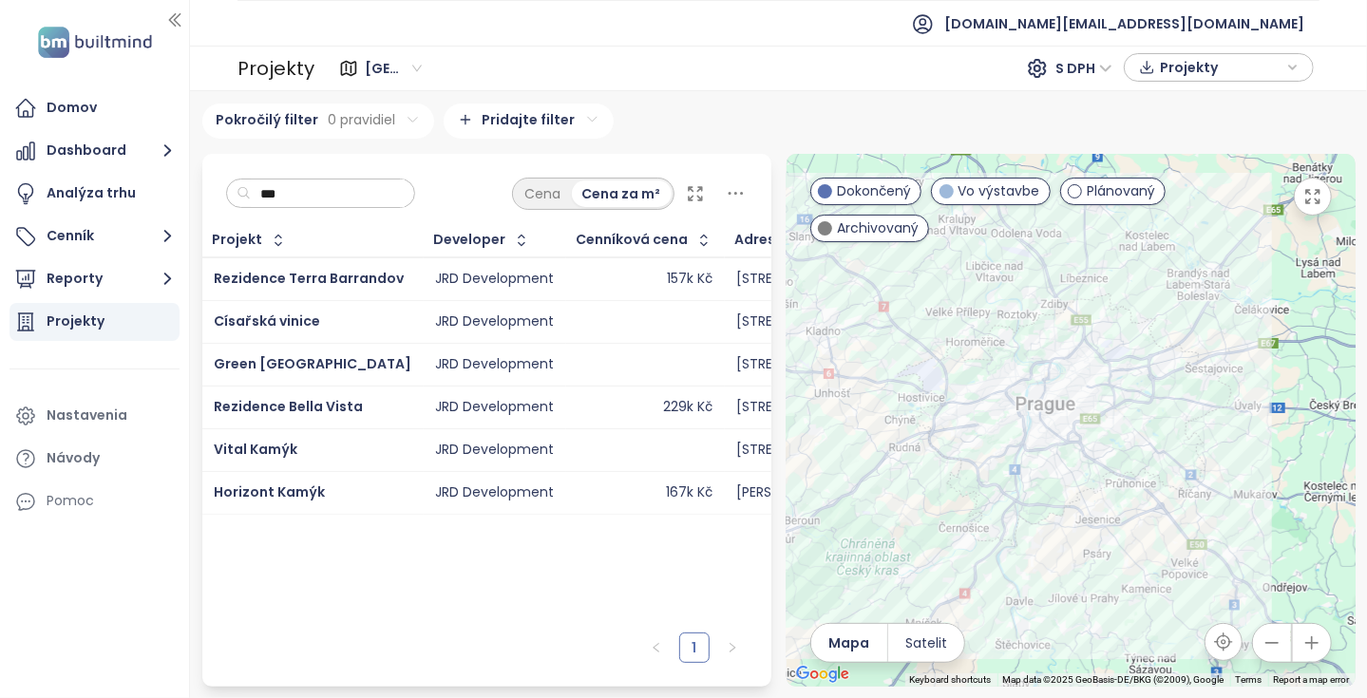
click at [669, 551] on div "Projekt Developer Cenníková cena Adresa Predané jednotky Začiatok výstavby Zači…" at bounding box center [486, 423] width 569 height 399
click at [383, 199] on input "***" at bounding box center [328, 194] width 154 height 29
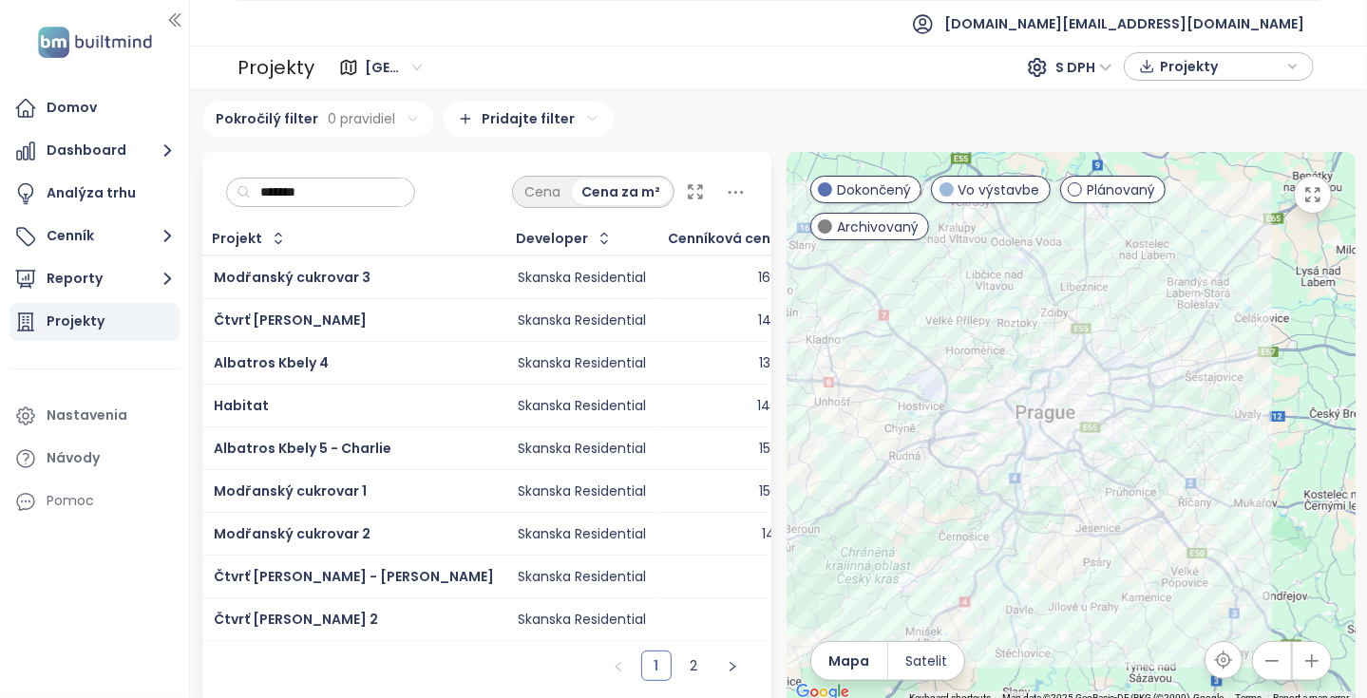
type input "*******"
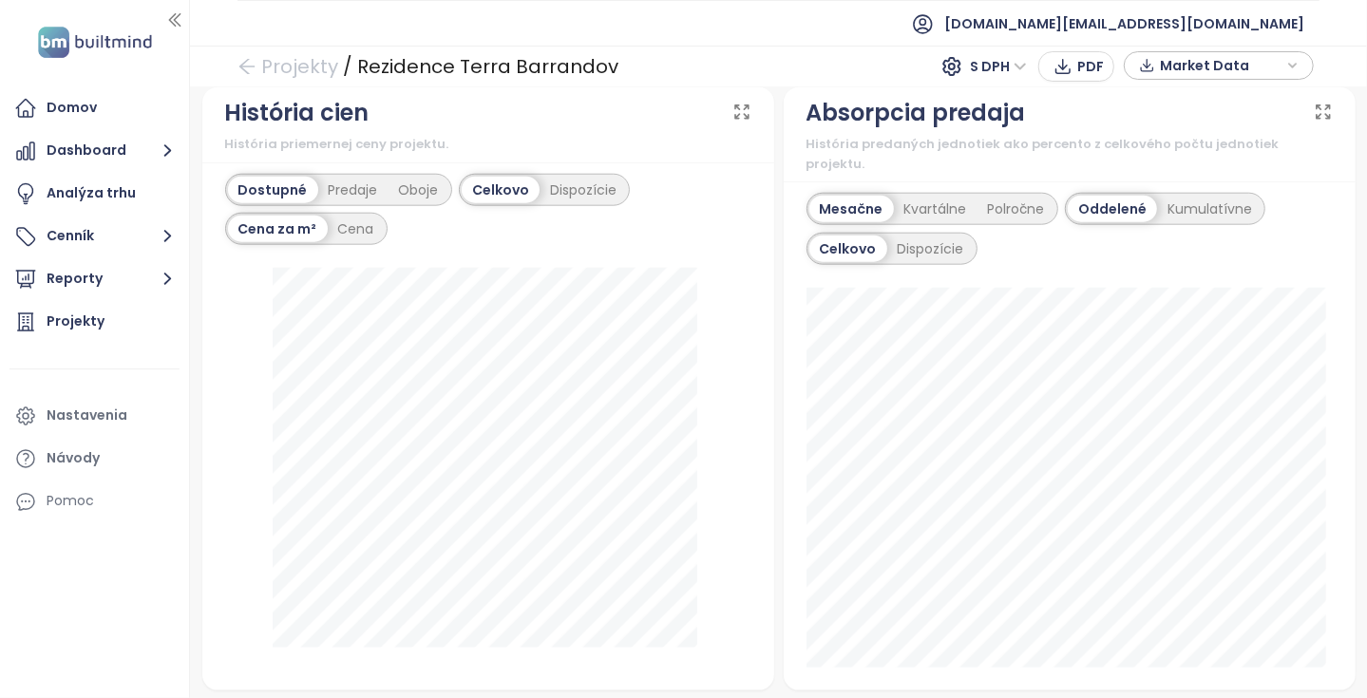
scroll to position [1235, 0]
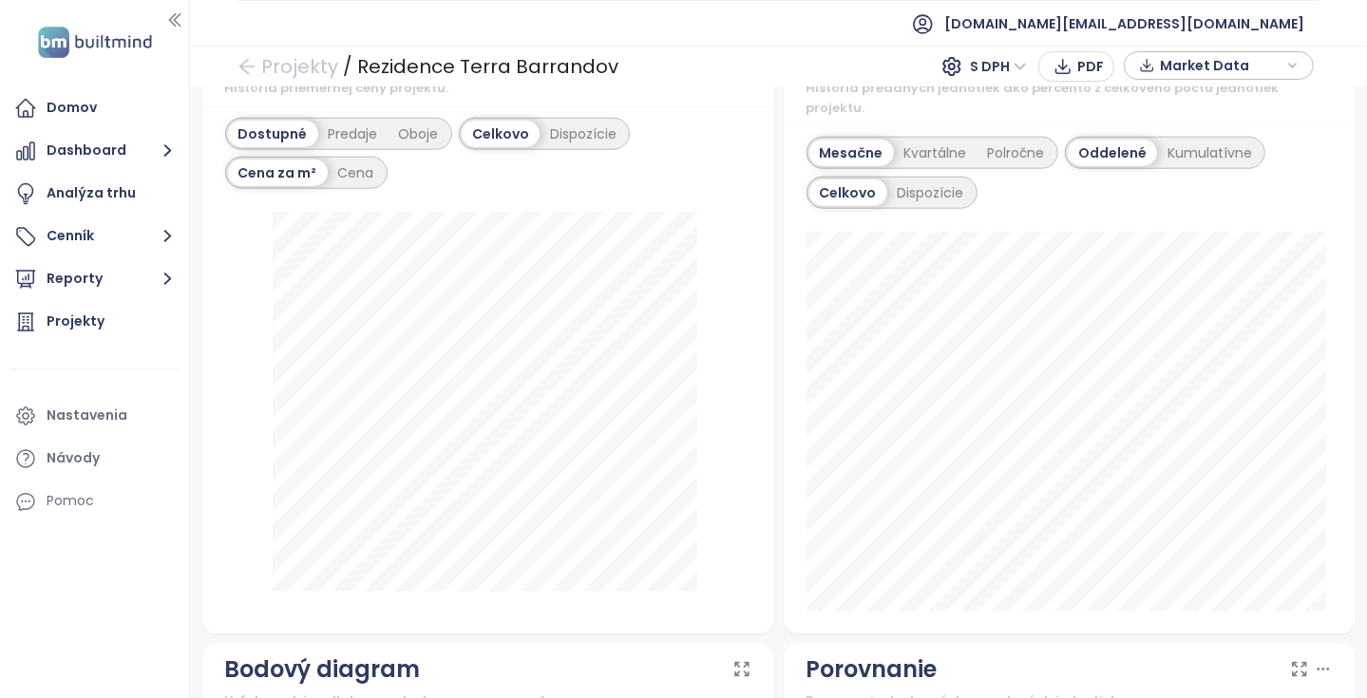
click at [432, 150] on div "Dostupné Predaje Oboje" at bounding box center [338, 134] width 227 height 32
click at [437, 147] on div "Oboje" at bounding box center [419, 134] width 61 height 27
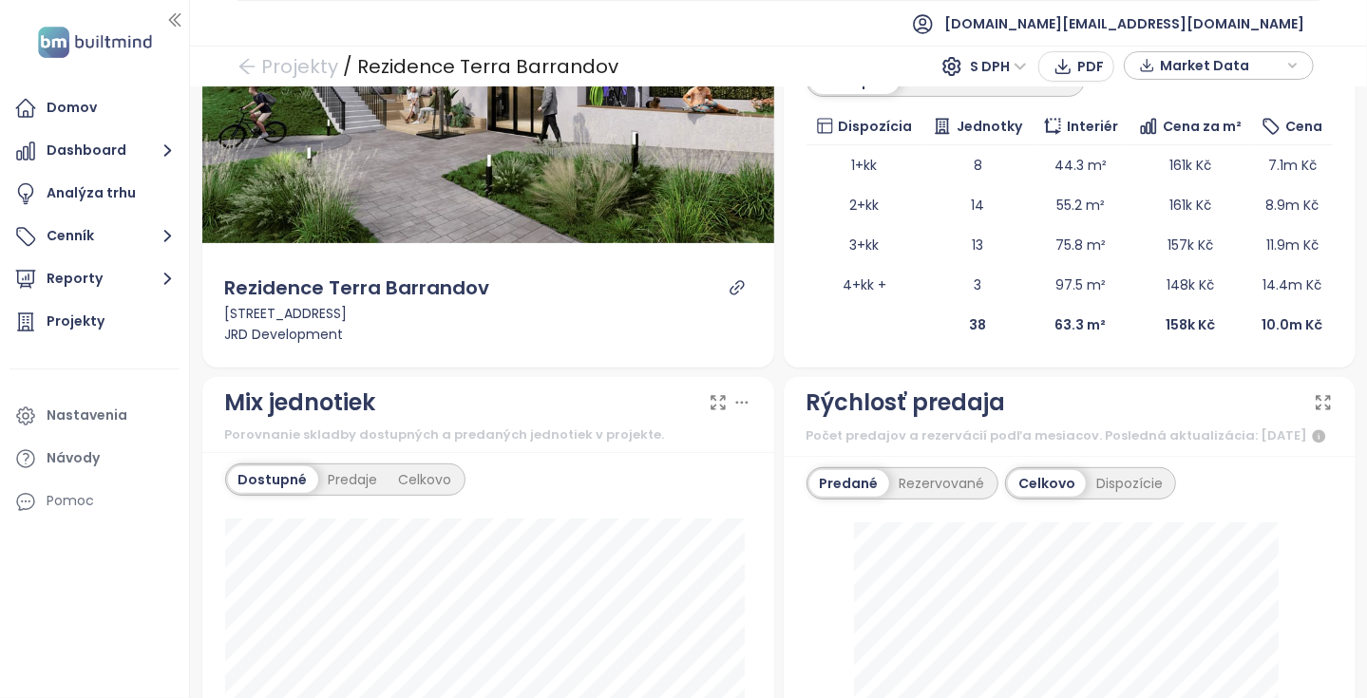
scroll to position [95, 0]
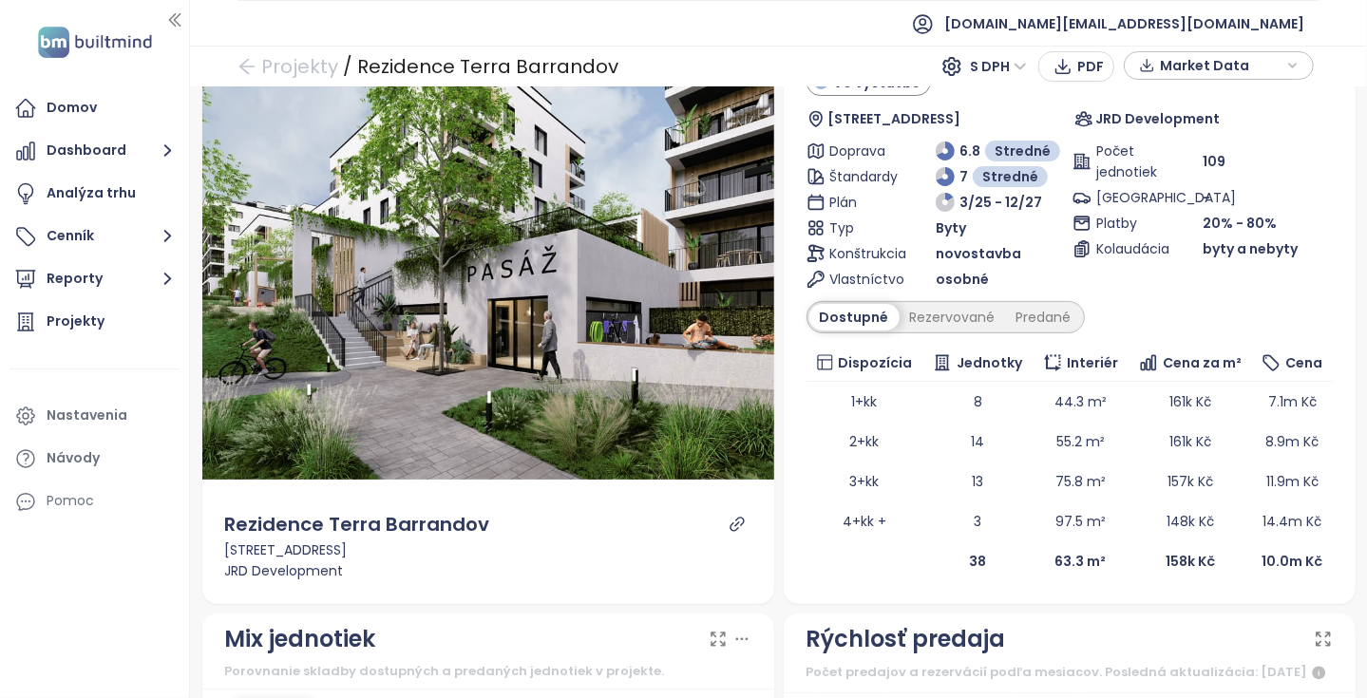
click at [1023, 334] on div "Rezidence Terra Barrandov Vo výstavbe Silurská 1009/12, 152 00 Praha 5-Hlubočep…" at bounding box center [1070, 305] width 526 height 554
click at [1031, 318] on div "Predané" at bounding box center [1044, 317] width 76 height 27
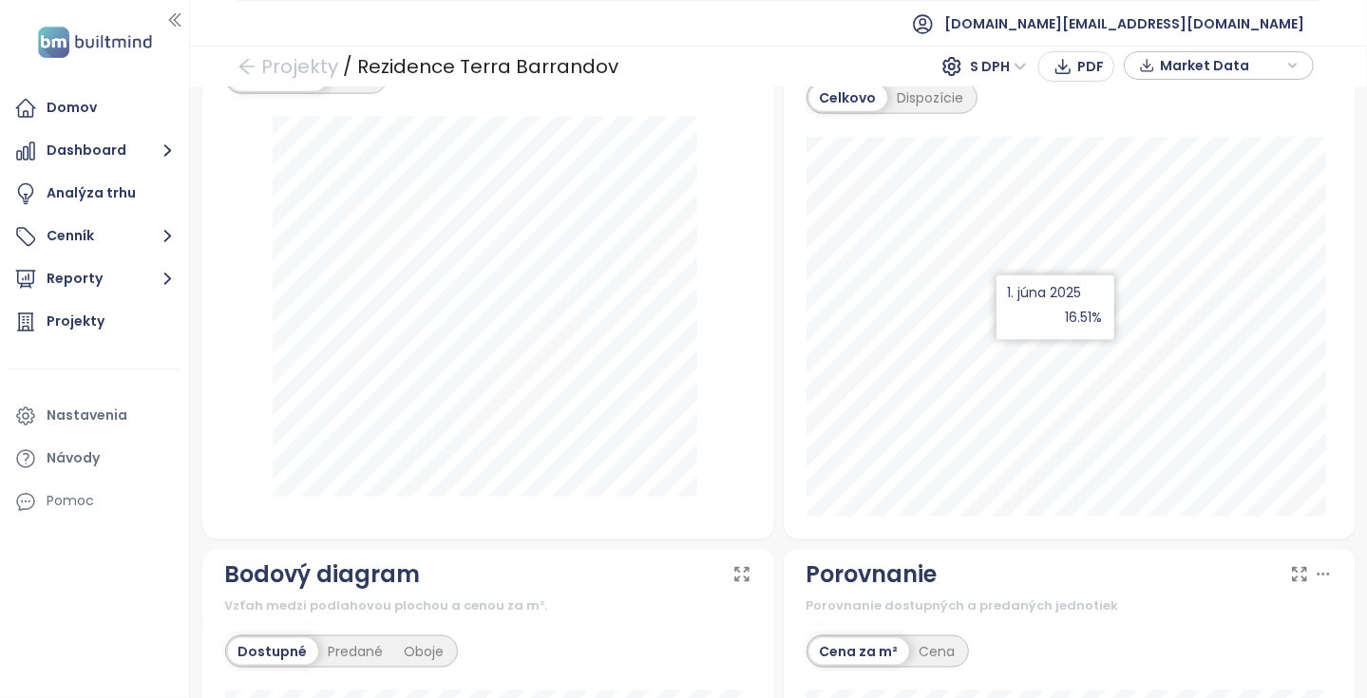
scroll to position [2268, 0]
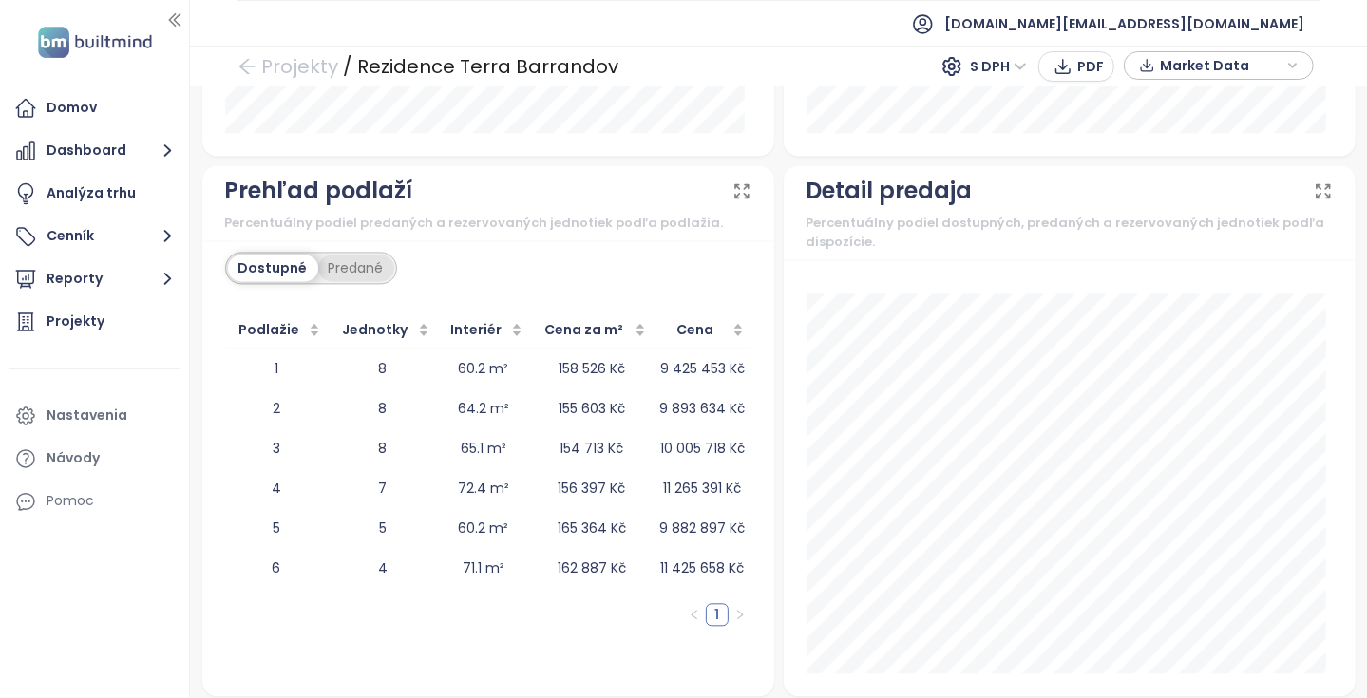
drag, startPoint x: 366, startPoint y: 266, endPoint x: 373, endPoint y: 259, distance: 10.1
click at [366, 265] on div "Predané" at bounding box center [356, 268] width 76 height 27
click at [441, 252] on div "Dostupné Predané" at bounding box center [488, 270] width 526 height 37
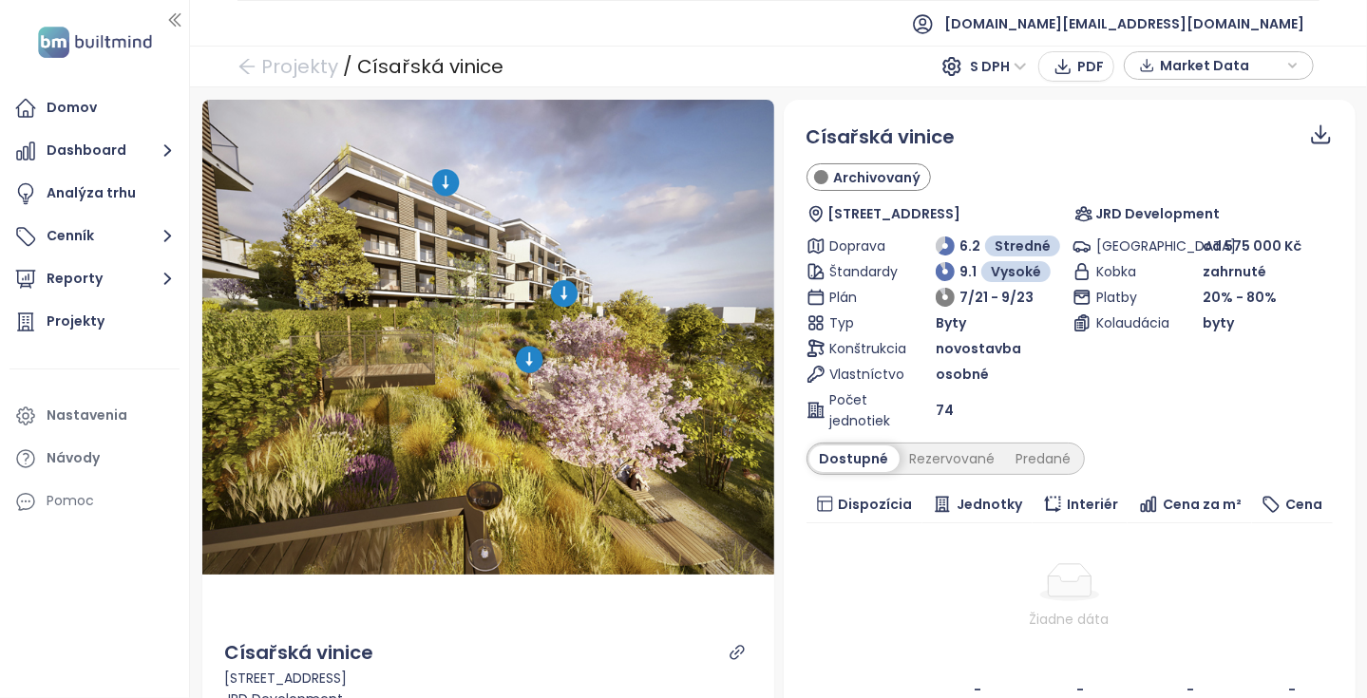
click at [959, 436] on div "Císařská vinice Archivovaný Podbělohorská 3386/65, 150 00 Praha 5, Czechia JRD …" at bounding box center [1070, 416] width 526 height 587
click at [962, 460] on div "Rezervované" at bounding box center [953, 459] width 106 height 27
click at [1006, 457] on div "Predané" at bounding box center [1044, 459] width 76 height 27
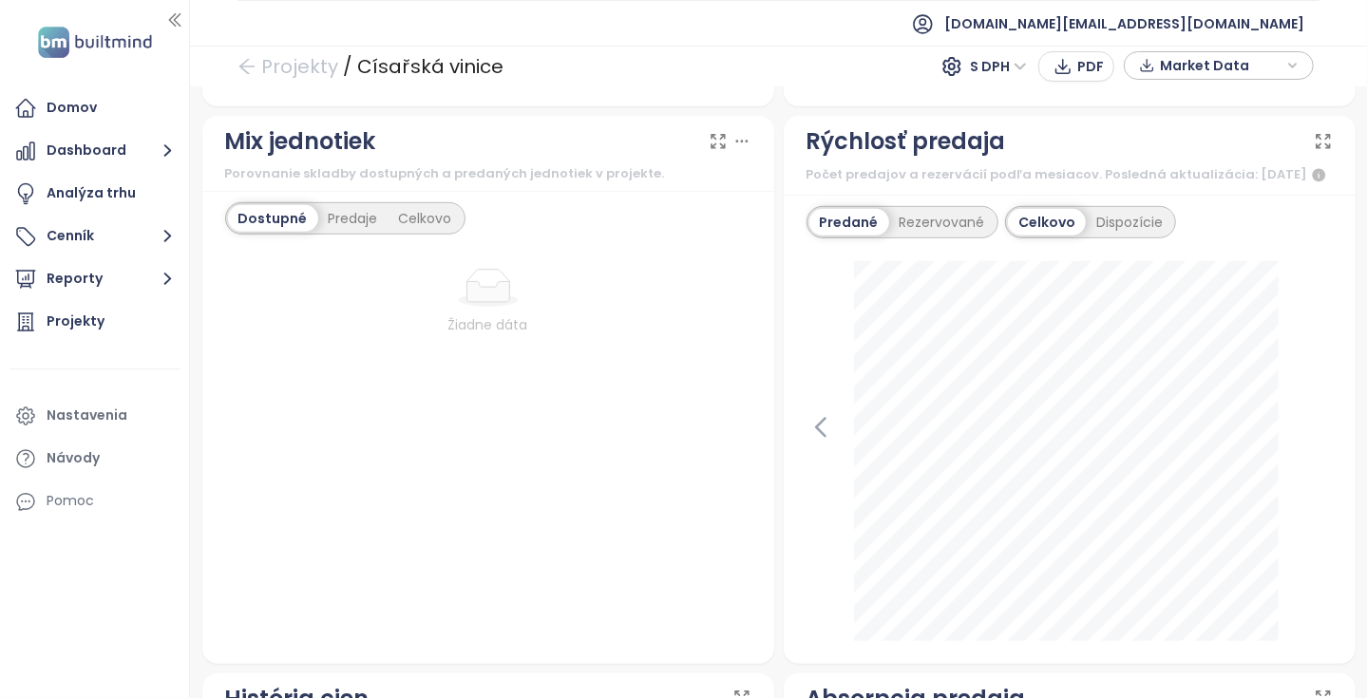
scroll to position [855, 0]
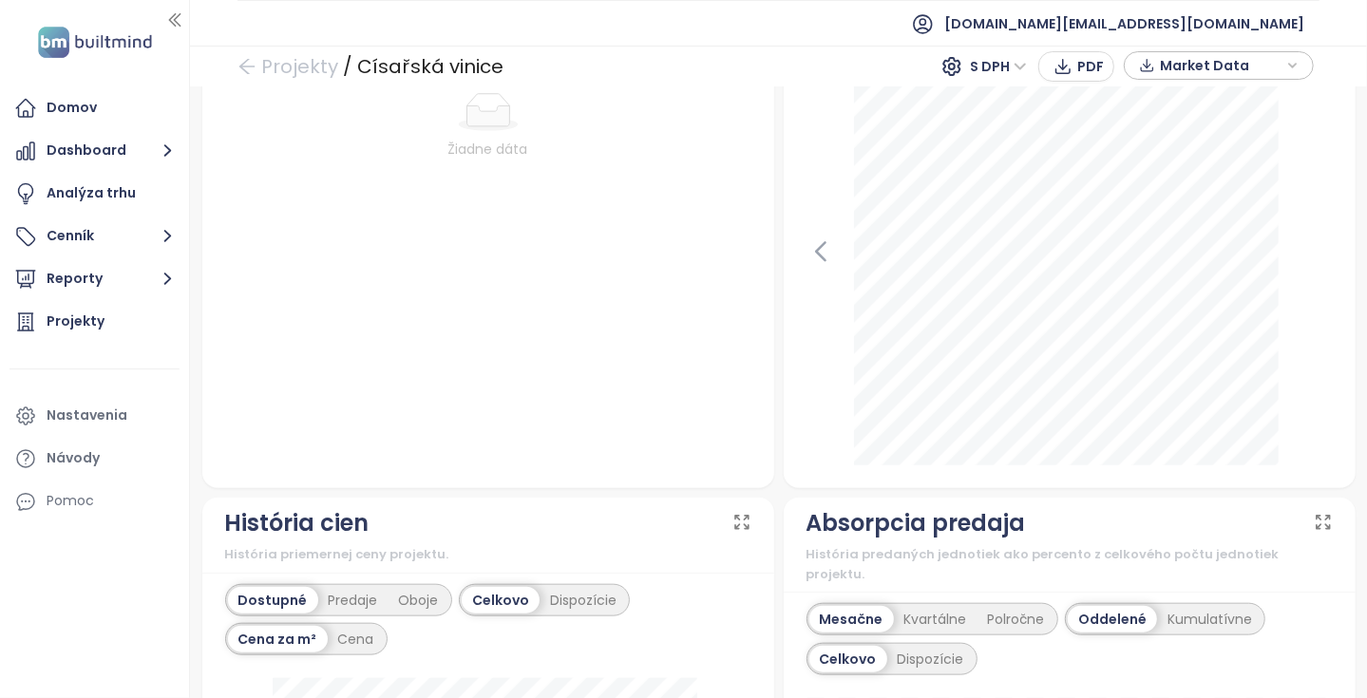
click at [825, 279] on div "september 2024 verejné predaje: 5" at bounding box center [1070, 276] width 526 height 380
click at [812, 266] on icon at bounding box center [821, 252] width 29 height 29
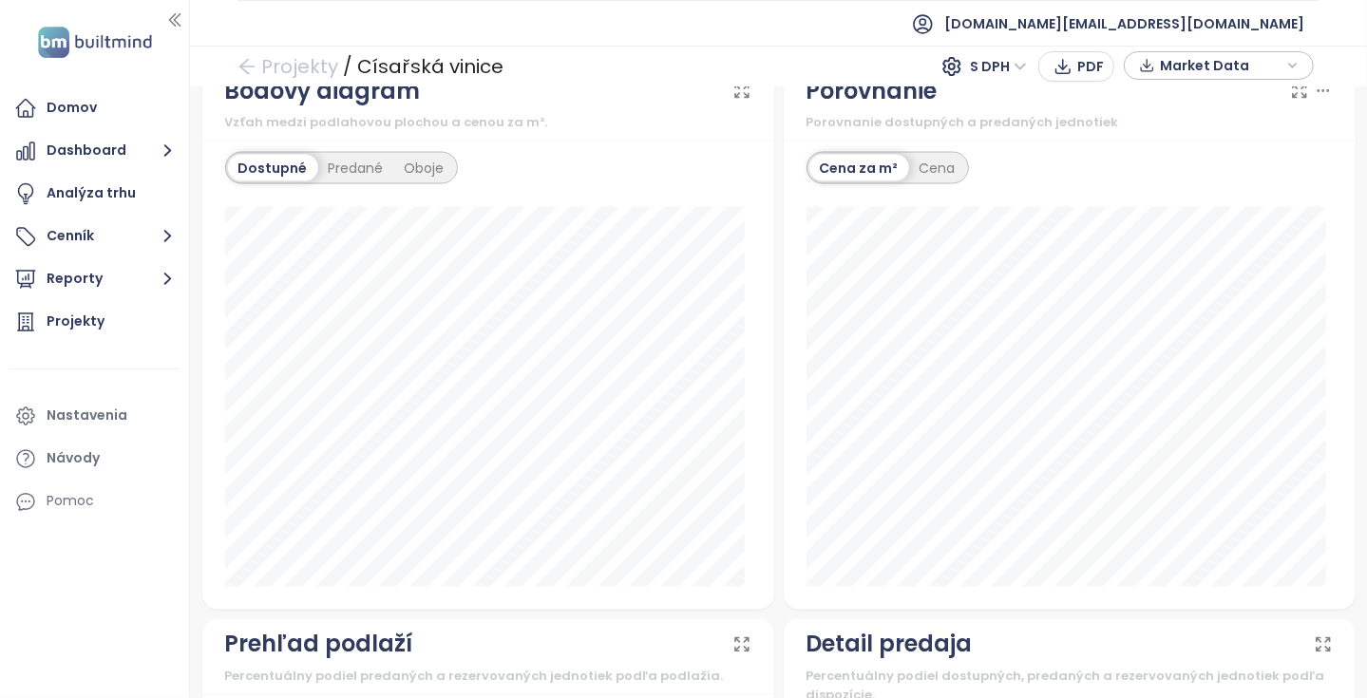
scroll to position [1330, 0]
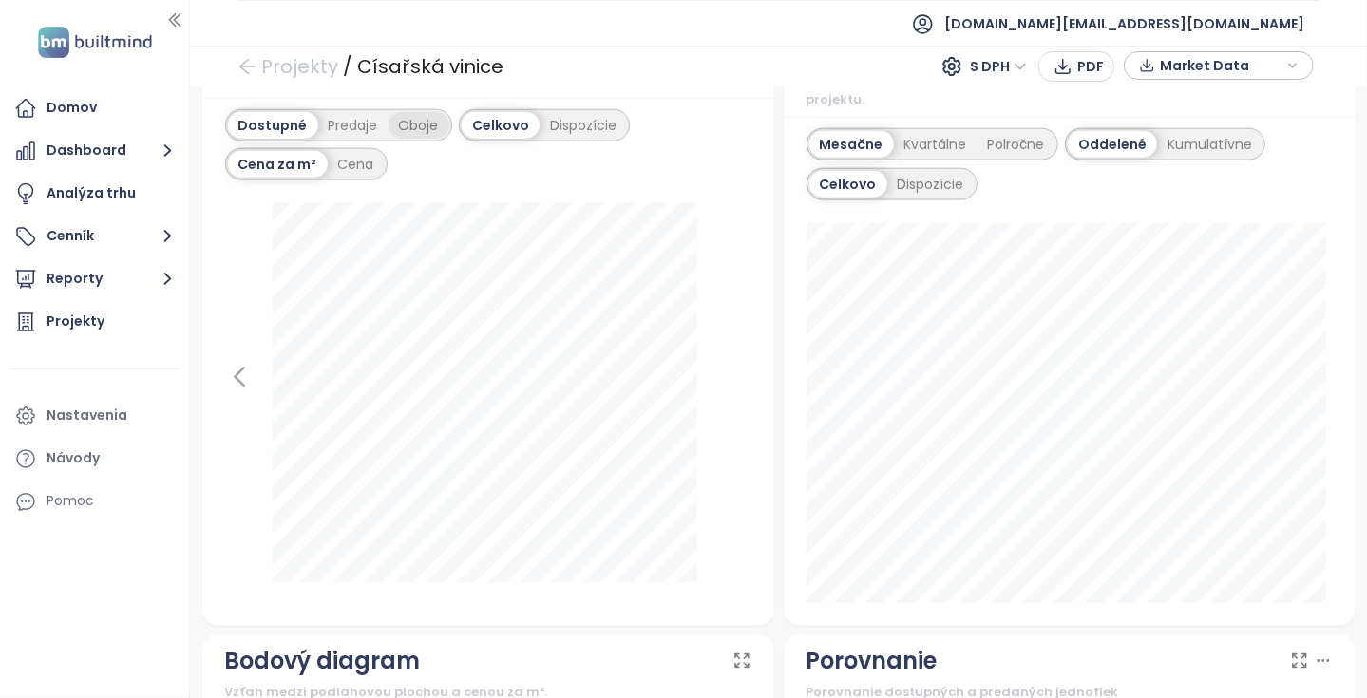
click at [391, 137] on div "Oboje" at bounding box center [419, 125] width 61 height 27
click at [243, 381] on icon at bounding box center [239, 377] width 29 height 29
click at [362, 178] on div "Cena" at bounding box center [356, 164] width 57 height 27
drag, startPoint x: 497, startPoint y: 65, endPoint x: 356, endPoint y: 68, distance: 140.7
click at [356, 68] on div "Projekty / Císařská vinice S DPH PDF Market Data" at bounding box center [778, 67] width 1177 height 42
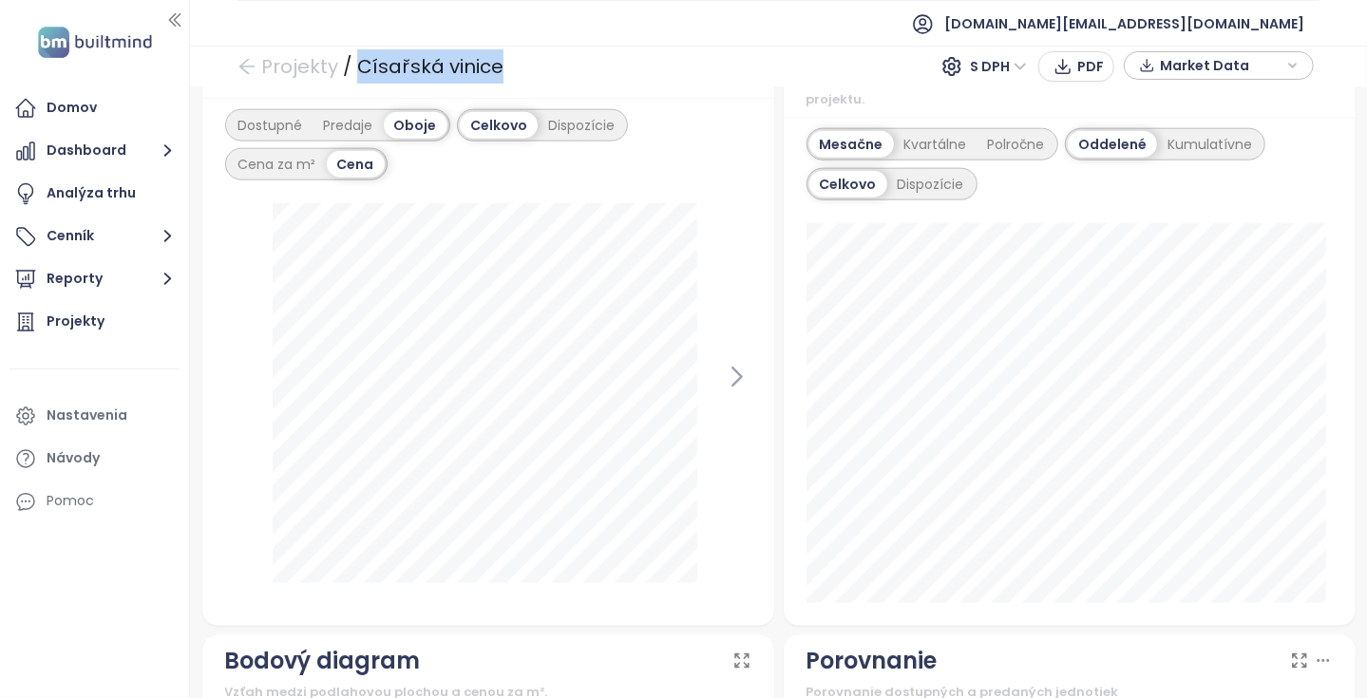
copy div "Císařská vinice"
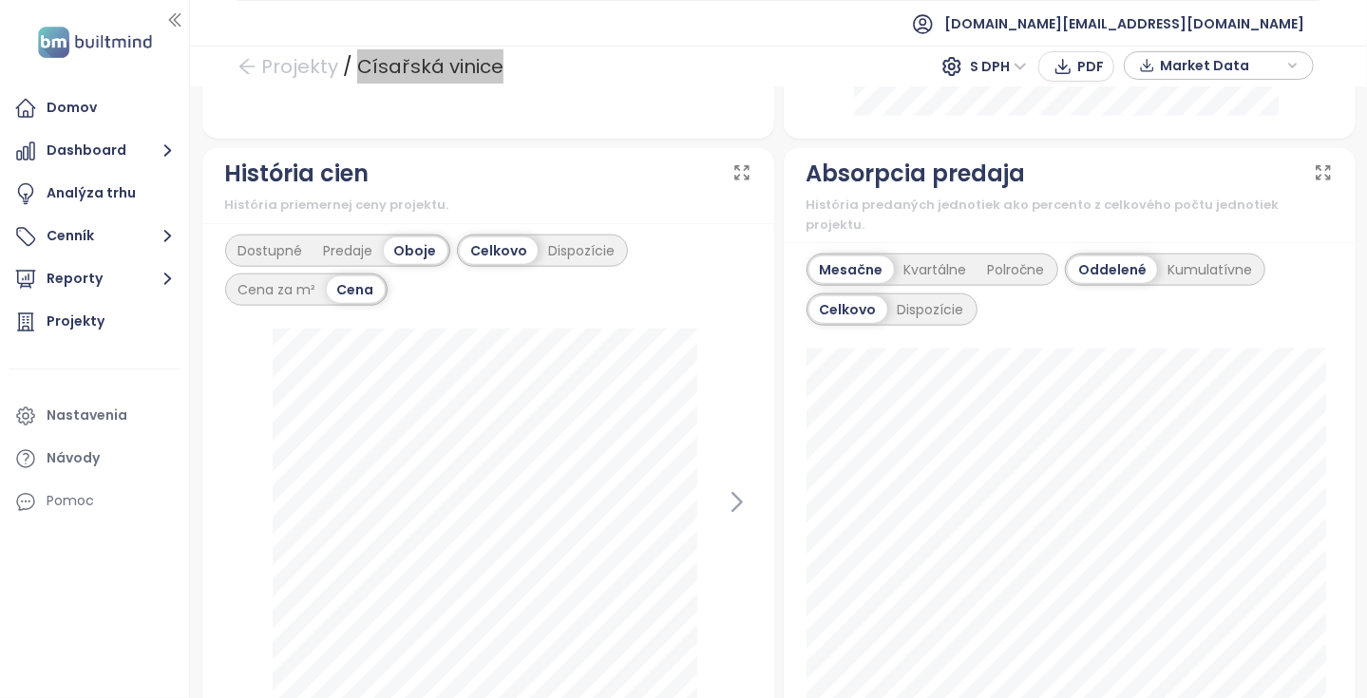
scroll to position [1235, 0]
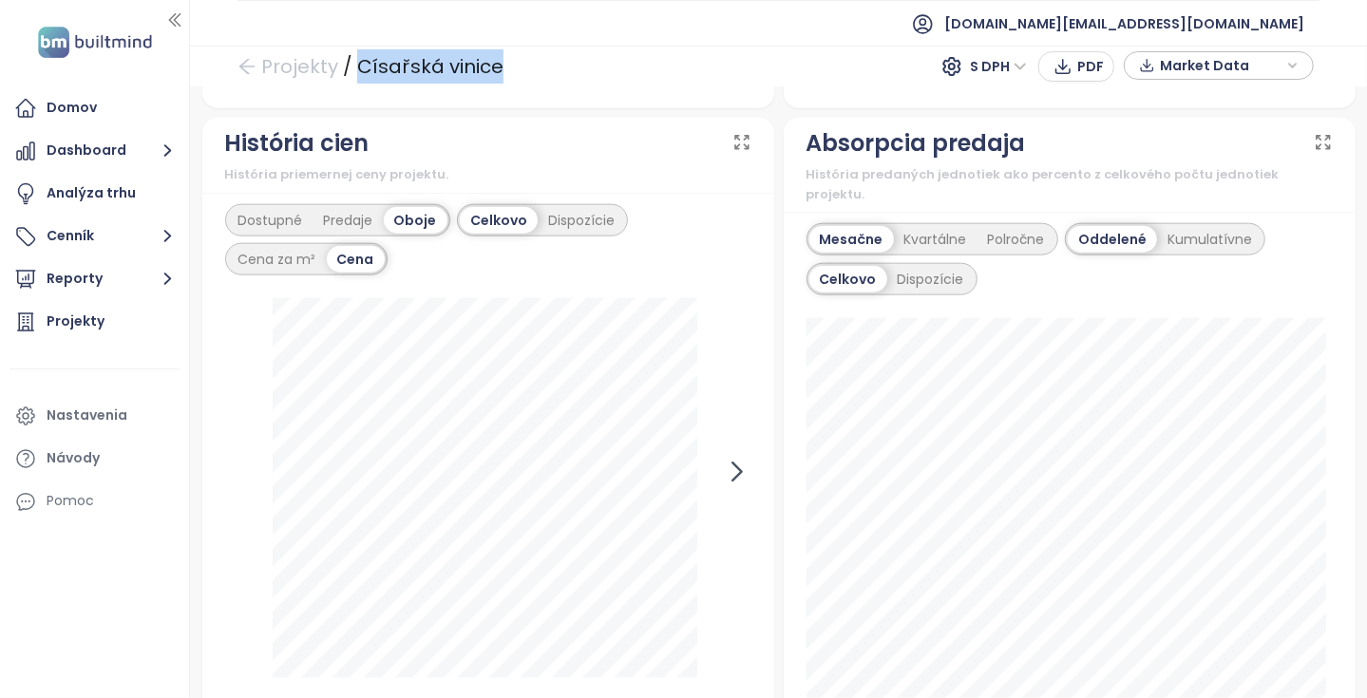
click at [733, 482] on icon at bounding box center [737, 473] width 9 height 18
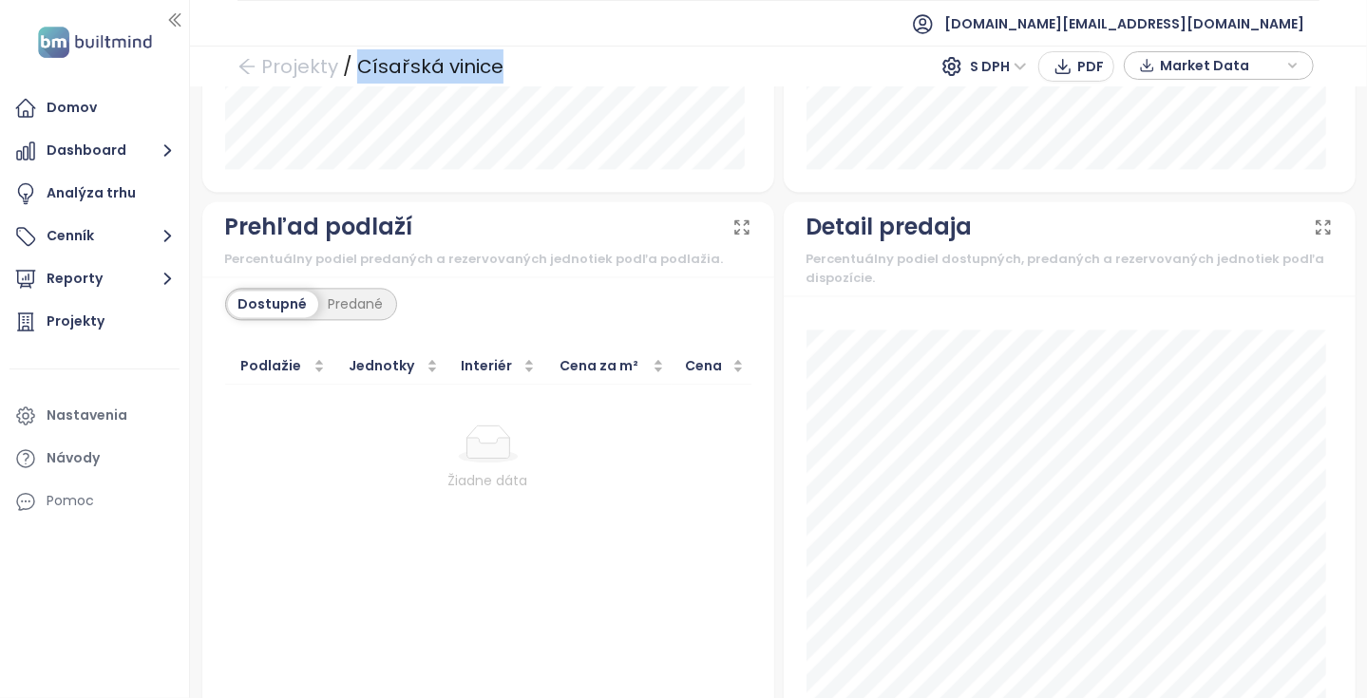
scroll to position [2355, 0]
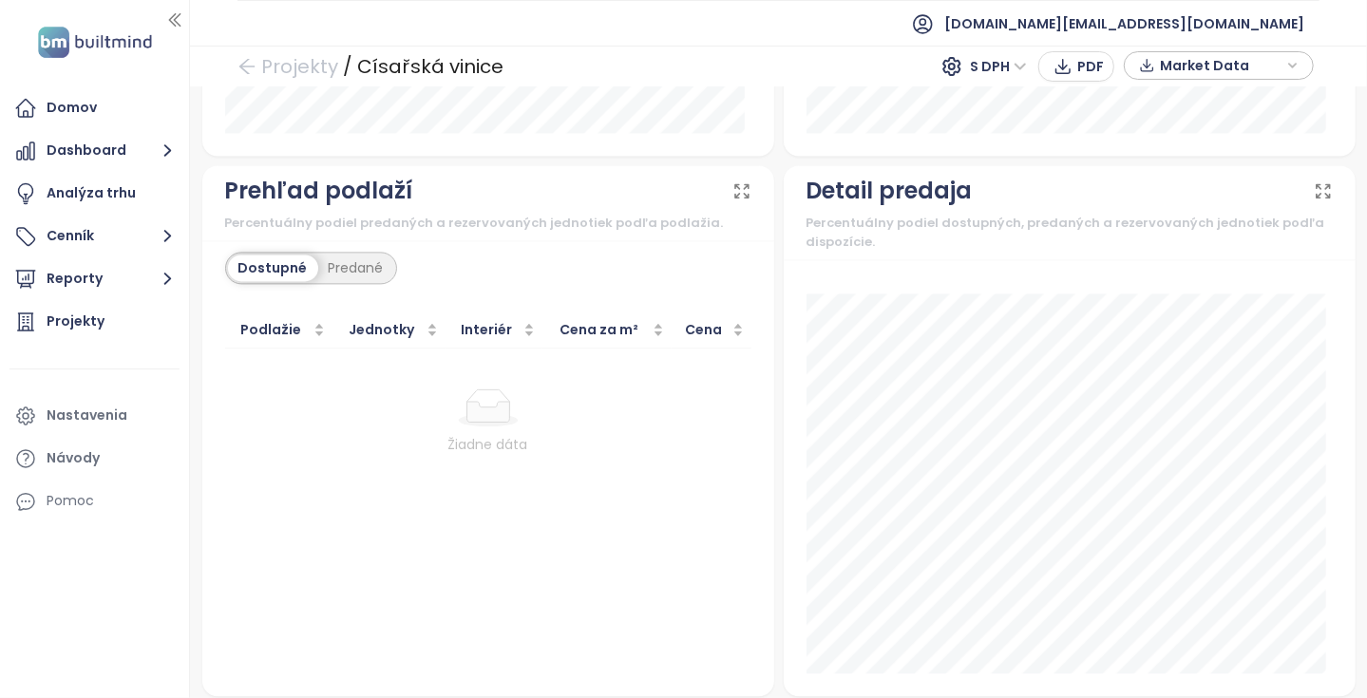
click at [567, 455] on td "Žiadne dáta" at bounding box center [488, 422] width 526 height 146
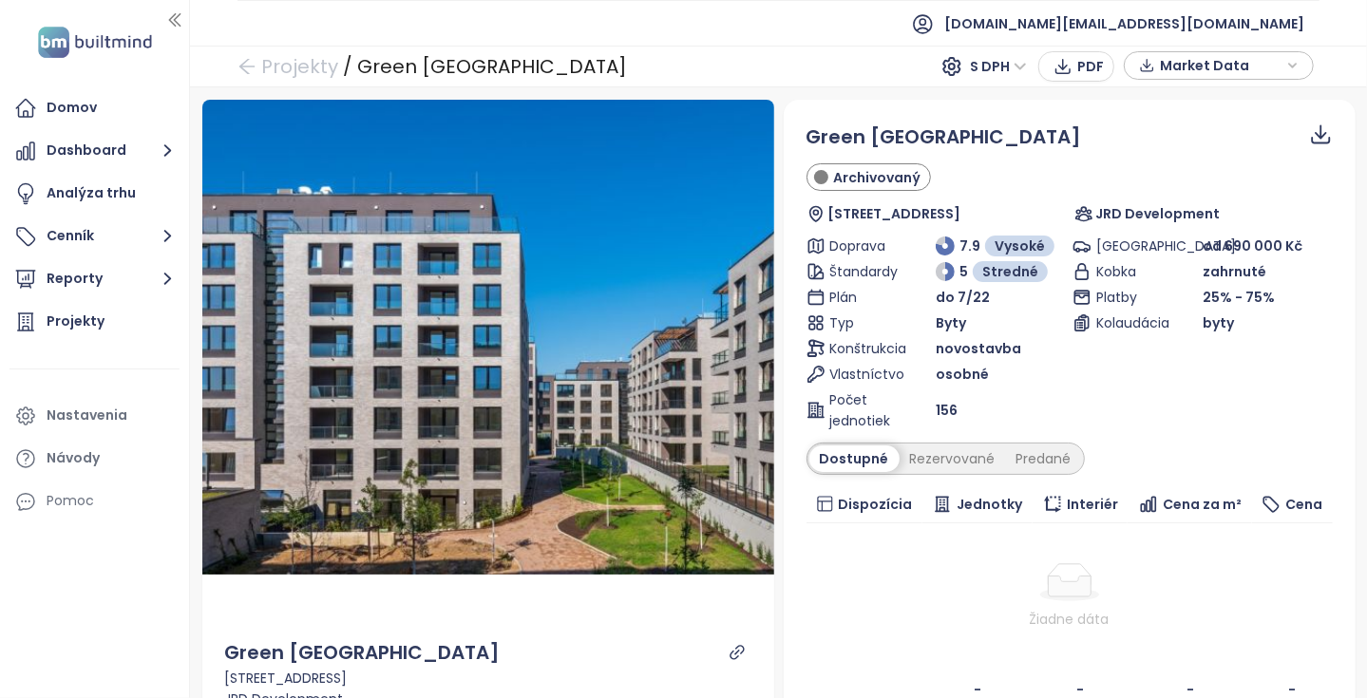
click at [925, 426] on div "Počet jednotiek" at bounding box center [872, 411] width 130 height 42
click at [1017, 449] on div "Predané" at bounding box center [1044, 459] width 76 height 27
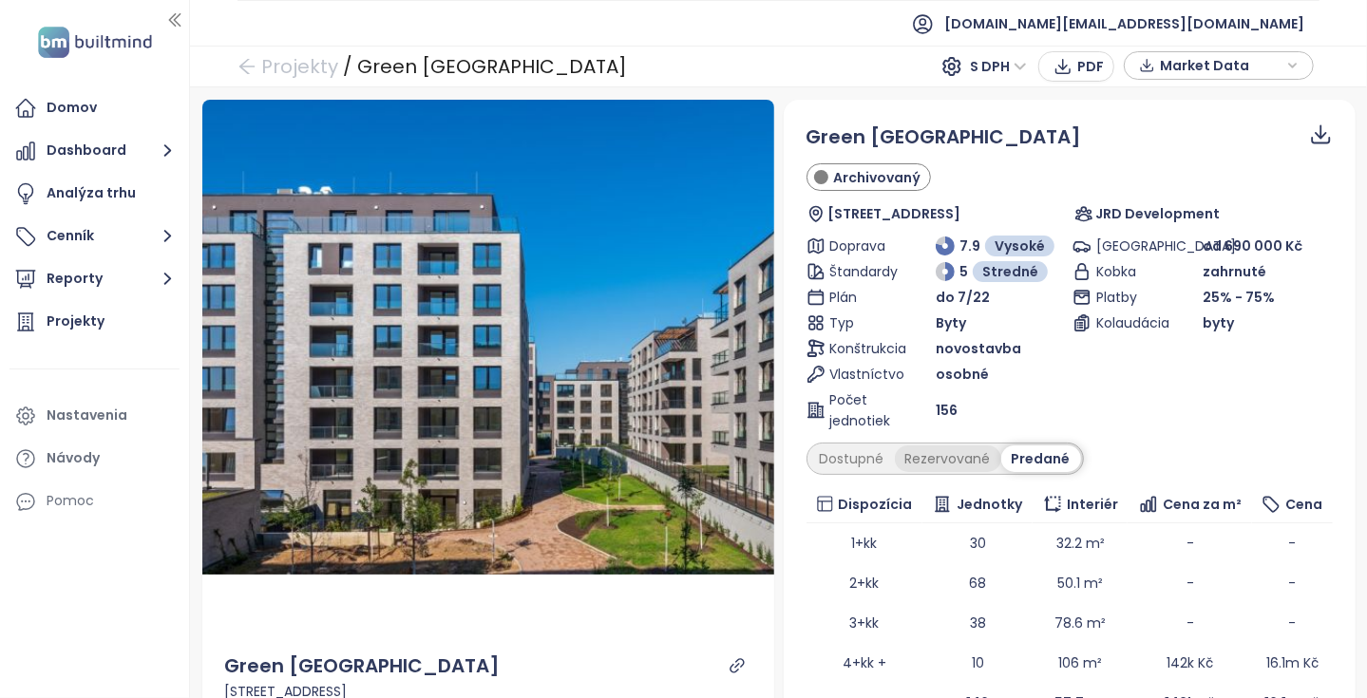
scroll to position [285, 0]
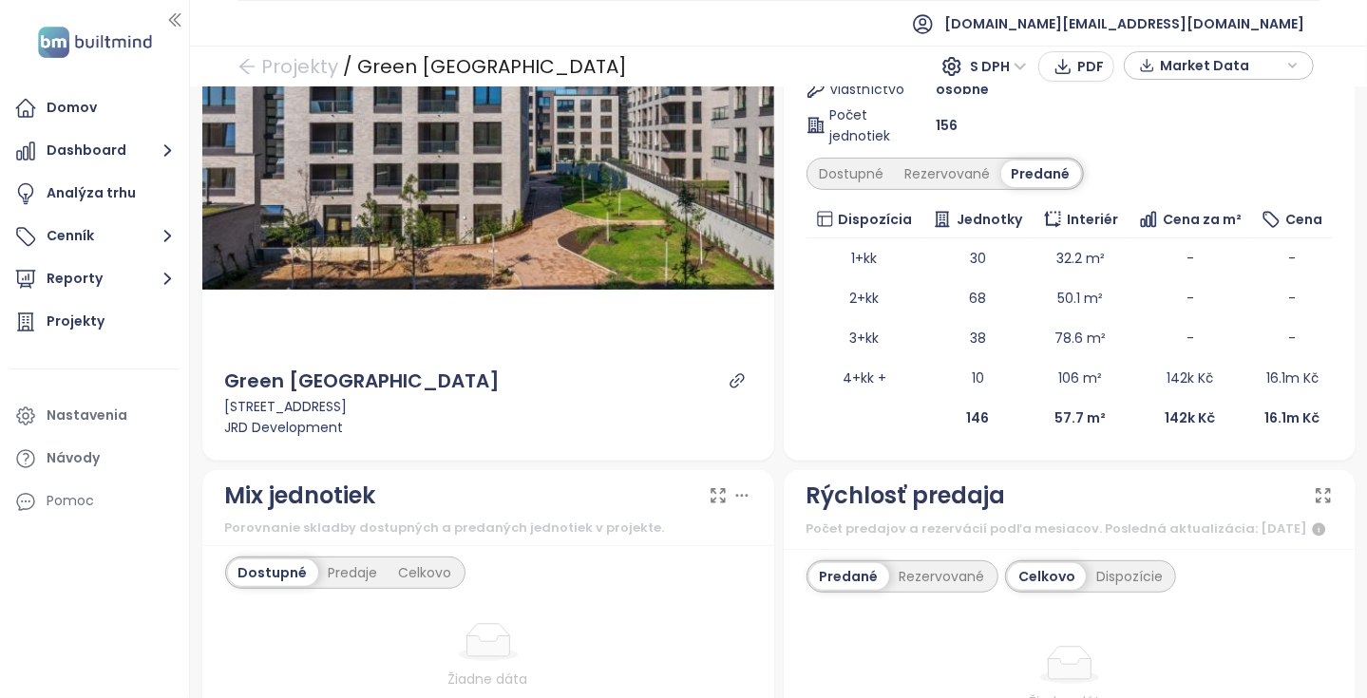
click at [804, 443] on div "Green port Strašnice Archivovaný [STREET_ADDRESS] JRD Development Doprava 7.9 V…" at bounding box center [1070, 138] width 572 height 646
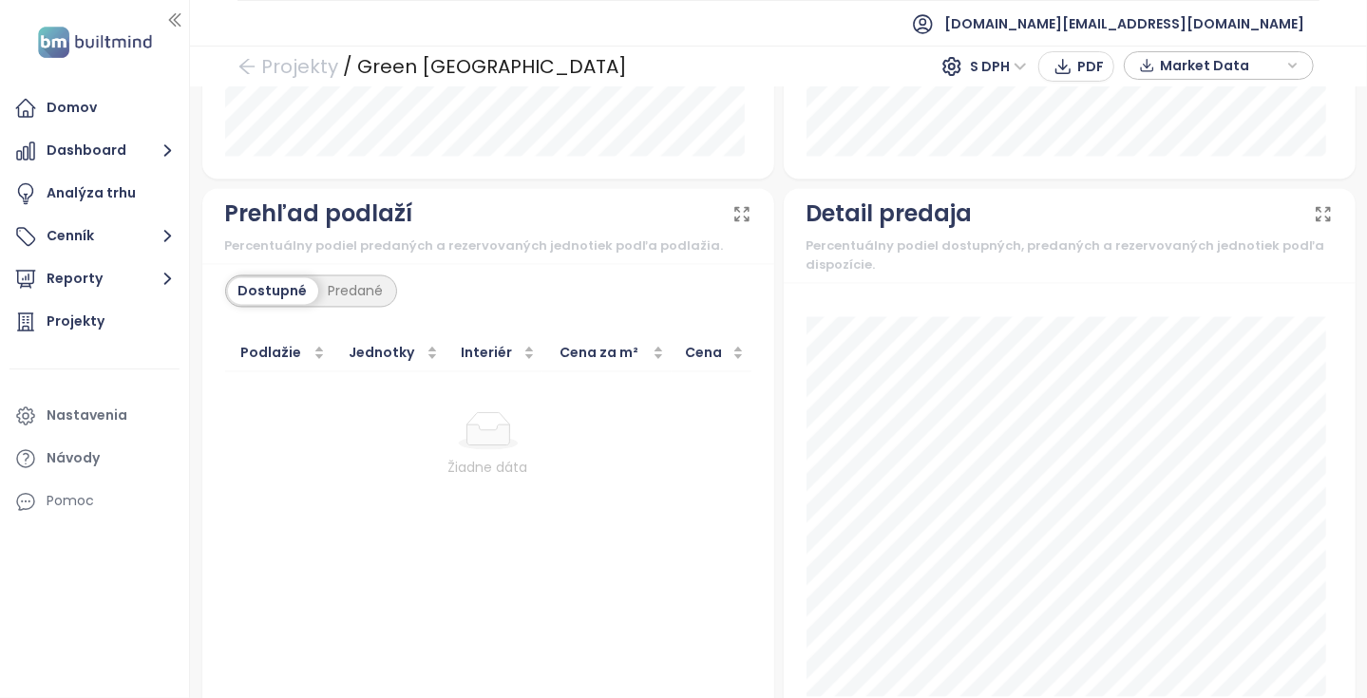
scroll to position [2062, 0]
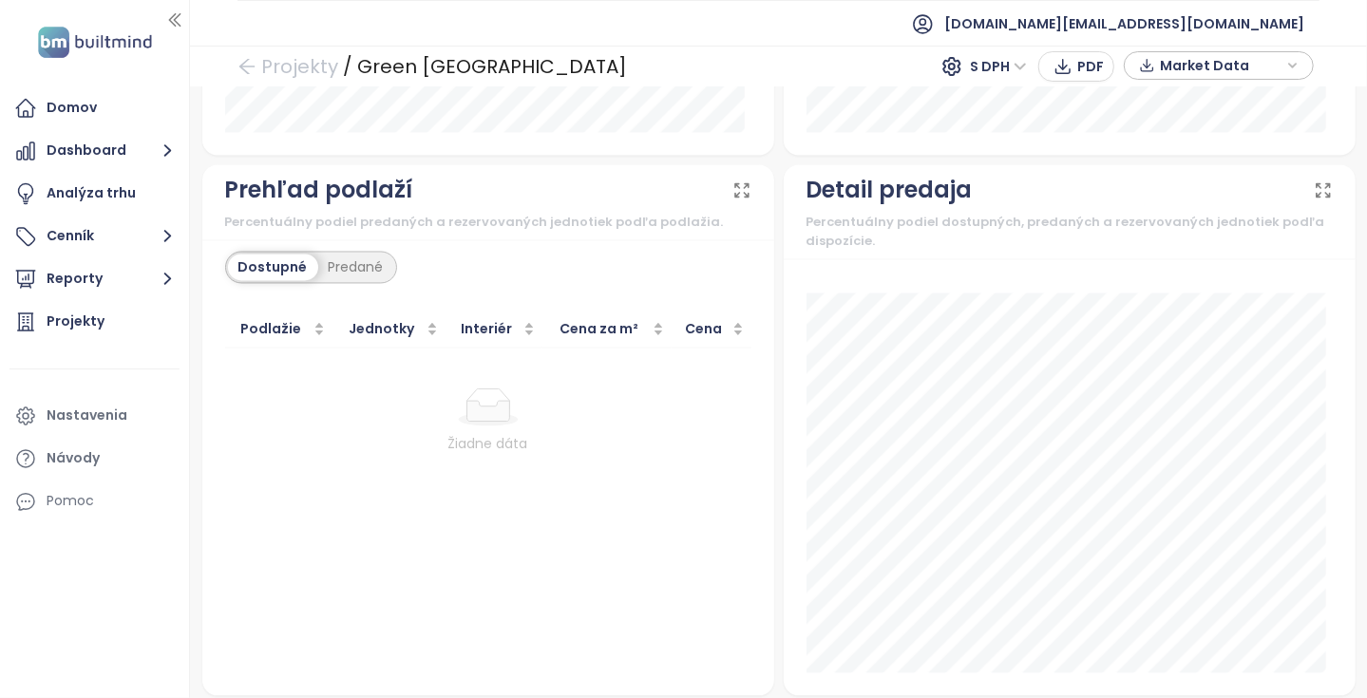
click at [779, 476] on div "Detail predaja Percentuálny podiel dostupných, predaných a rezervovaných jednot…" at bounding box center [1070, 431] width 582 height 532
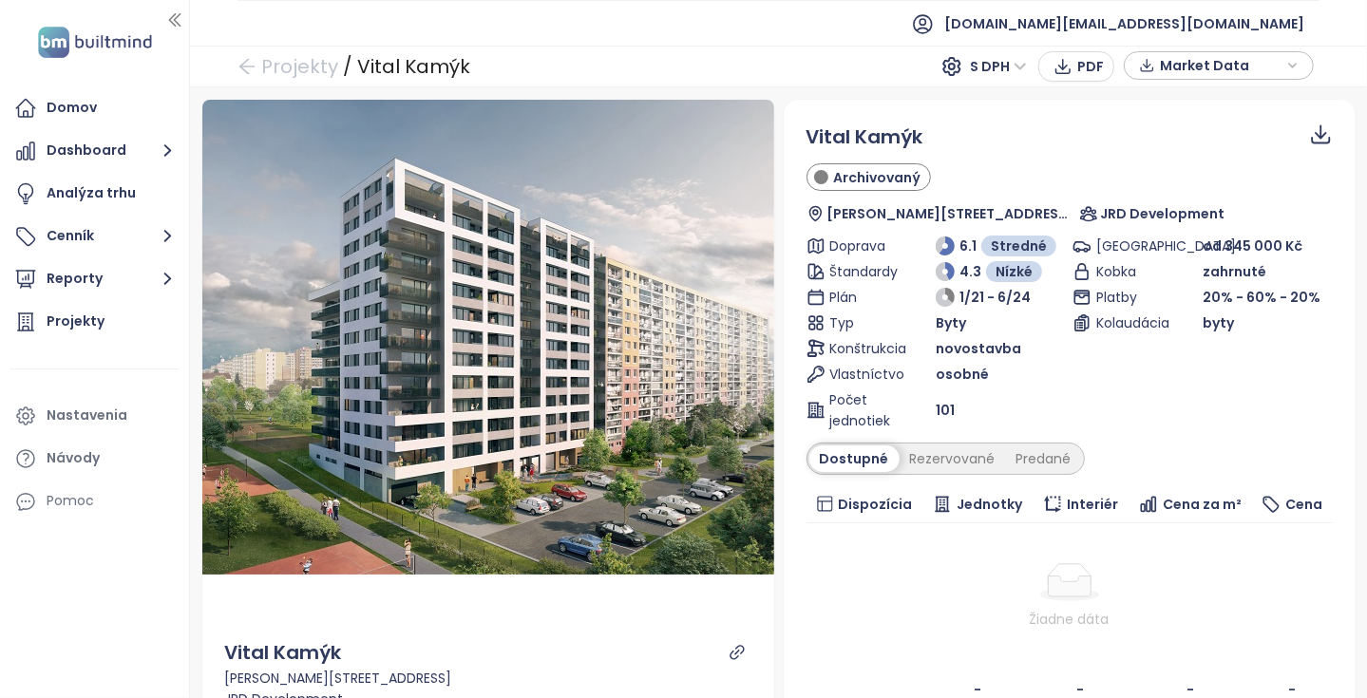
click at [1037, 441] on div "Vital Kamýk Archivovaný Zimova 626/1, 142 00 Praha 12, Czechia JRD Development …" at bounding box center [1070, 416] width 526 height 587
click at [1034, 449] on div "Predané" at bounding box center [1044, 459] width 76 height 27
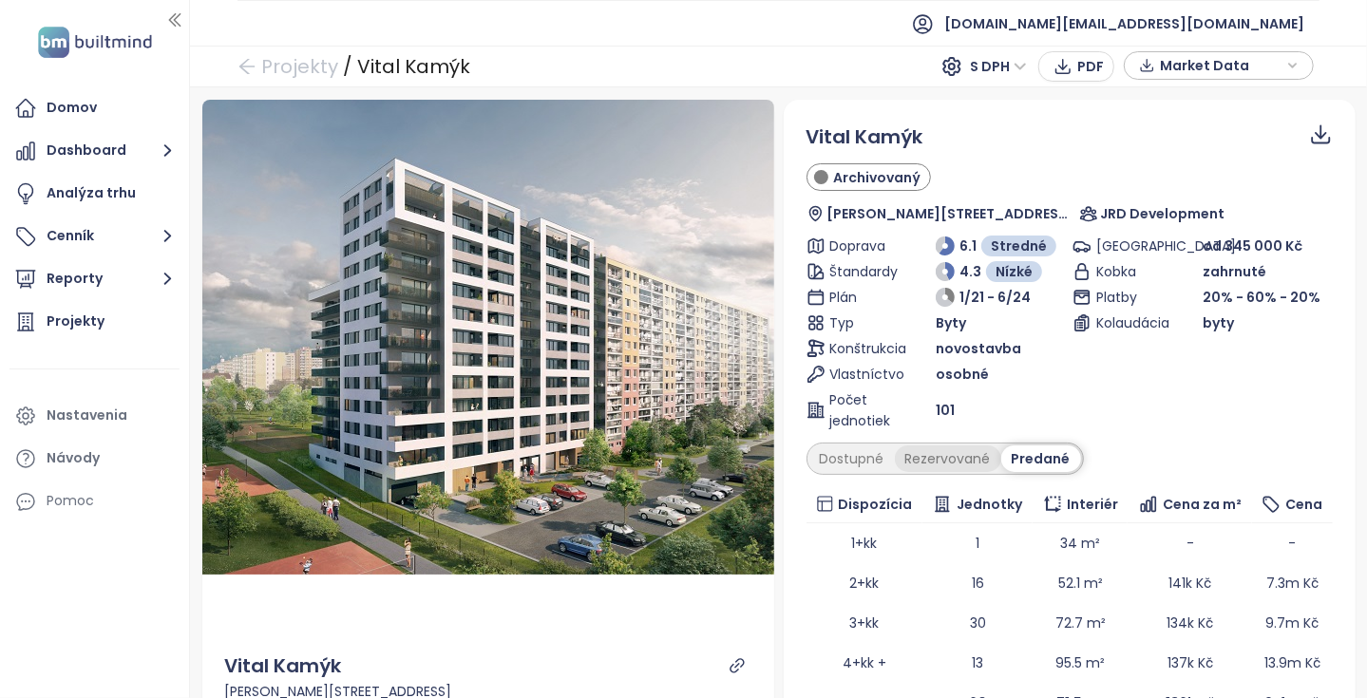
click at [966, 466] on div "Rezervované" at bounding box center [948, 459] width 106 height 27
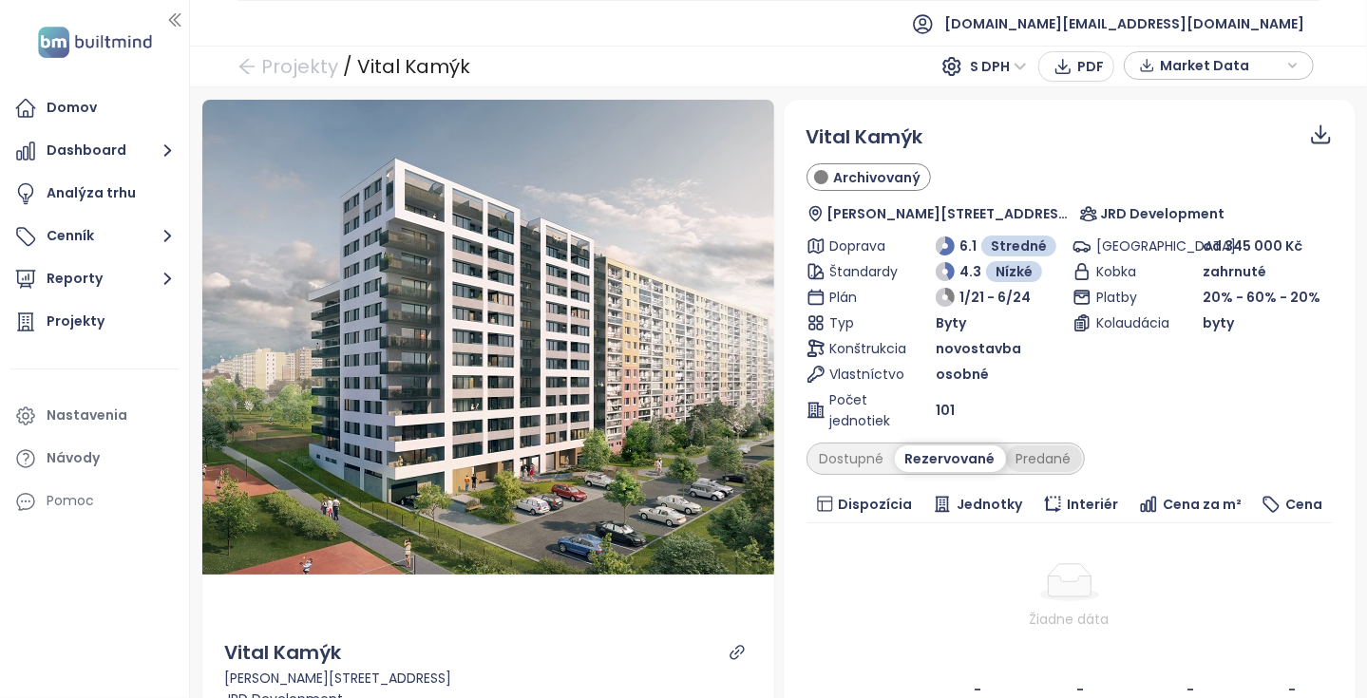
click at [1061, 455] on div "Predané" at bounding box center [1044, 459] width 76 height 27
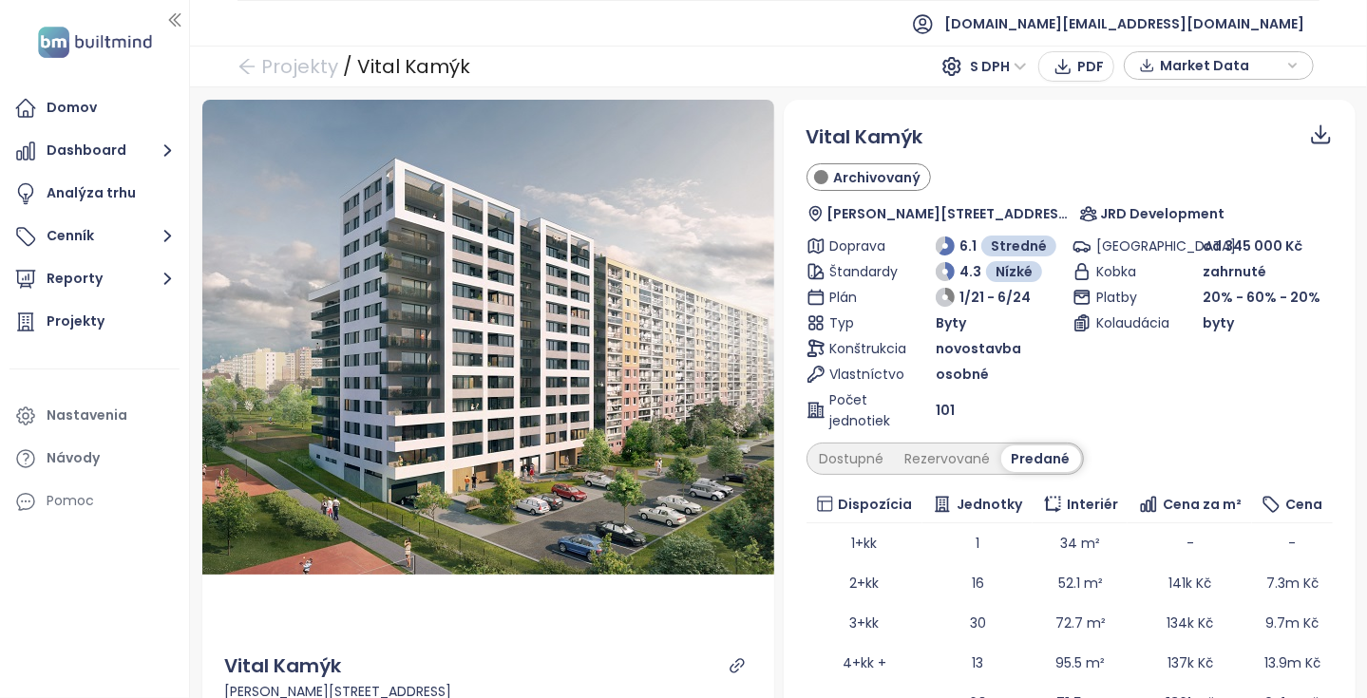
click at [1080, 413] on div "Parkovanie od 345 000 Kč Kobka zahrnuté Platby 20% - 60% - 20% Kolaudácia byty" at bounding box center [1202, 334] width 259 height 196
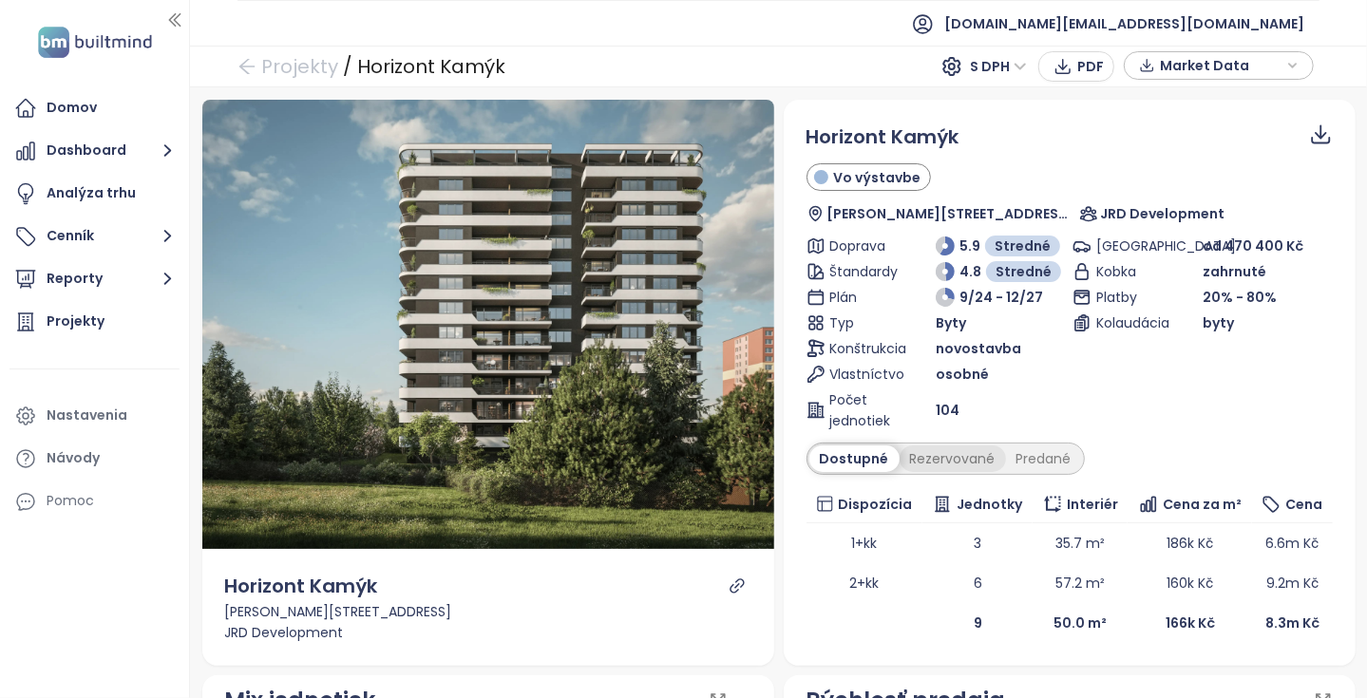
click at [947, 446] on div "Rezervované" at bounding box center [953, 459] width 106 height 27
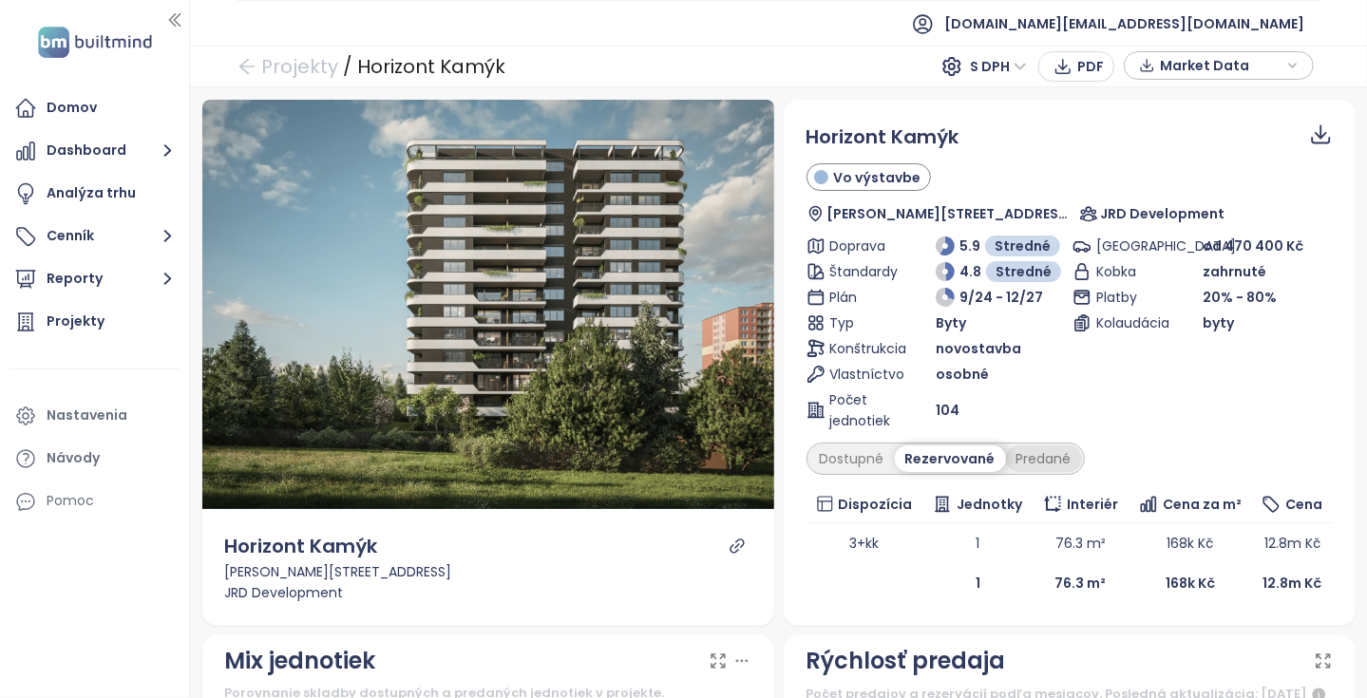
click at [1016, 449] on div "Predané" at bounding box center [1044, 459] width 76 height 27
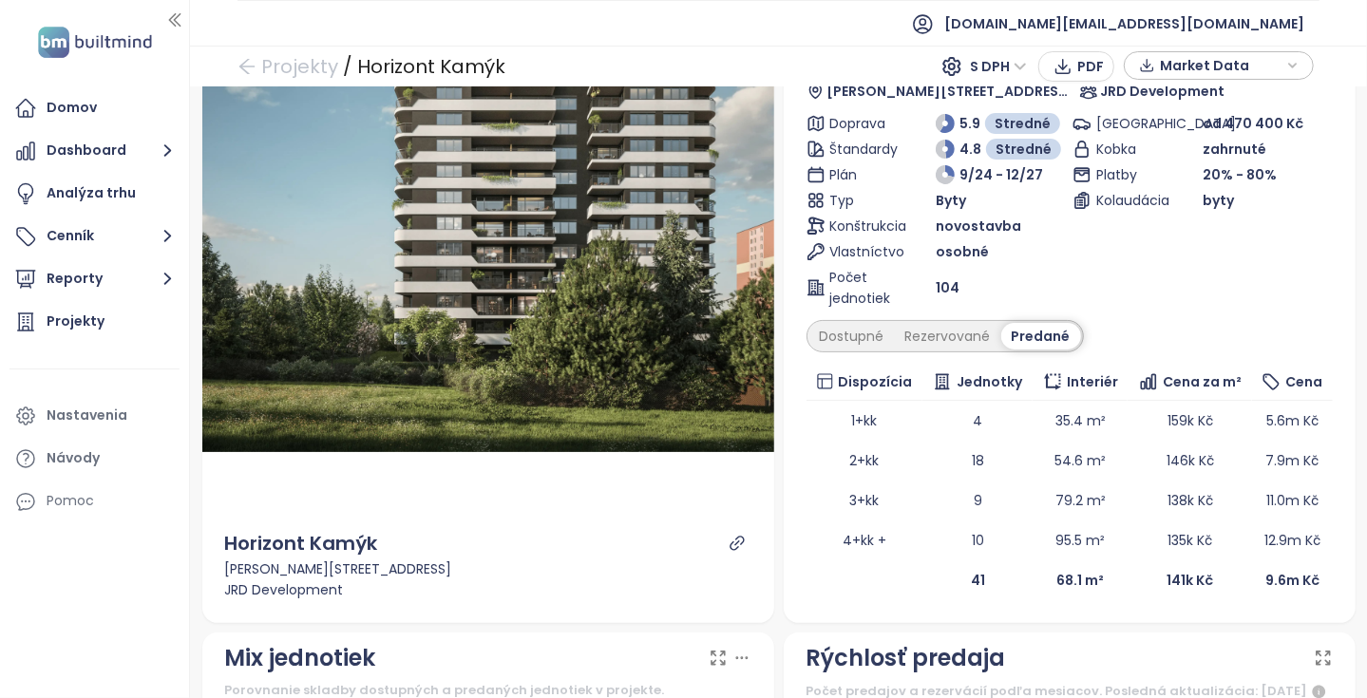
scroll to position [285, 0]
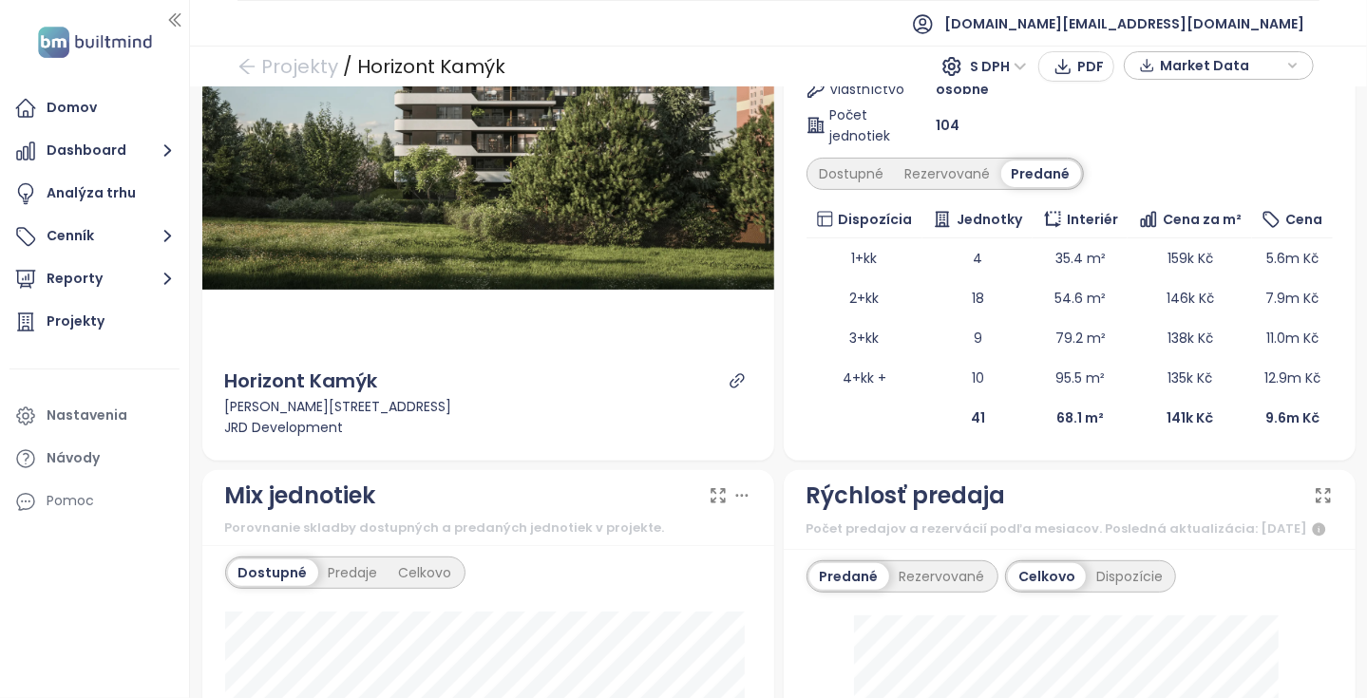
click at [839, 454] on div "Horizont Kamýk Vo výstavbe [PERSON_NAME] 12, 142 00 [GEOGRAPHIC_DATA], Czechia …" at bounding box center [1070, 138] width 572 height 646
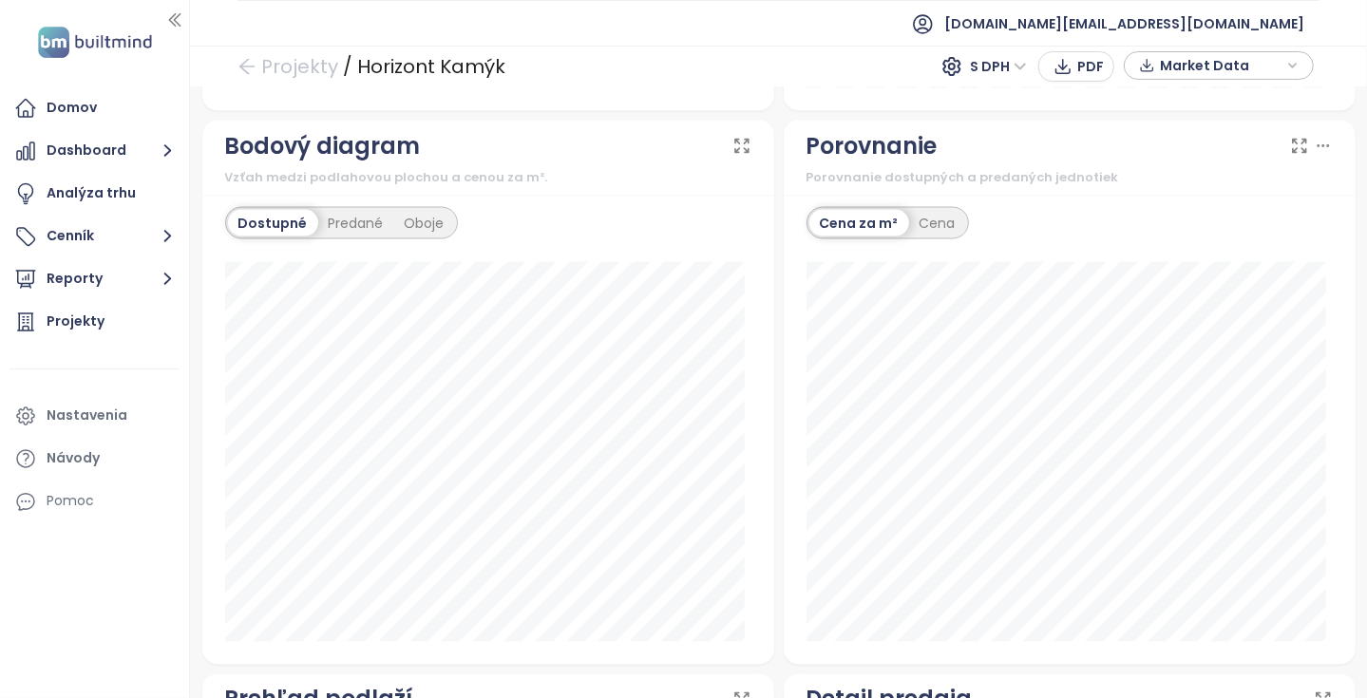
scroll to position [2315, 0]
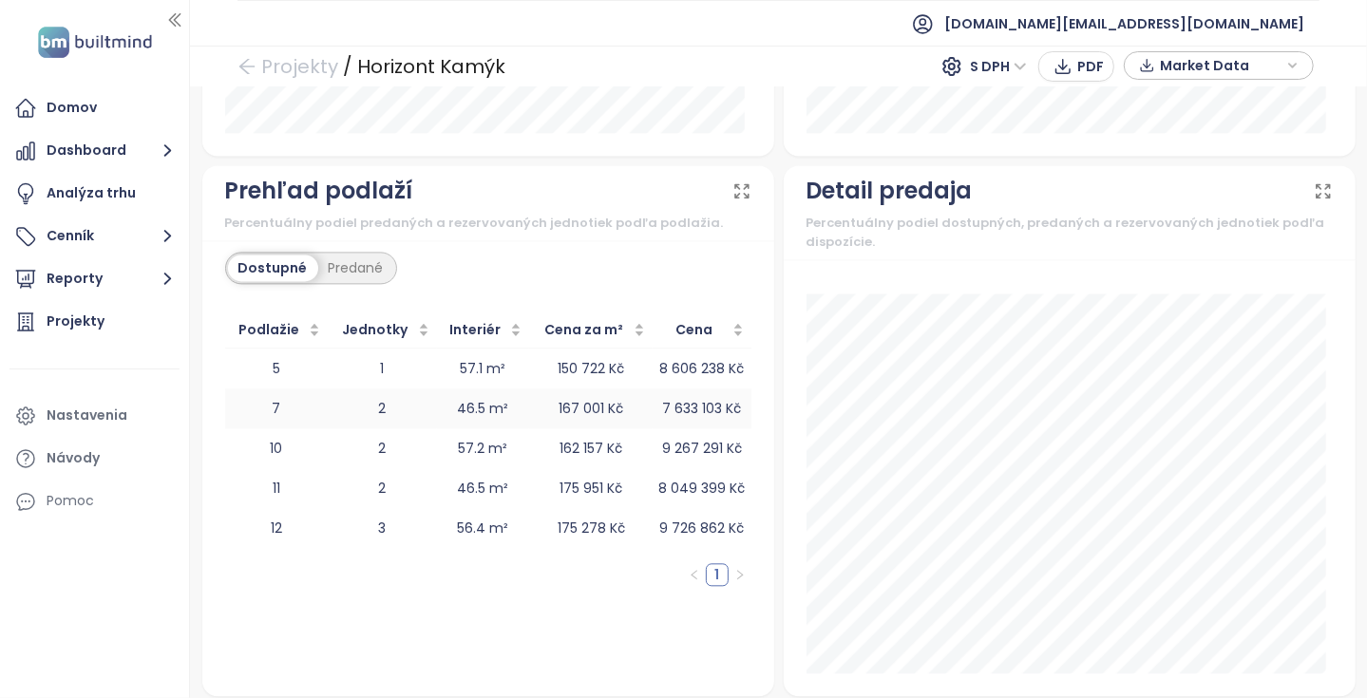
click at [471, 394] on td "46.5 m²" at bounding box center [483, 409] width 92 height 40
